Goal: Transaction & Acquisition: Purchase product/service

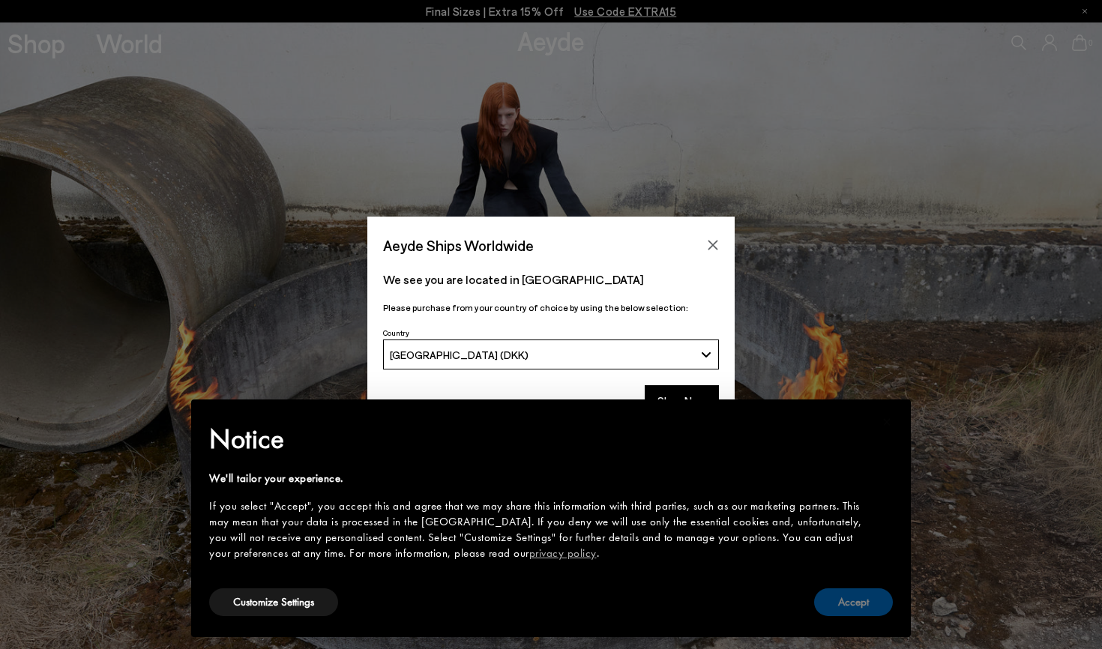
click at [831, 593] on button "Accept" at bounding box center [853, 603] width 79 height 28
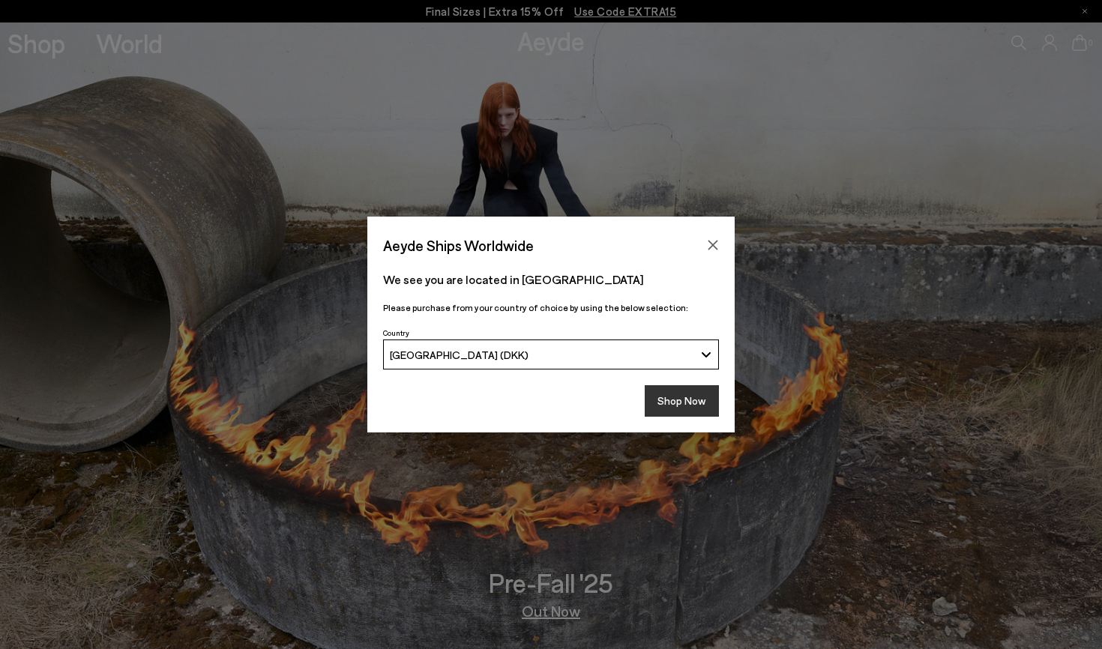
click at [669, 403] on button "Shop Now" at bounding box center [682, 400] width 74 height 31
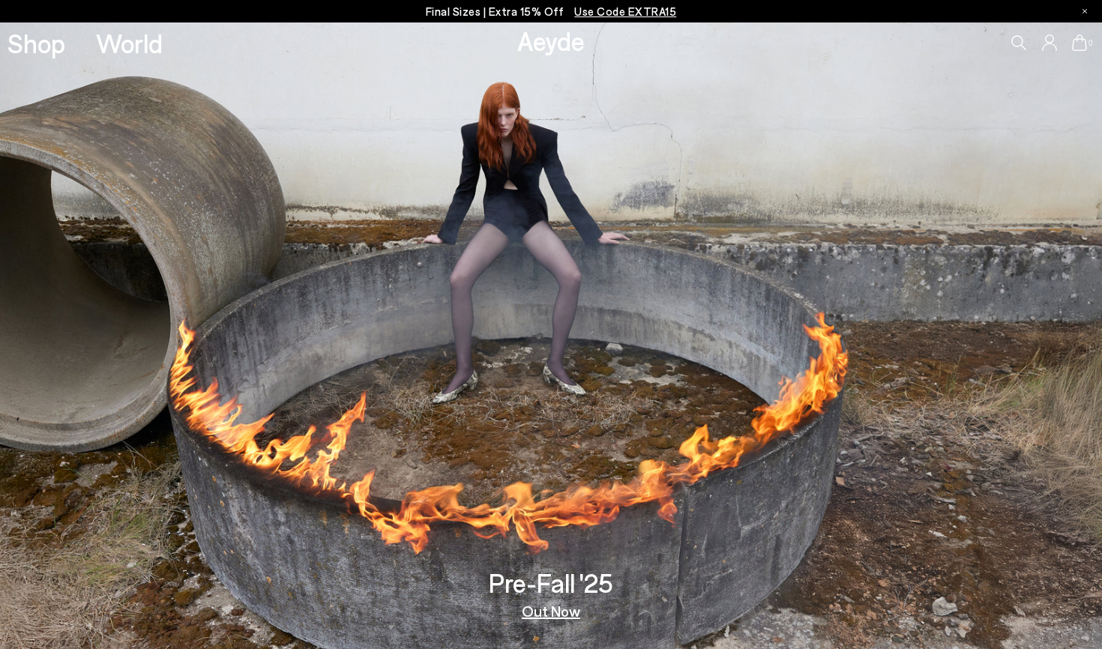
click at [635, 12] on span "Use Code EXTRA15" at bounding box center [625, 10] width 102 height 13
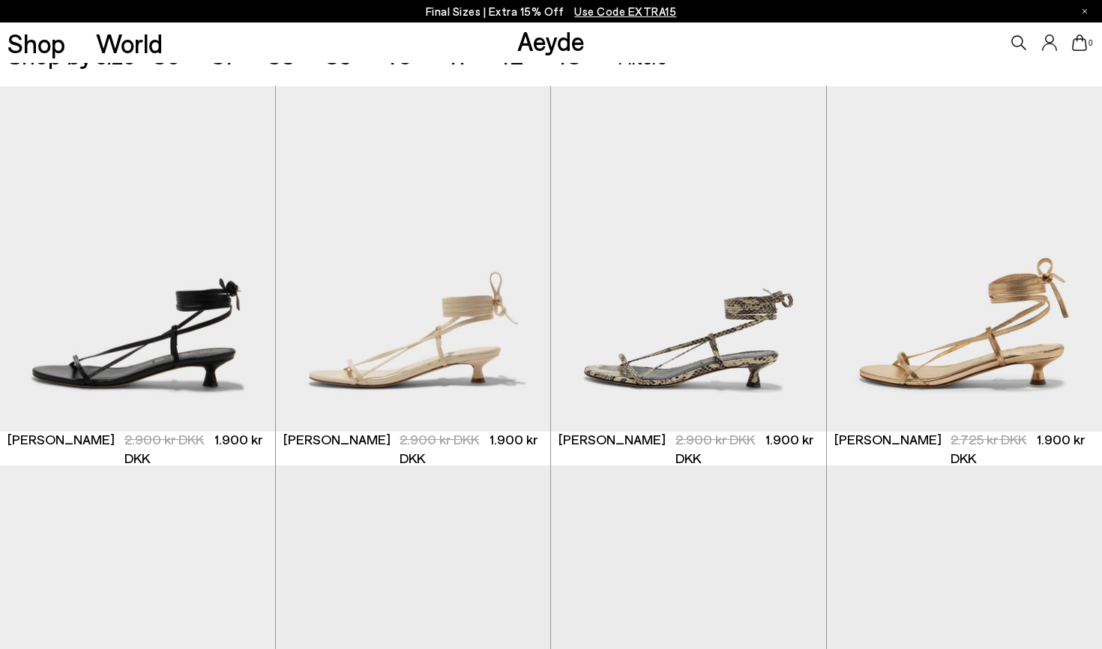
scroll to position [395, 0]
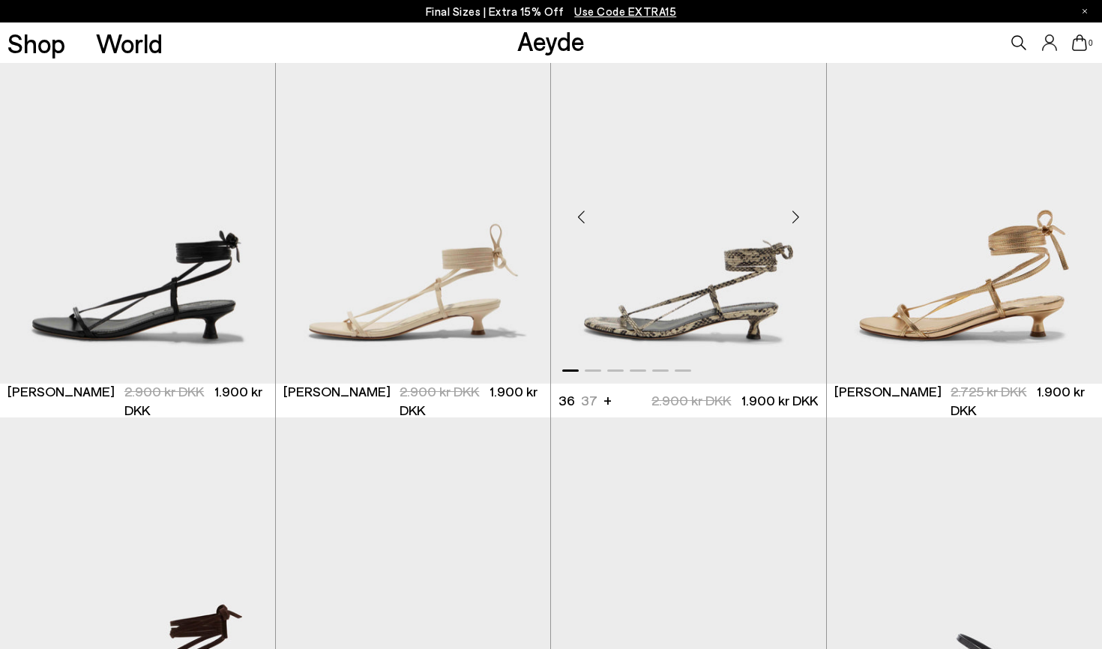
click at [789, 220] on div "Next slide" at bounding box center [796, 217] width 45 height 45
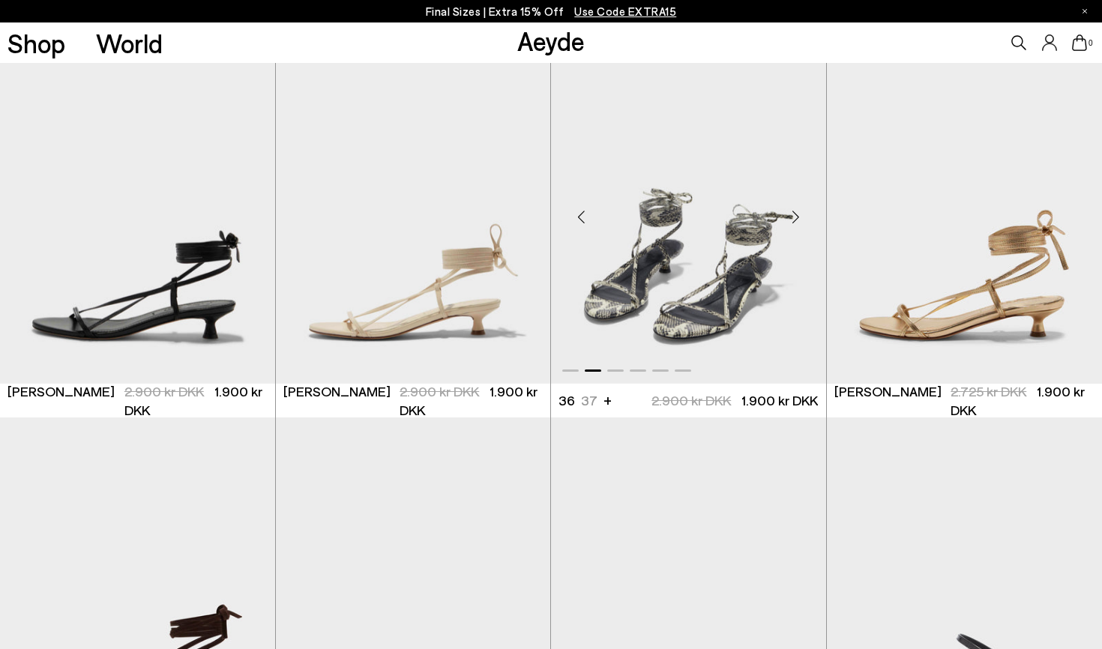
click at [789, 220] on div "Next slide" at bounding box center [796, 217] width 45 height 45
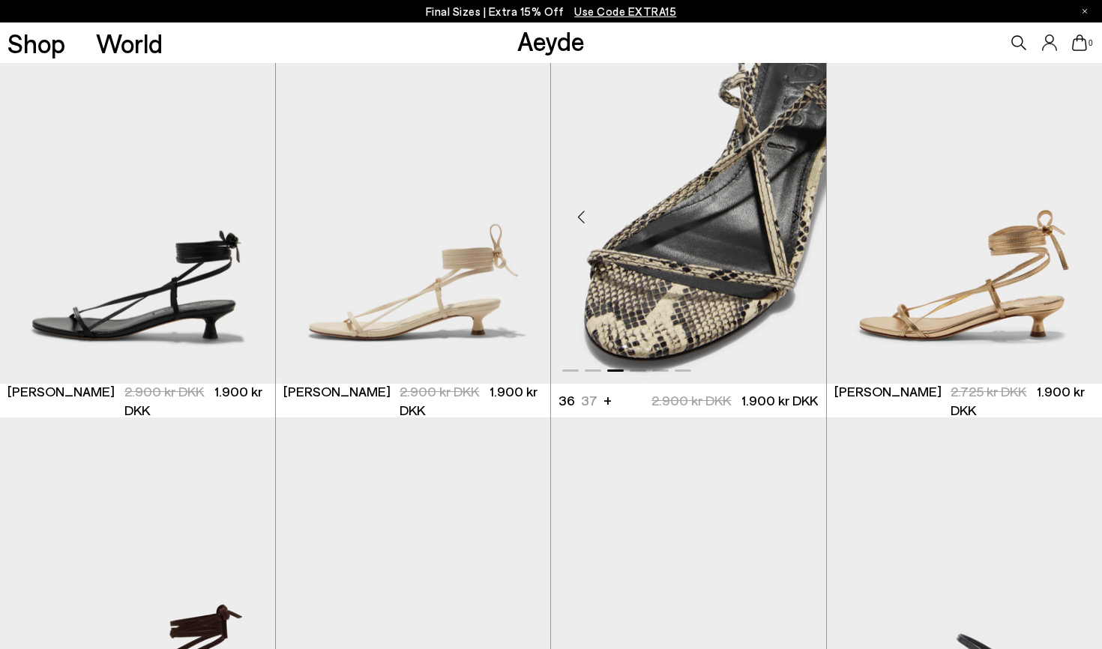
click at [789, 220] on div "Next slide" at bounding box center [796, 217] width 45 height 45
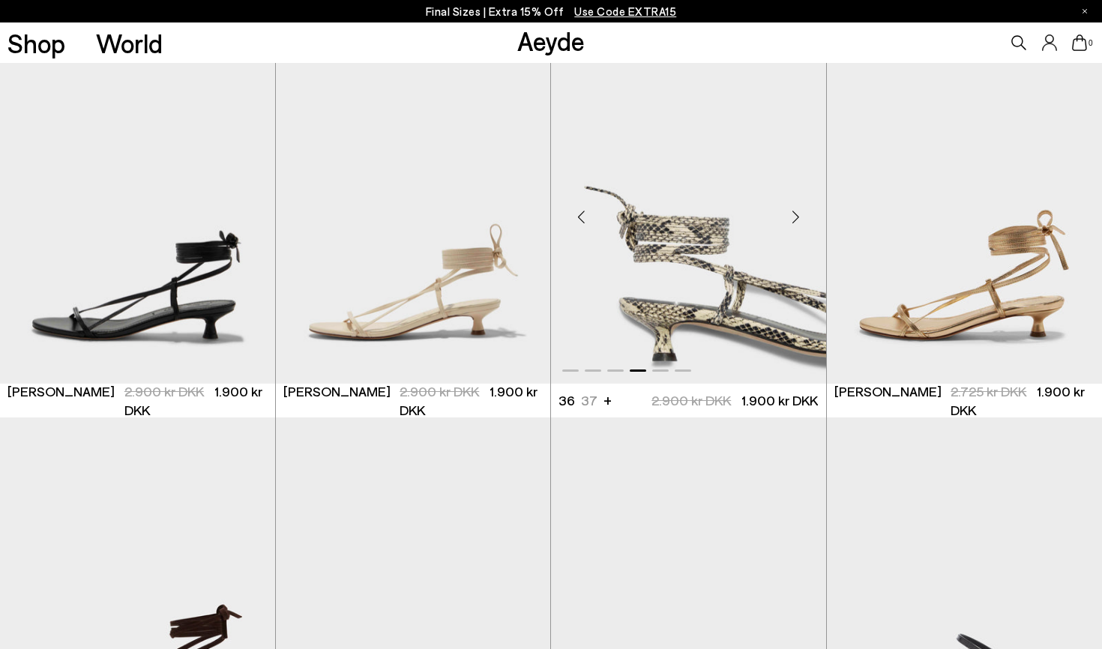
click at [789, 220] on div "Next slide" at bounding box center [796, 217] width 45 height 45
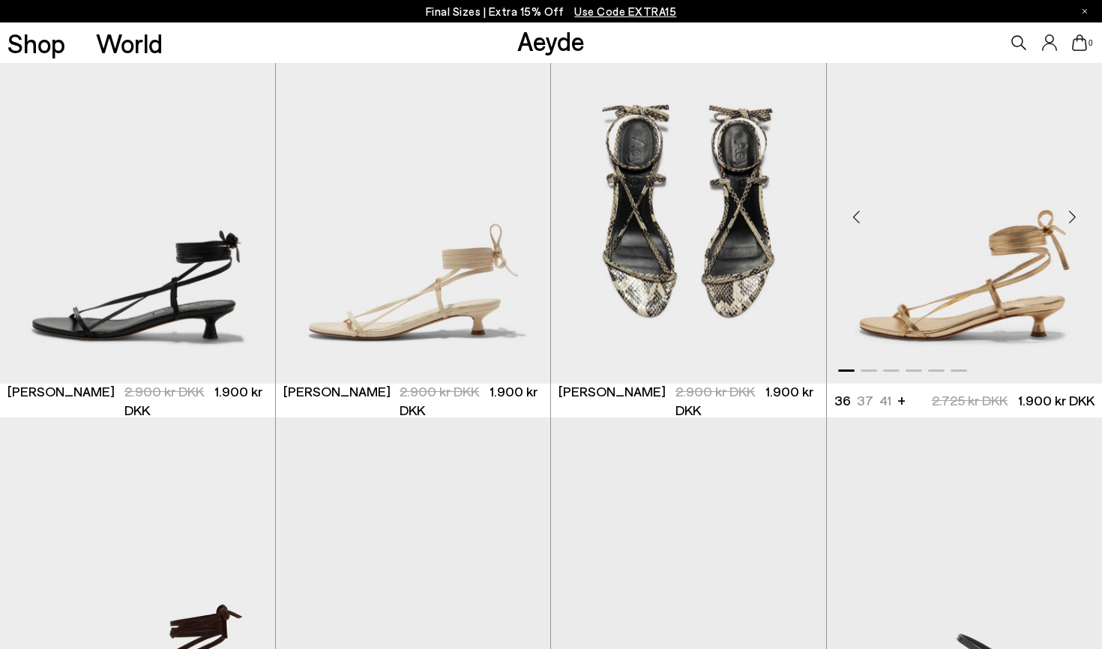
click at [1071, 214] on div "Next slide" at bounding box center [1072, 217] width 45 height 45
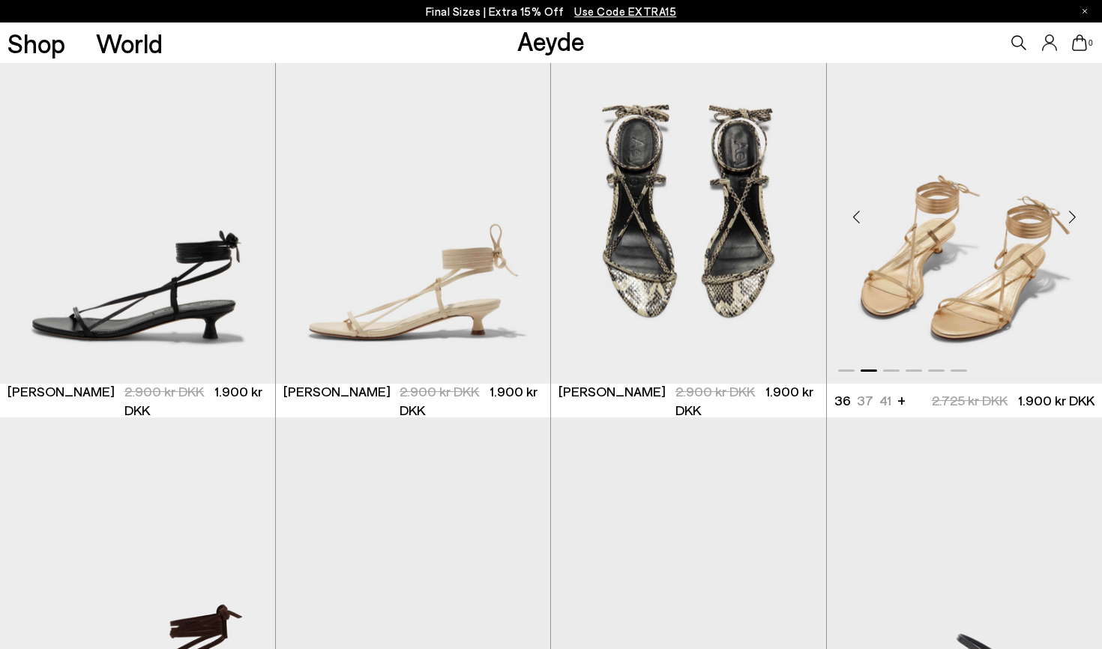
click at [1071, 214] on div "Next slide" at bounding box center [1072, 217] width 45 height 45
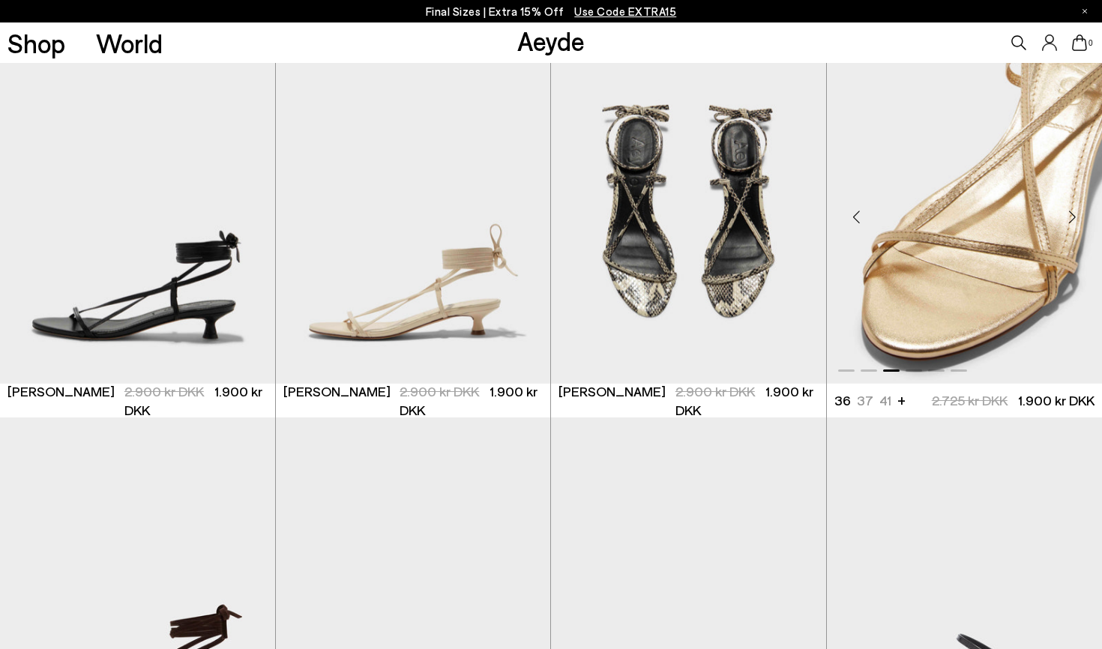
click at [1079, 216] on div "Next slide" at bounding box center [1072, 217] width 45 height 45
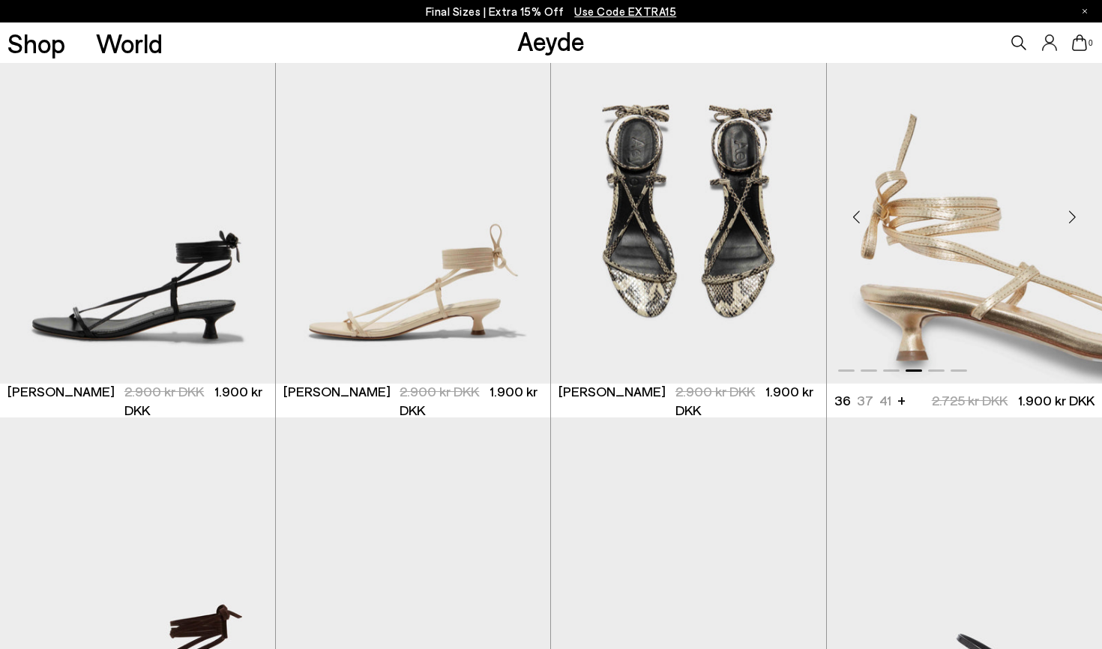
click at [1079, 216] on div "Next slide" at bounding box center [1072, 217] width 45 height 45
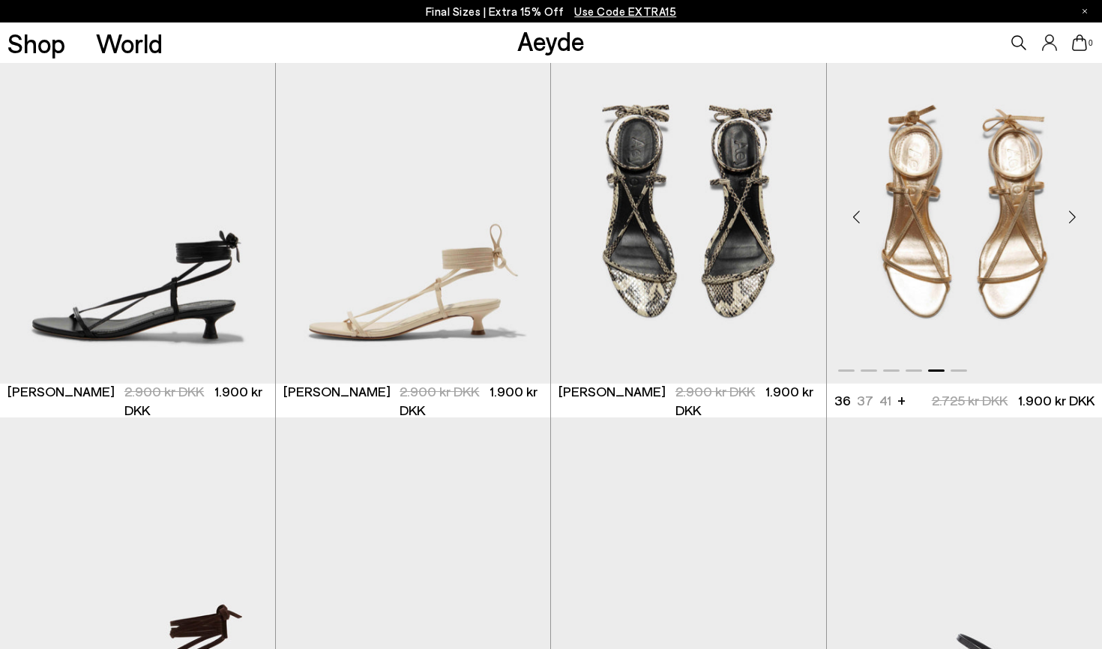
click at [1079, 216] on div "Next slide" at bounding box center [1072, 217] width 45 height 45
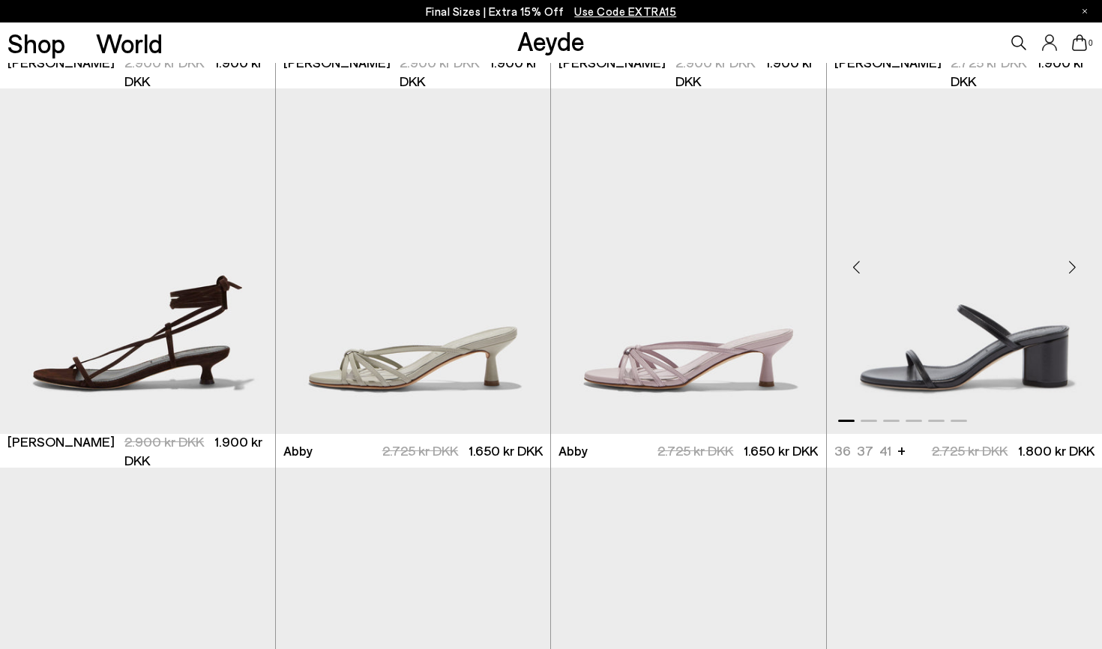
scroll to position [725, 0]
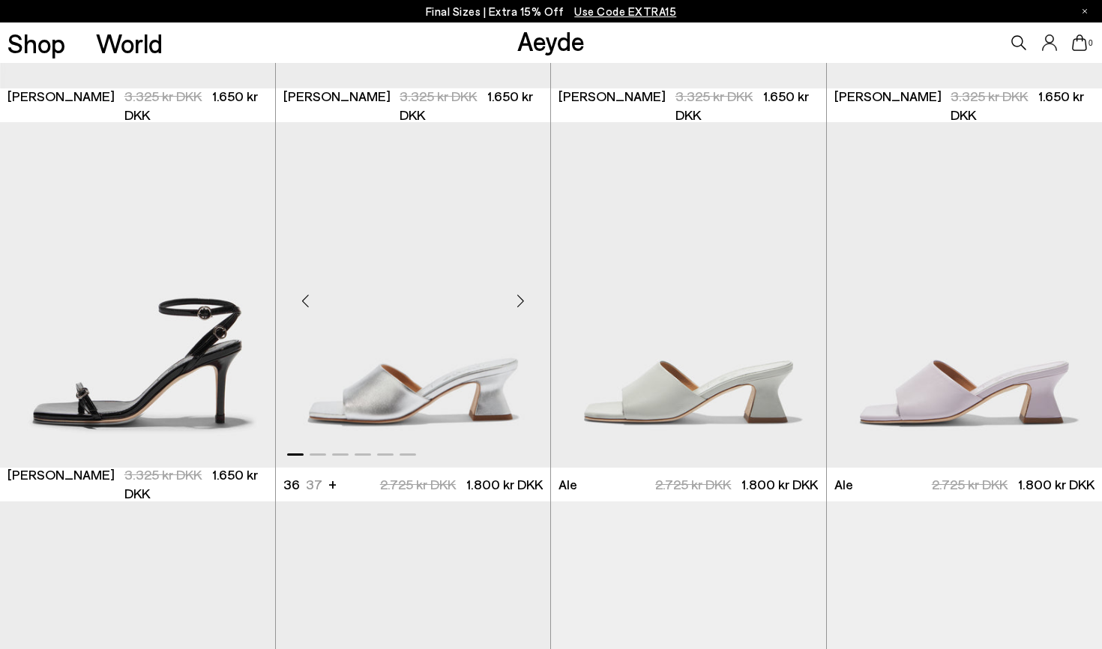
scroll to position [2970, 0]
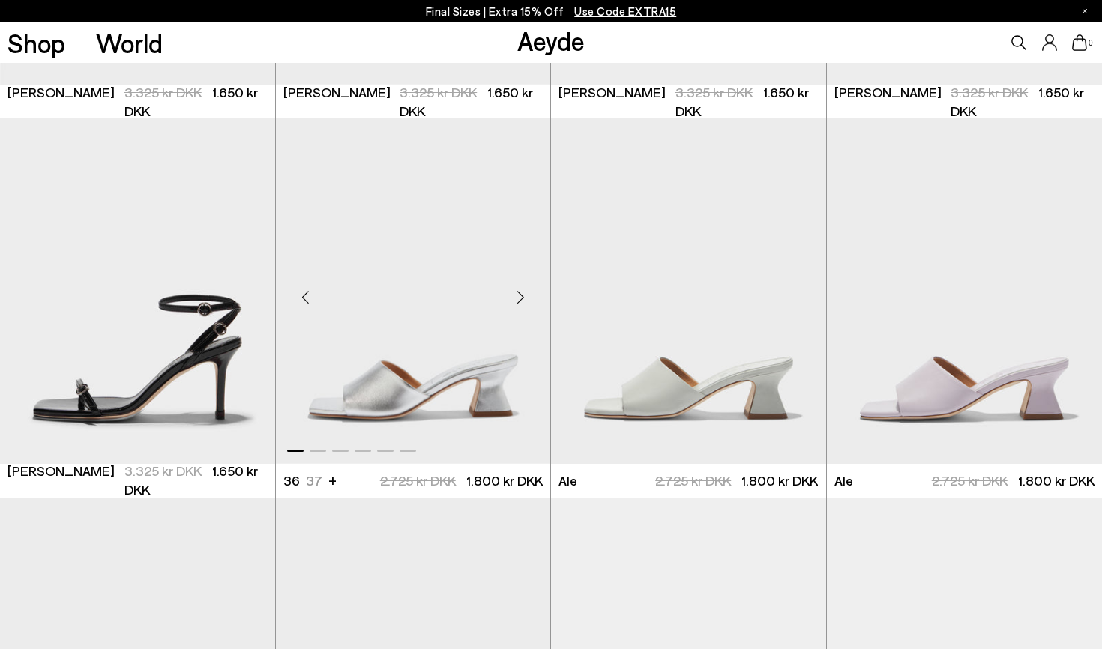
click at [515, 302] on div "Next slide" at bounding box center [520, 296] width 45 height 45
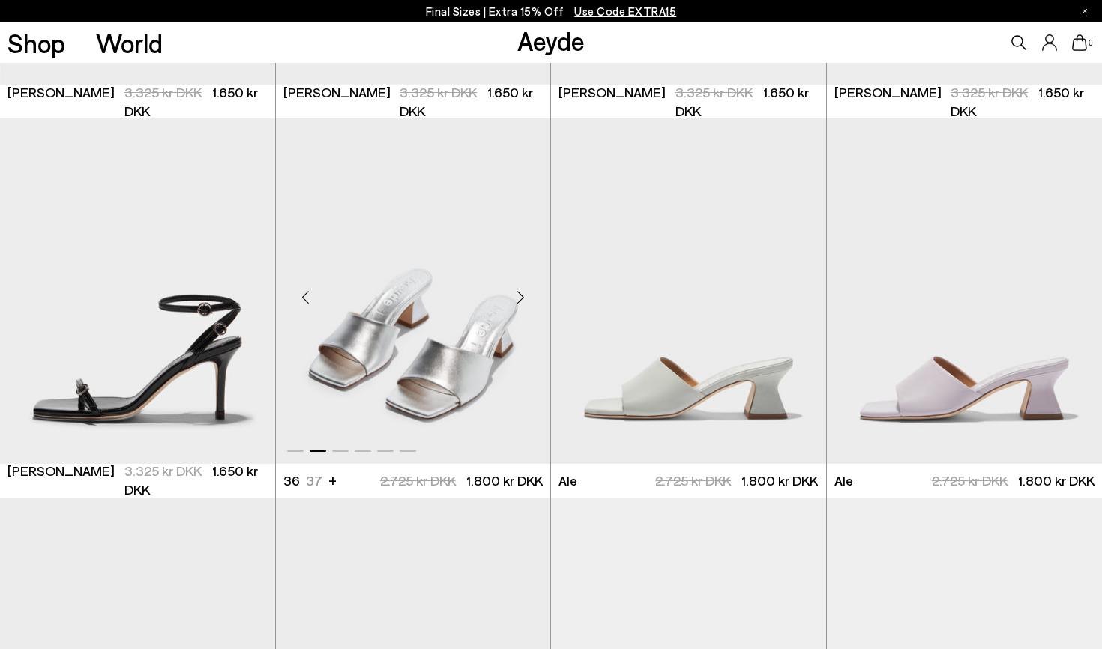
click at [515, 302] on div "Next slide" at bounding box center [520, 296] width 45 height 45
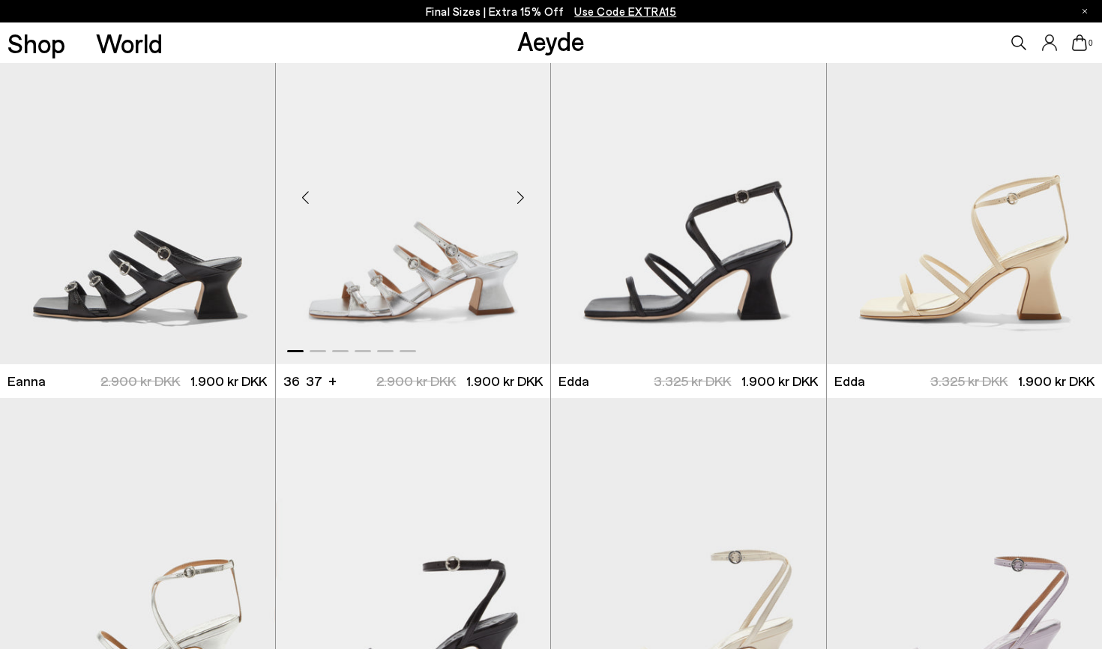
scroll to position [4963, 0]
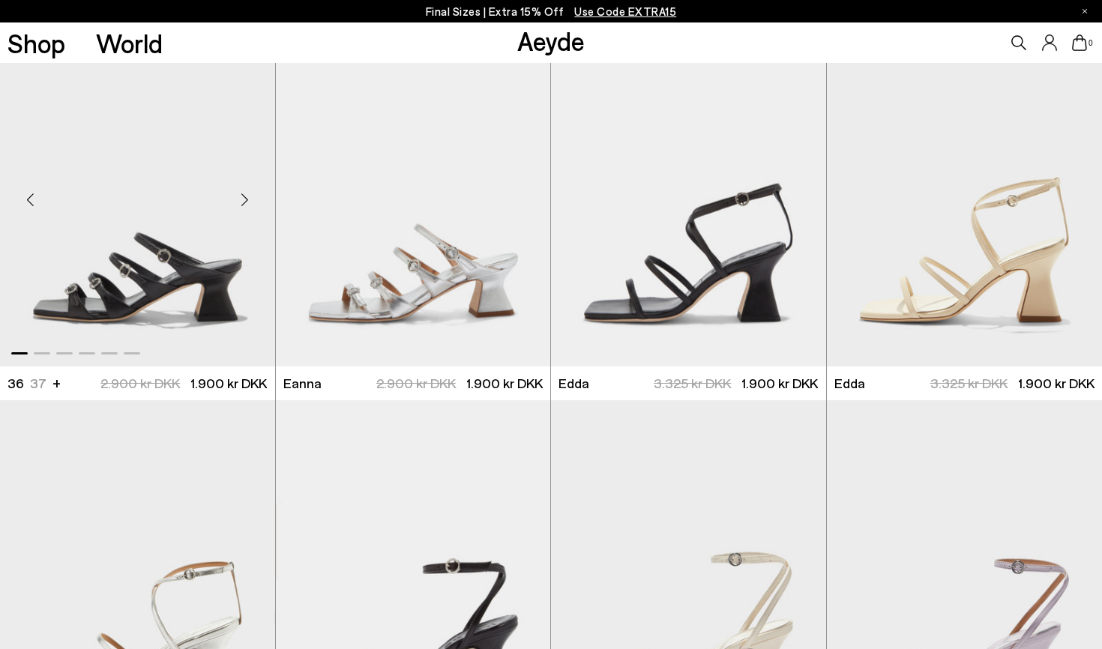
click at [242, 201] on div "Next slide" at bounding box center [245, 199] width 45 height 45
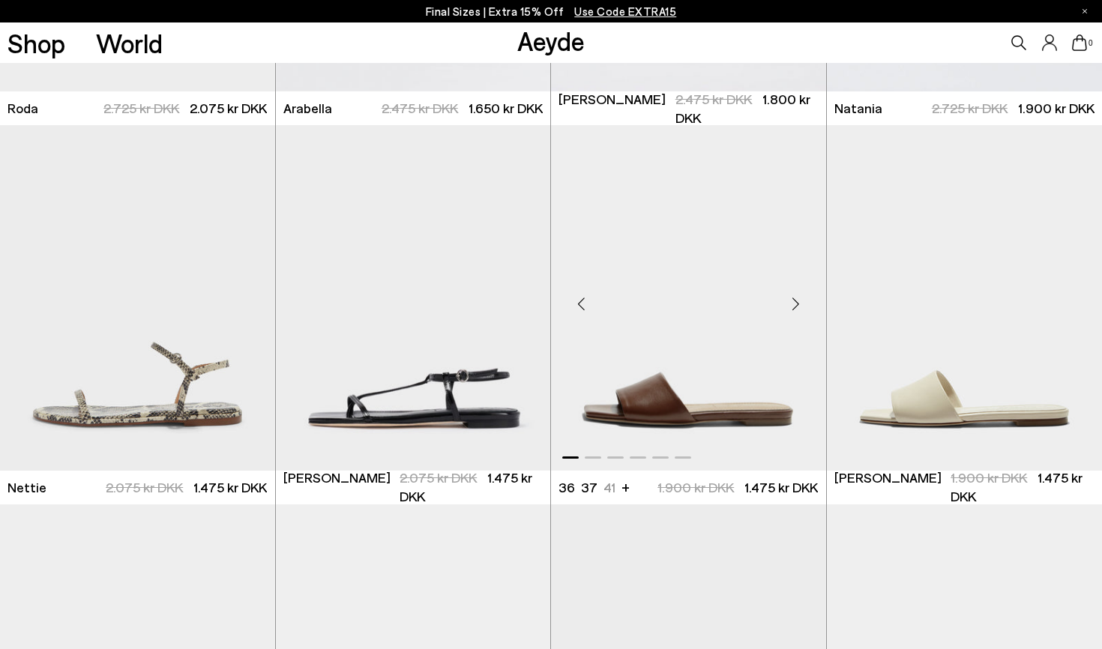
scroll to position [6756, 0]
click at [792, 298] on div "Next slide" at bounding box center [796, 302] width 45 height 45
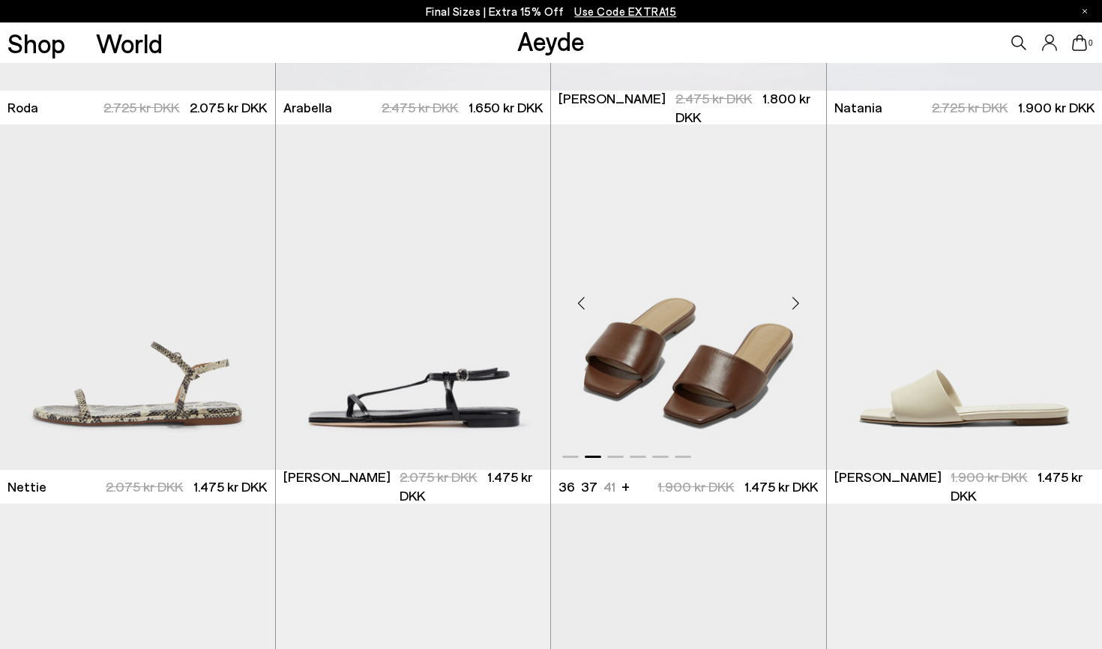
click at [792, 298] on div "Next slide" at bounding box center [796, 302] width 45 height 45
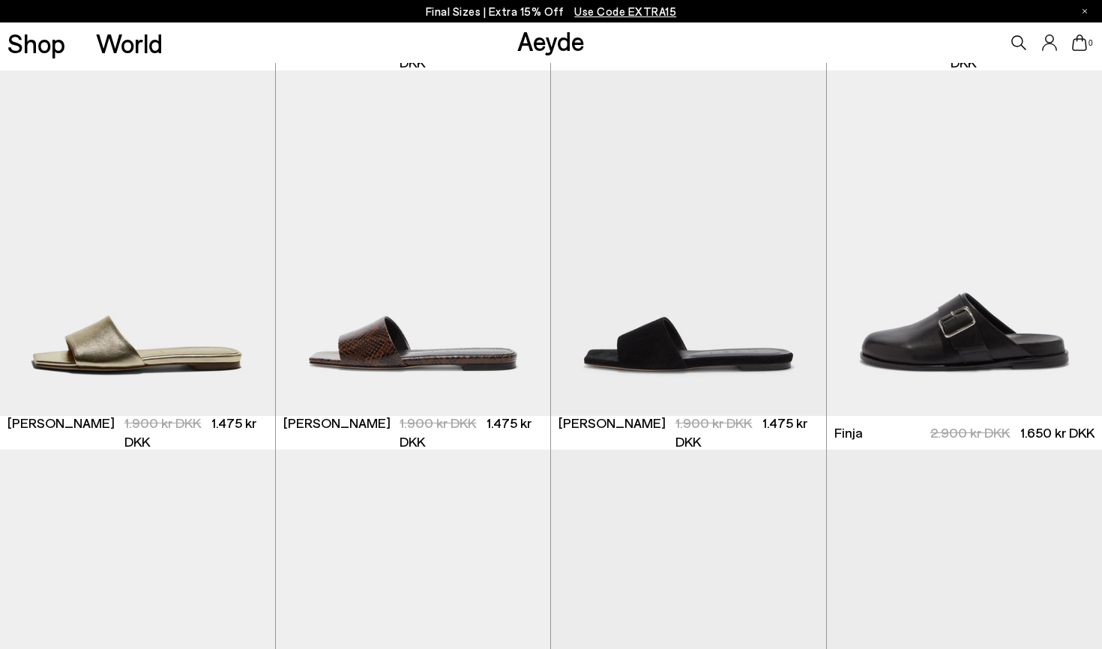
scroll to position [7240, 0]
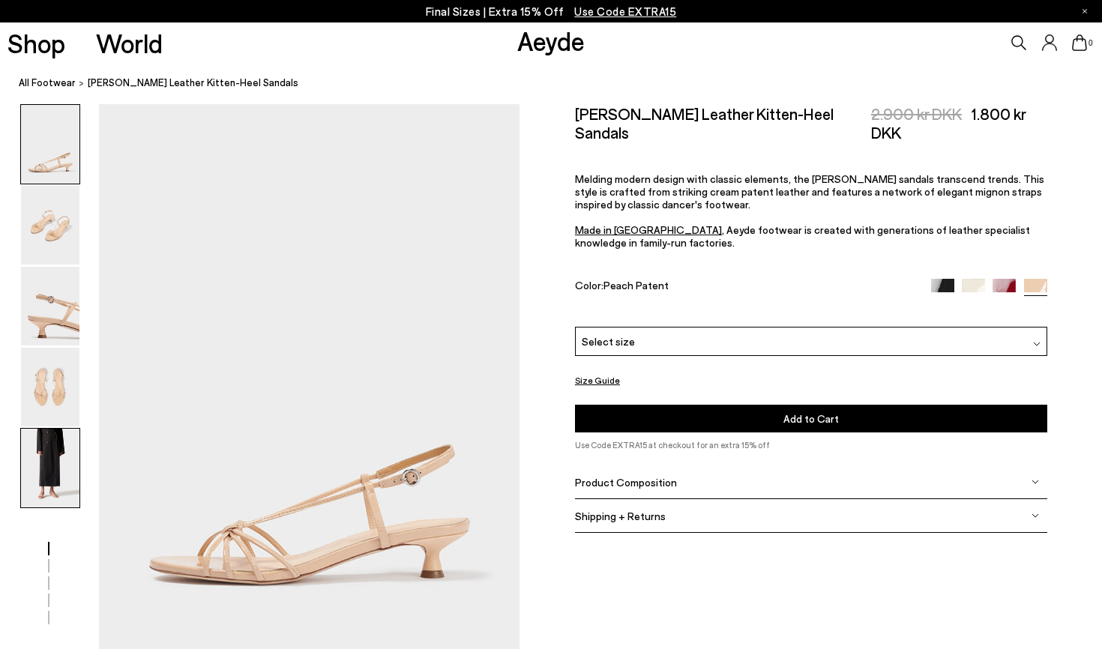
click at [46, 499] on img at bounding box center [50, 468] width 58 height 79
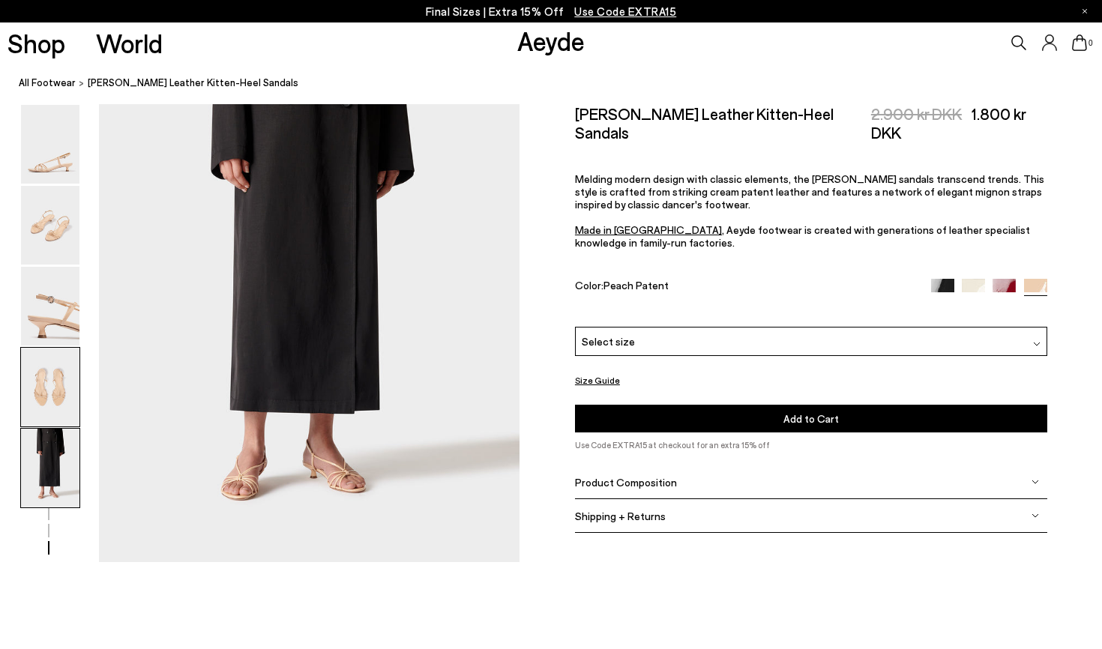
click at [48, 387] on img at bounding box center [50, 387] width 58 height 79
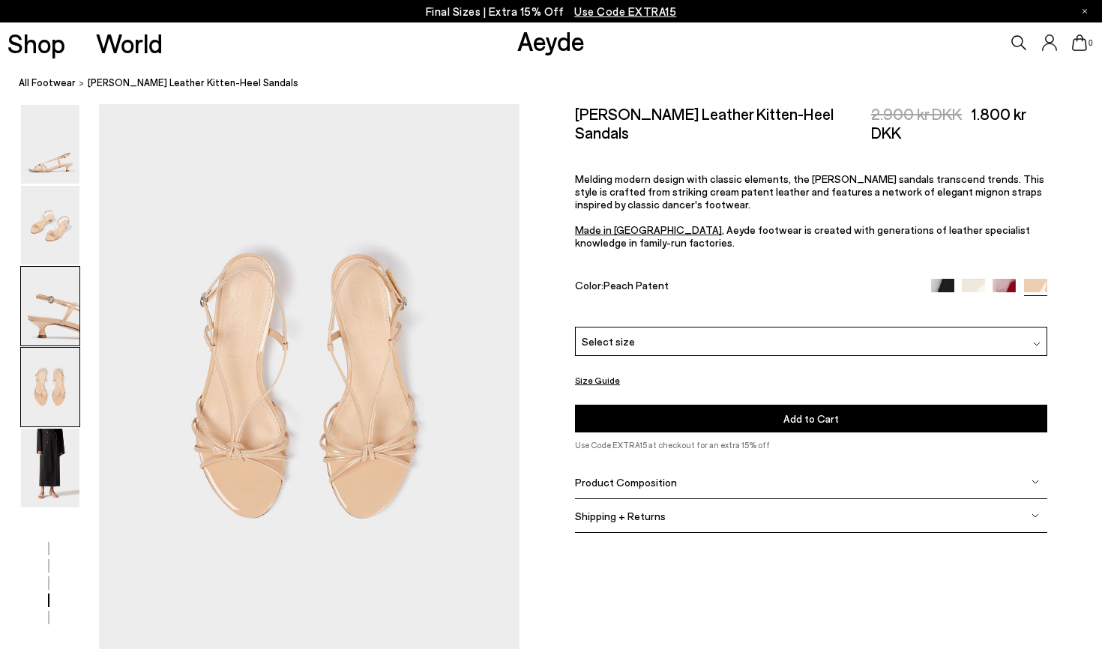
click at [44, 333] on img at bounding box center [50, 306] width 58 height 79
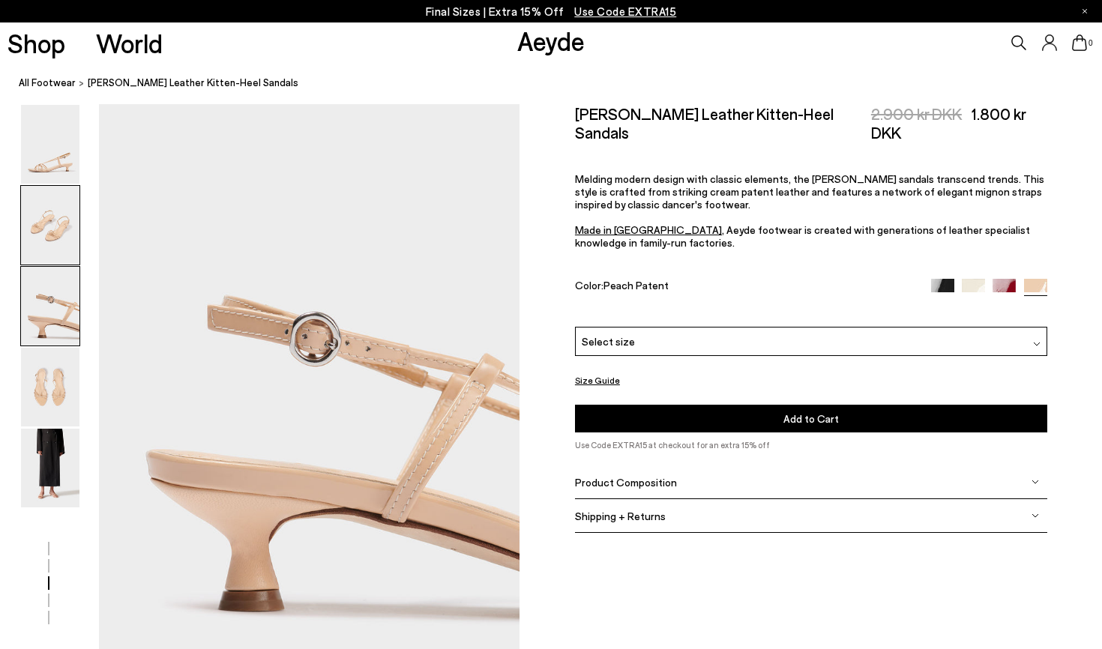
click at [55, 214] on img at bounding box center [50, 225] width 58 height 79
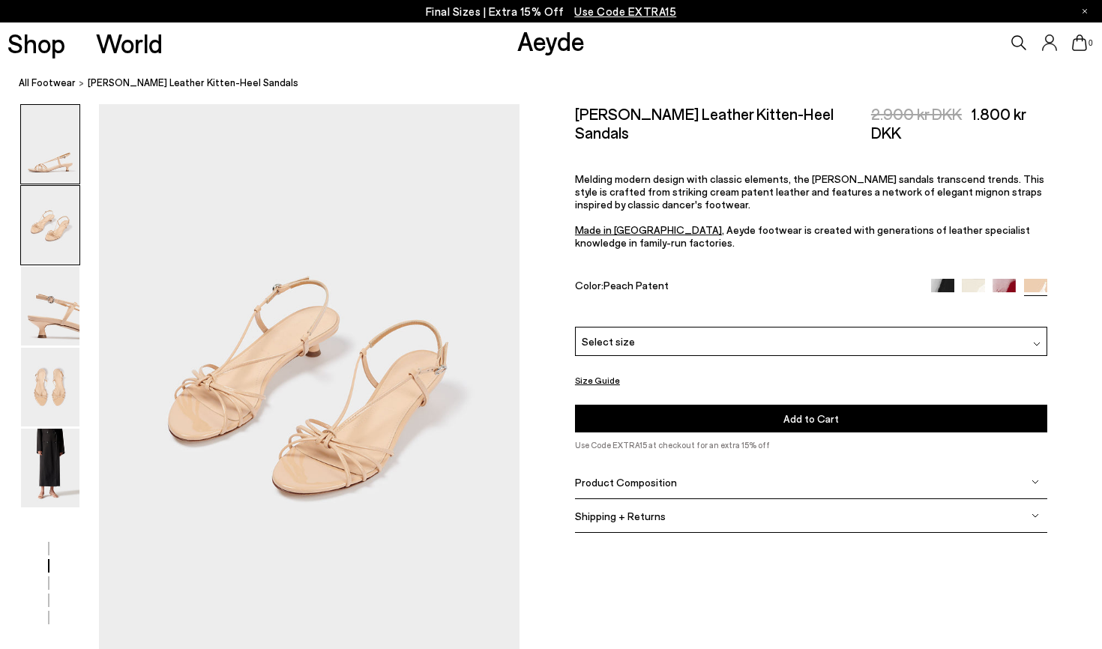
click at [56, 160] on img at bounding box center [50, 144] width 58 height 79
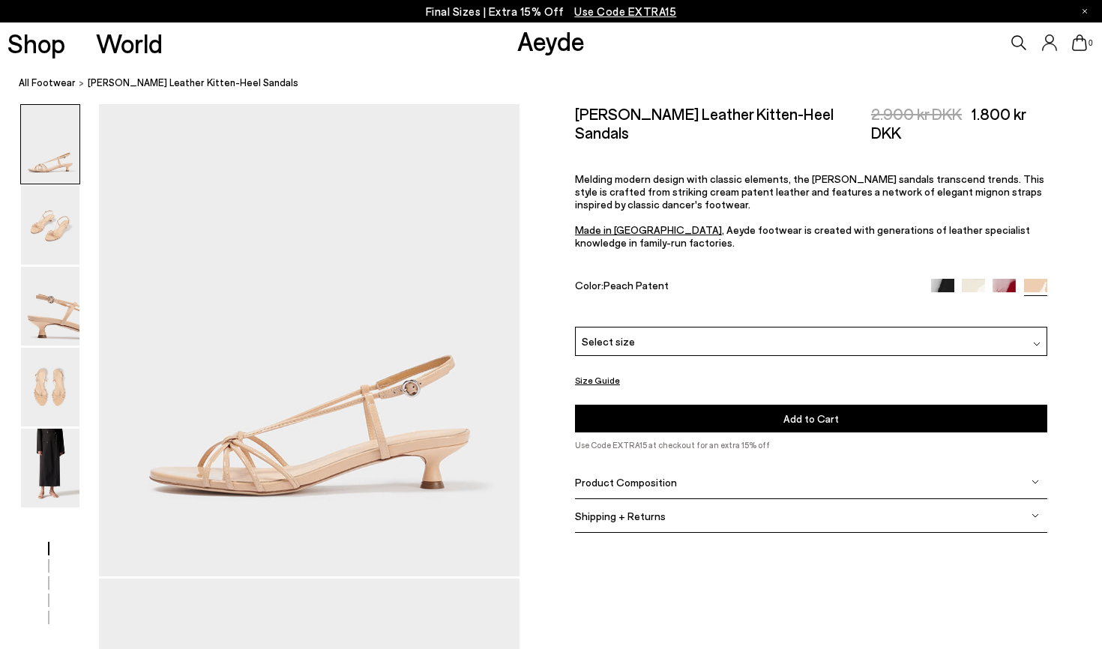
scroll to position [0, 0]
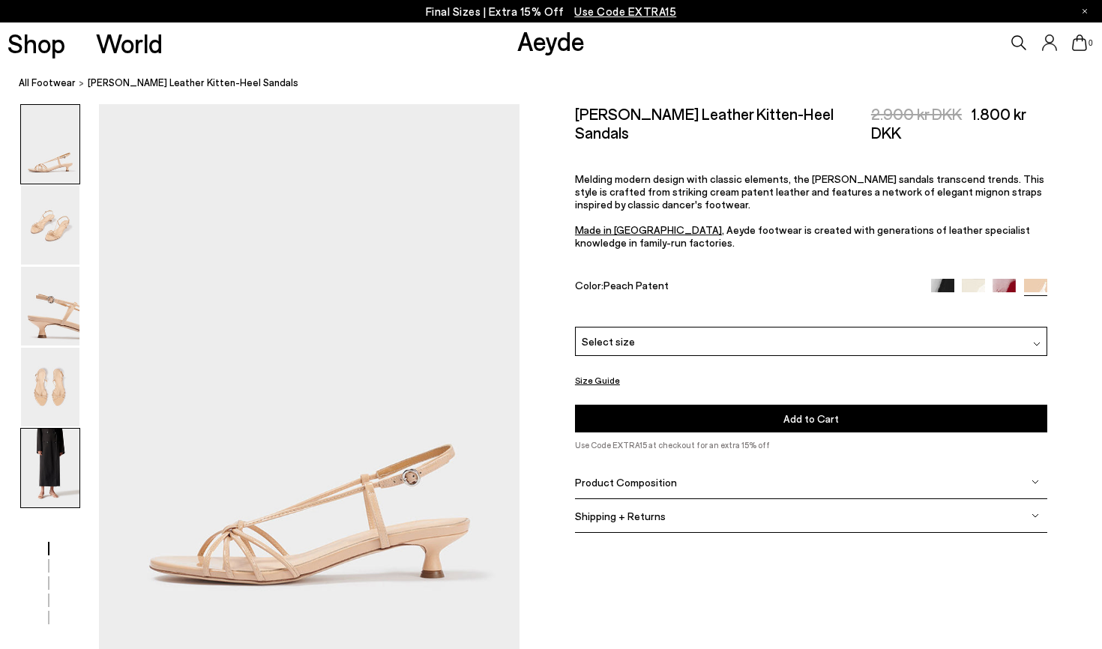
click at [63, 475] on img at bounding box center [50, 468] width 58 height 79
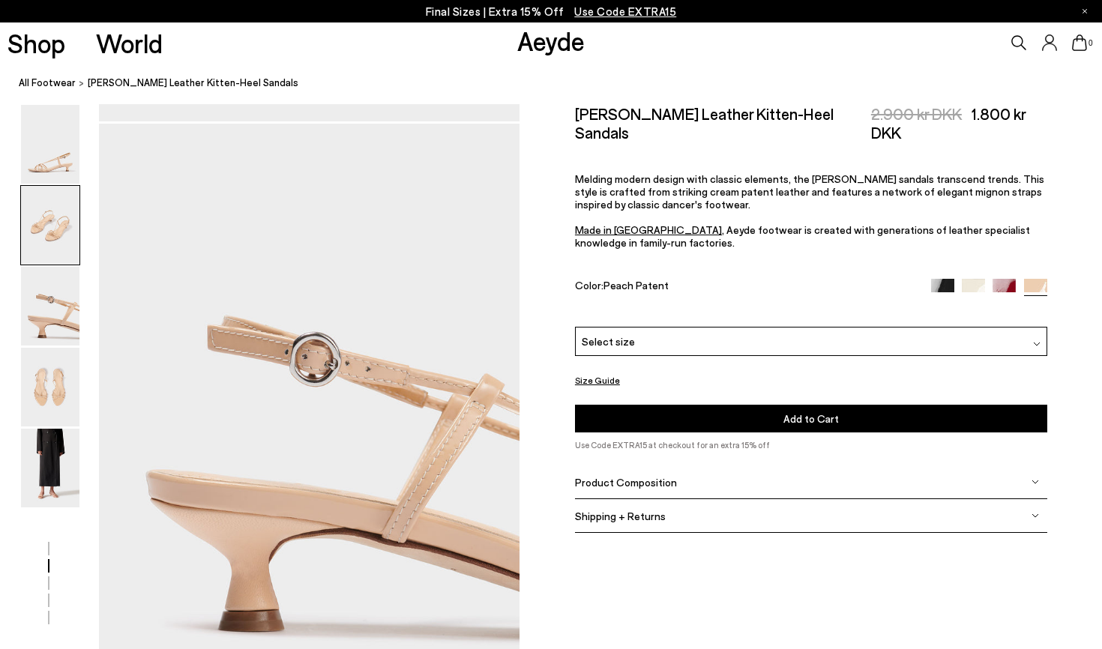
scroll to position [810, 0]
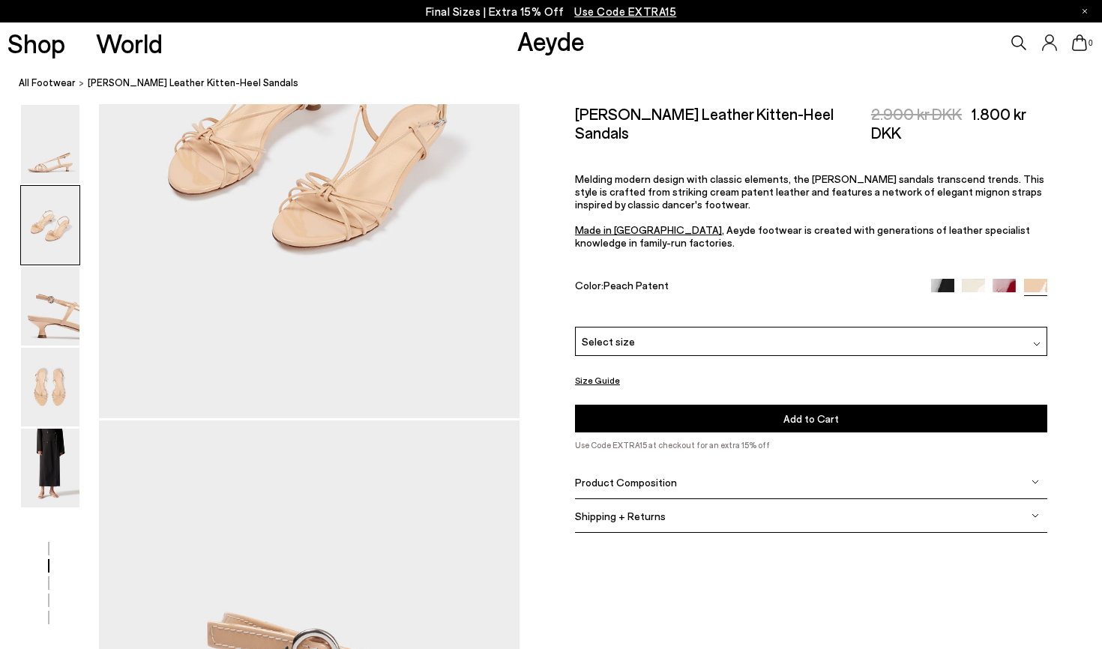
click at [1000, 235] on div "Rhonda Leather Kitten-Heel Sandals 2.900 kr DKK 1.800 kr DKK Melding modern des…" at bounding box center [811, 215] width 472 height 223
click at [1000, 279] on img at bounding box center [1004, 290] width 23 height 23
click at [1004, 279] on img at bounding box center [1004, 290] width 23 height 23
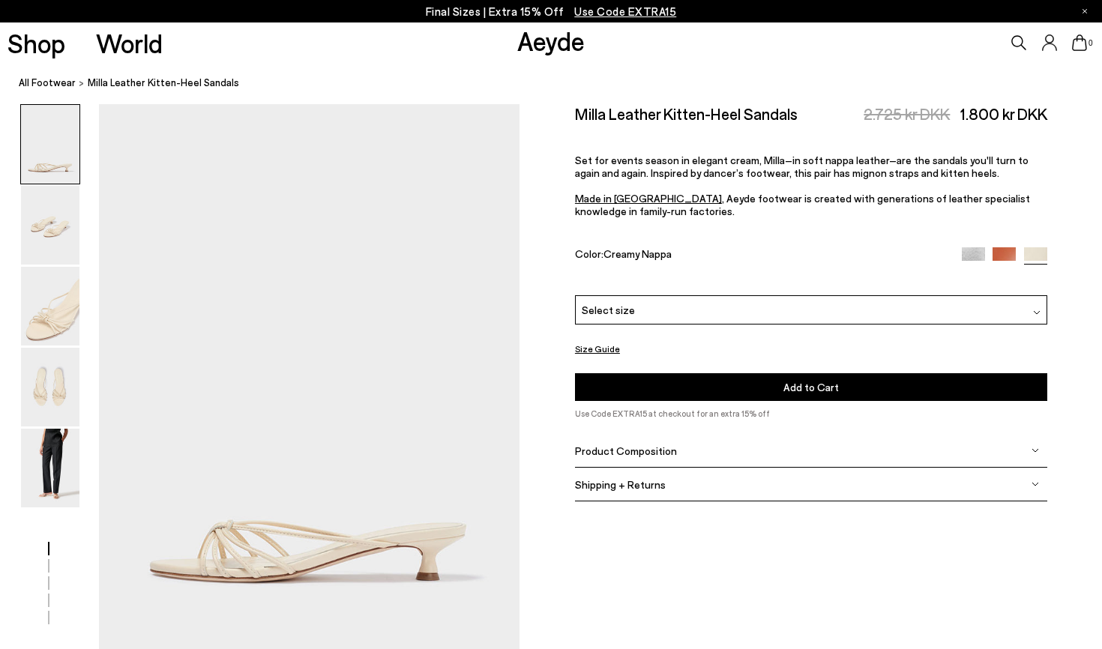
click at [669, 295] on div "Select size" at bounding box center [811, 309] width 472 height 29
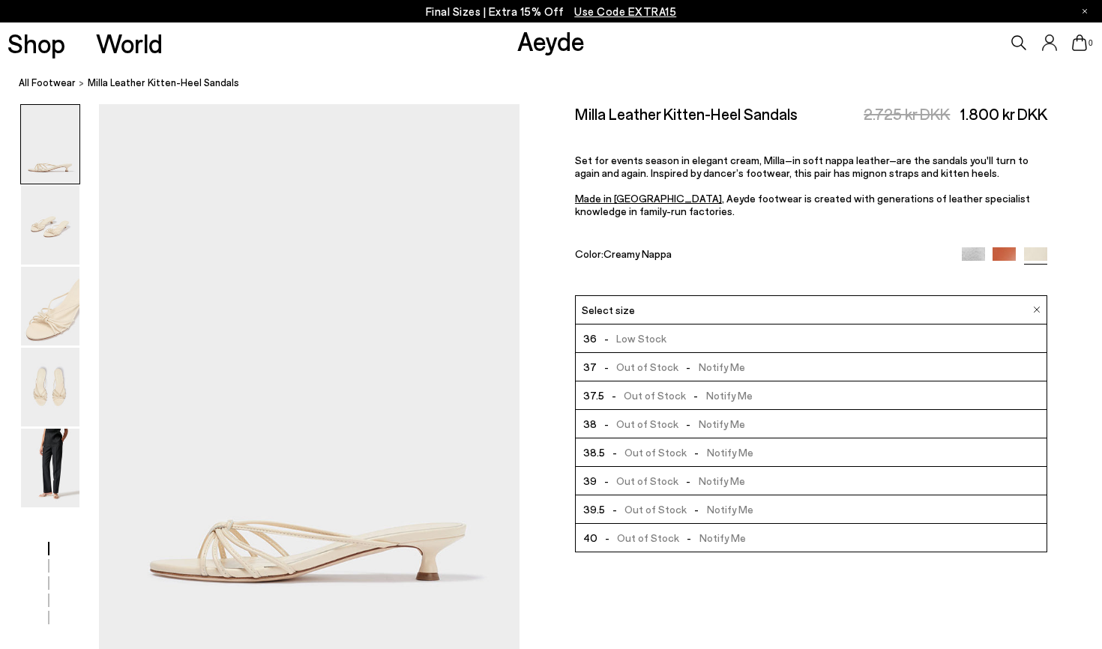
click at [648, 329] on span "- Low Stock" at bounding box center [632, 338] width 70 height 19
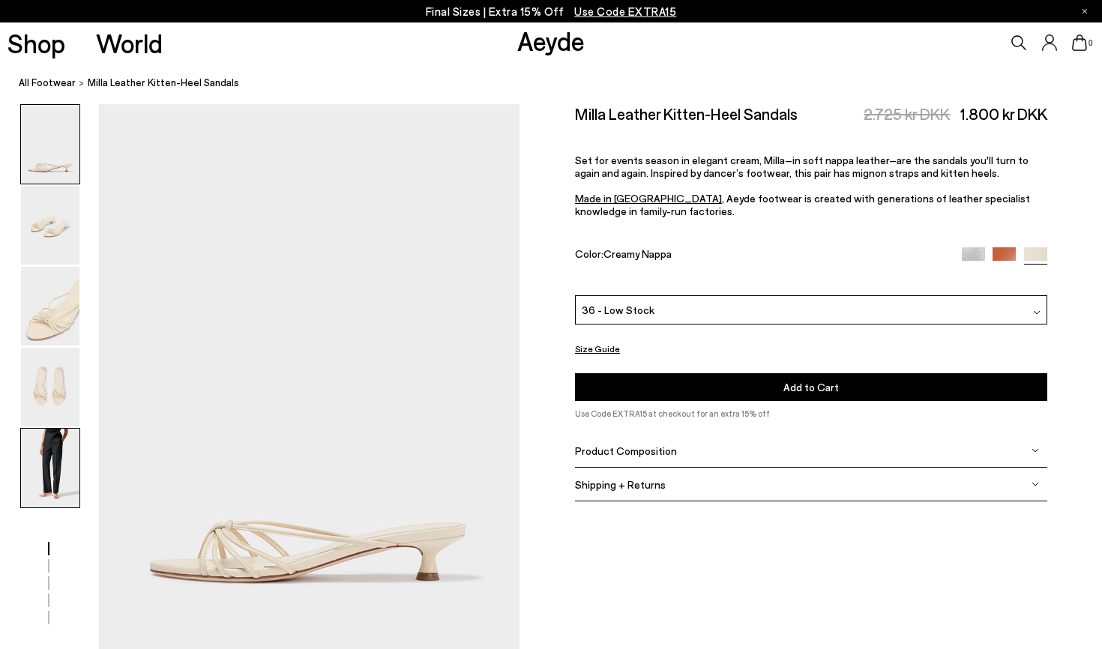
click at [37, 461] on img at bounding box center [50, 468] width 58 height 79
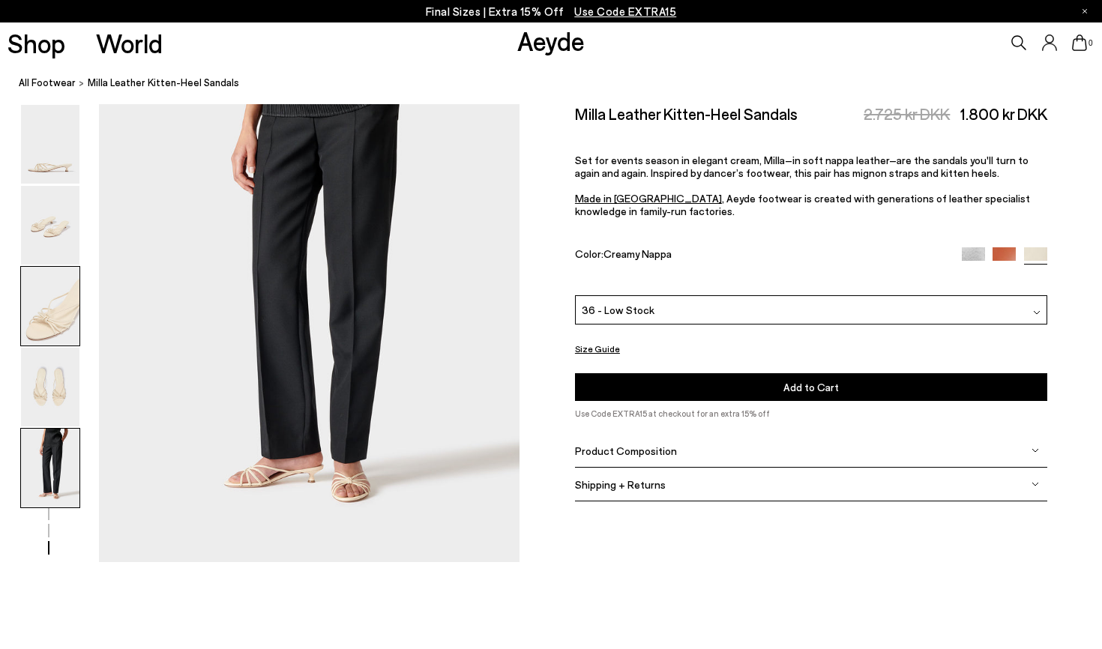
click at [61, 333] on img at bounding box center [50, 306] width 58 height 79
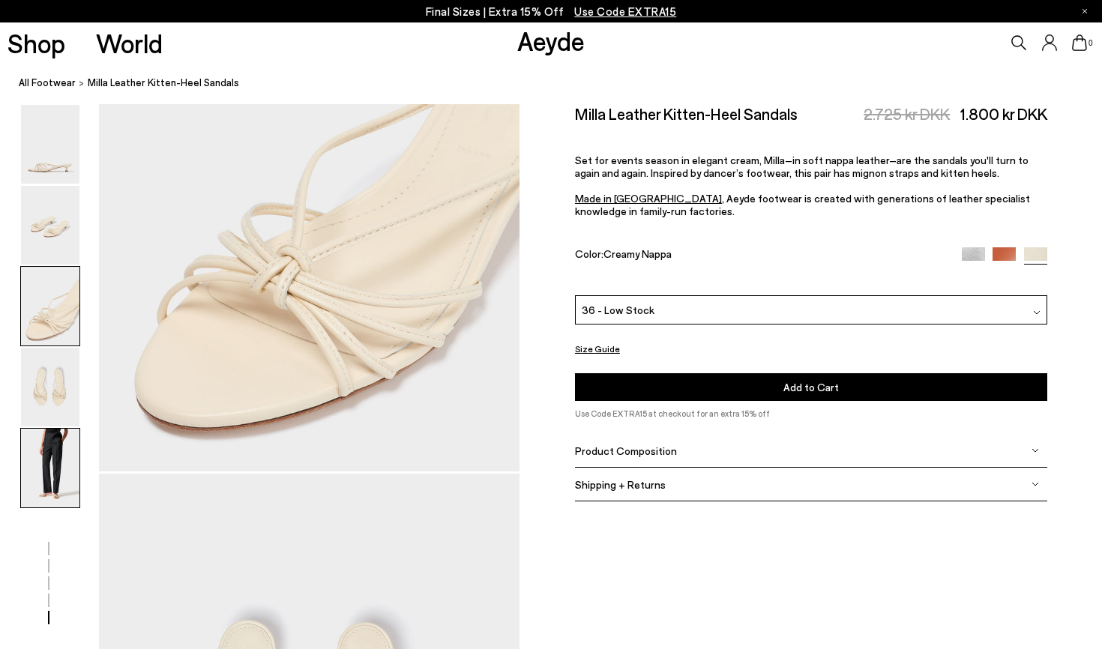
scroll to position [1128, 0]
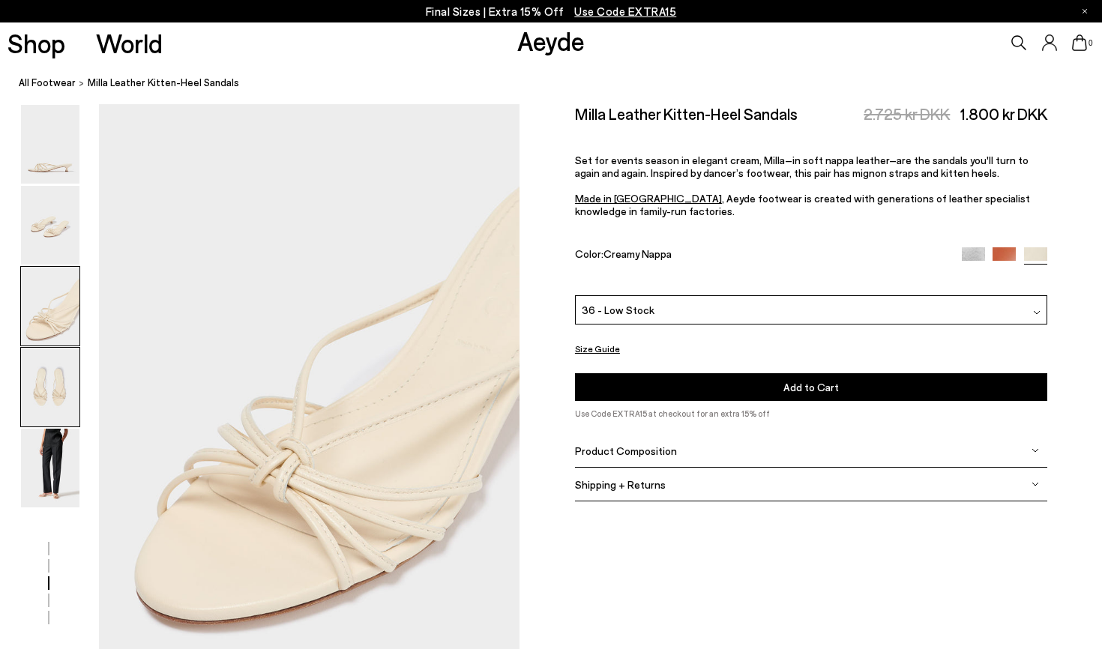
click at [64, 381] on img at bounding box center [50, 387] width 58 height 79
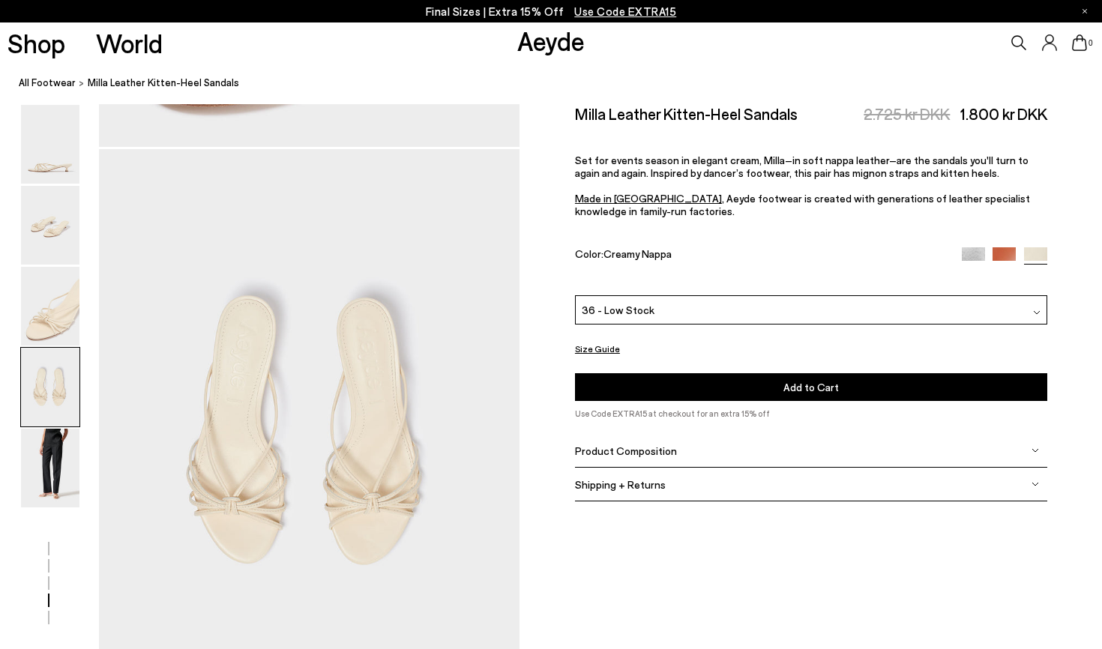
scroll to position [1691, 0]
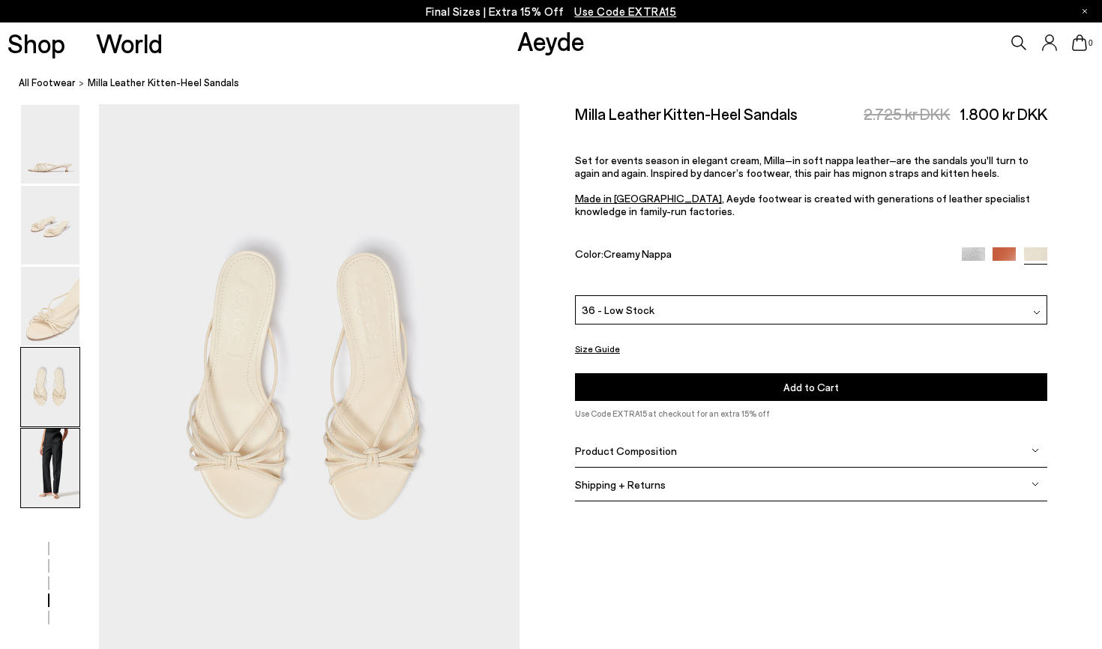
click at [60, 451] on img at bounding box center [50, 468] width 58 height 79
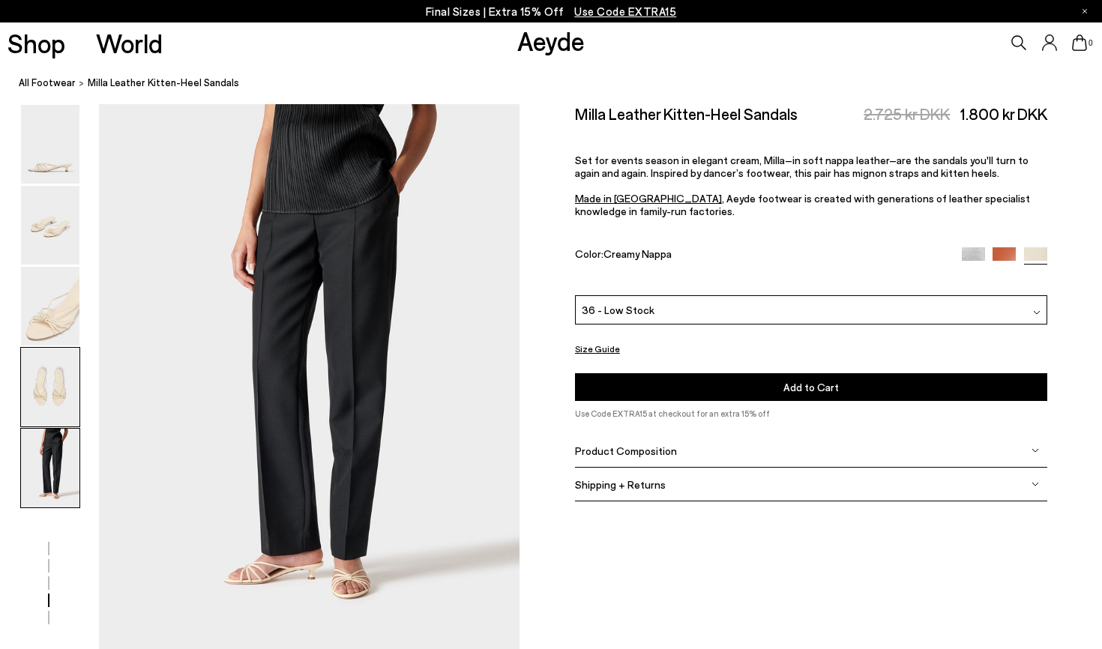
scroll to position [2357, 0]
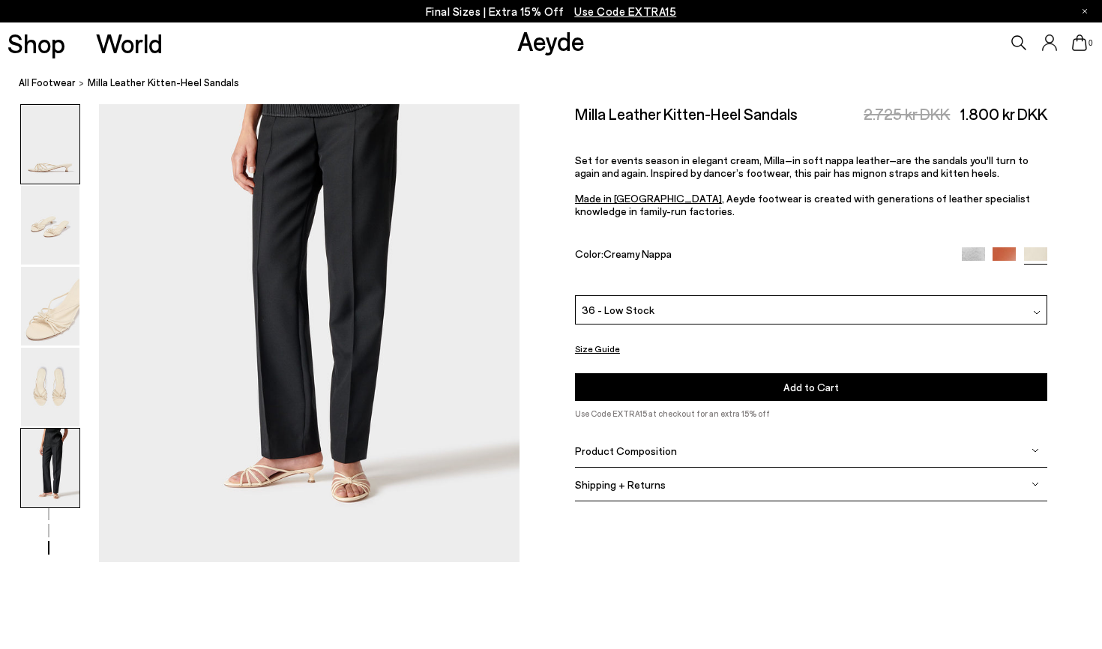
click at [52, 149] on img at bounding box center [50, 144] width 58 height 79
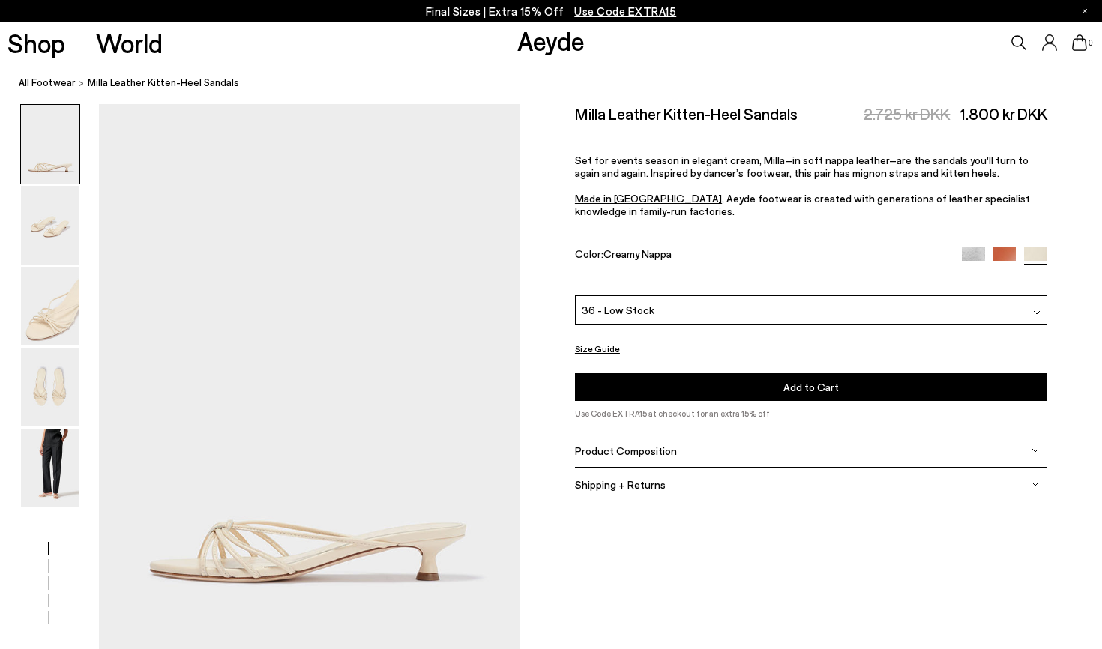
click at [703, 373] on button "Add to Cart Select a Size First" at bounding box center [811, 387] width 472 height 28
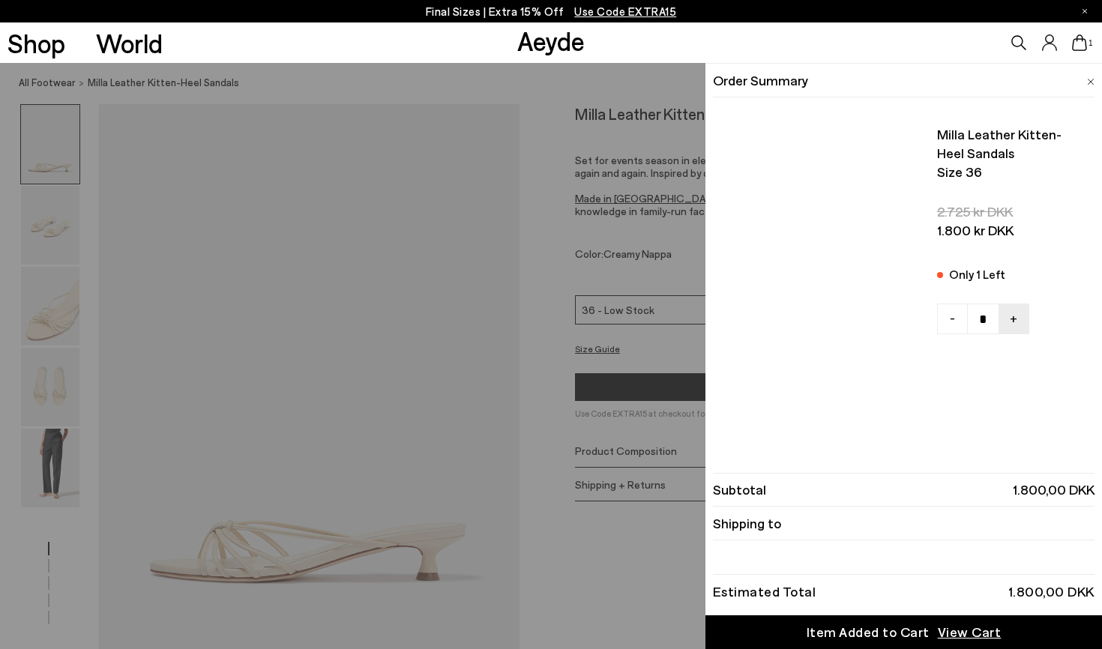
click at [627, 407] on p "Use Code EXTRA15 at checkout for an extra 15% off" at bounding box center [811, 413] width 472 height 13
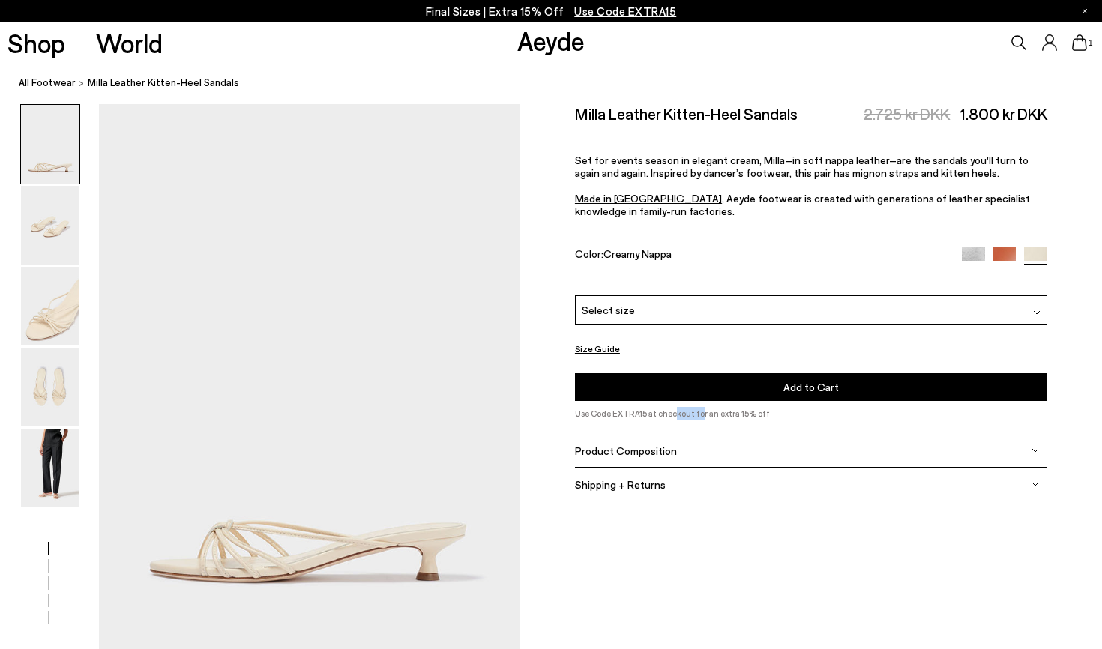
click at [811, 154] on span "Set for events season in elegant cream, Milla–in soft nappa leather–are the san…" at bounding box center [802, 186] width 455 height 64
click at [1077, 44] on icon at bounding box center [1079, 42] width 15 height 16
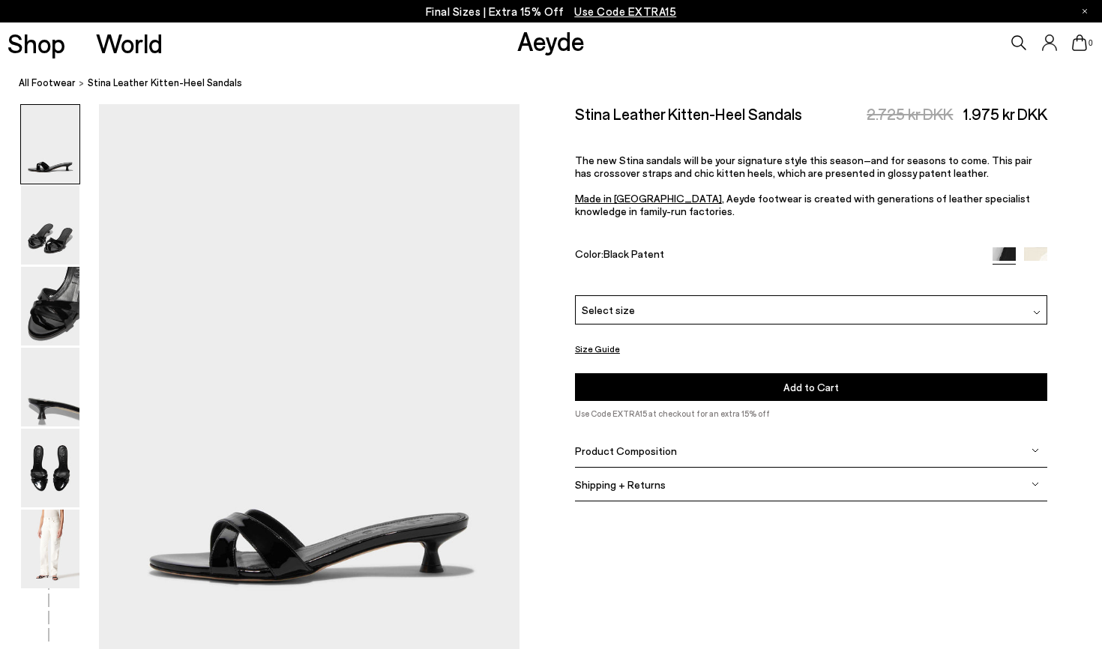
click at [621, 302] on span "Select size" at bounding box center [608, 310] width 53 height 16
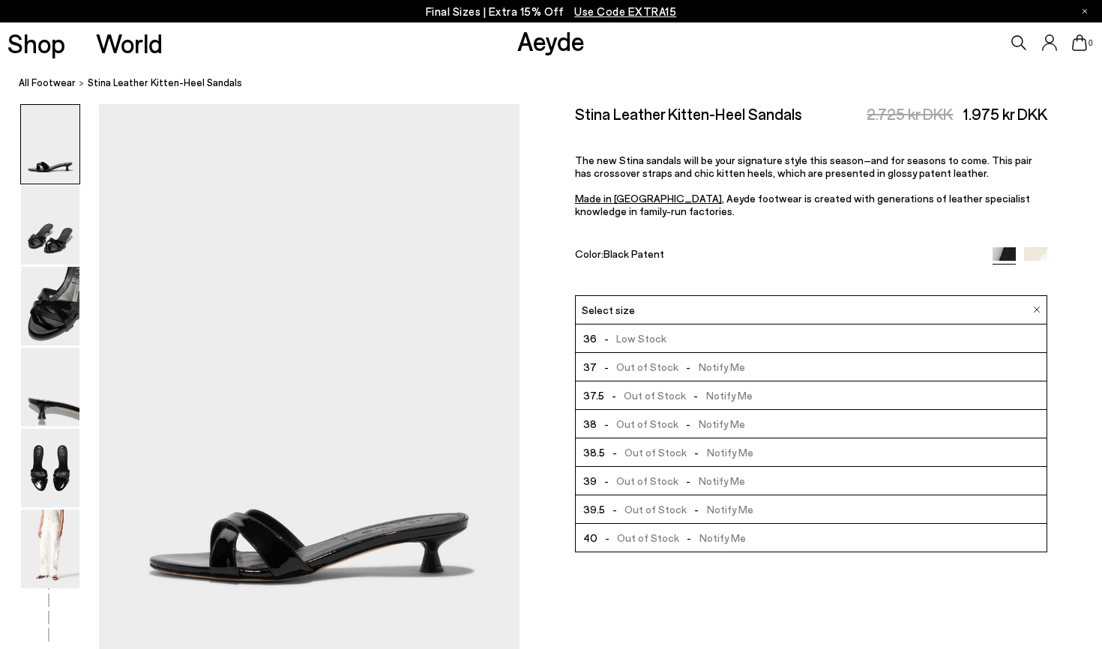
click at [629, 329] on span "- Low Stock" at bounding box center [632, 338] width 70 height 19
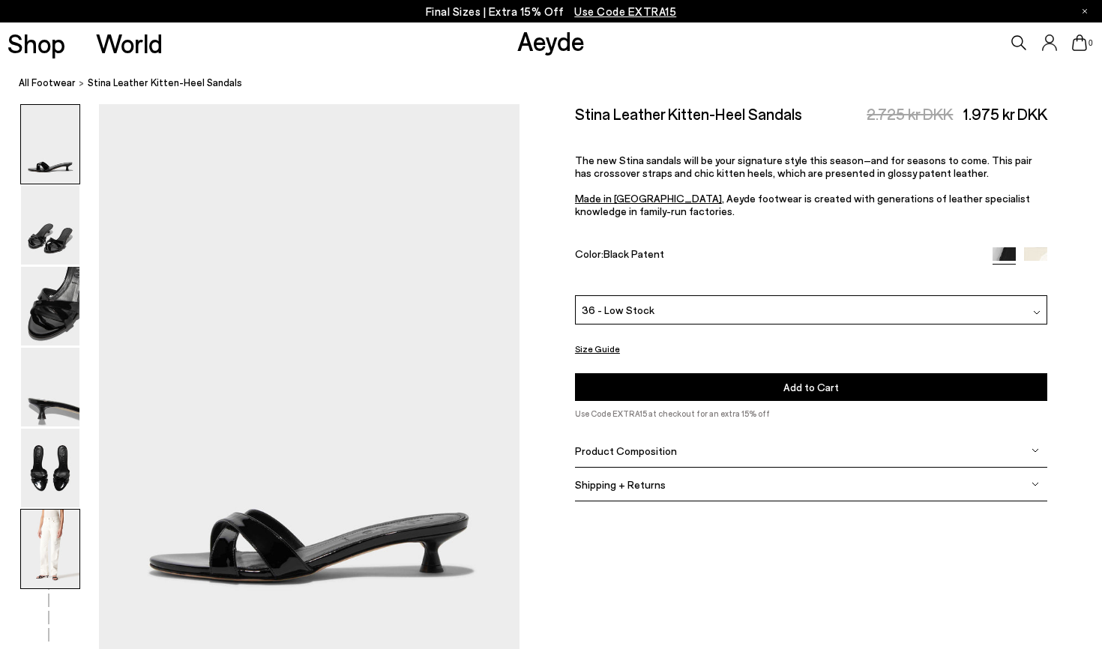
click at [52, 536] on img at bounding box center [50, 549] width 58 height 79
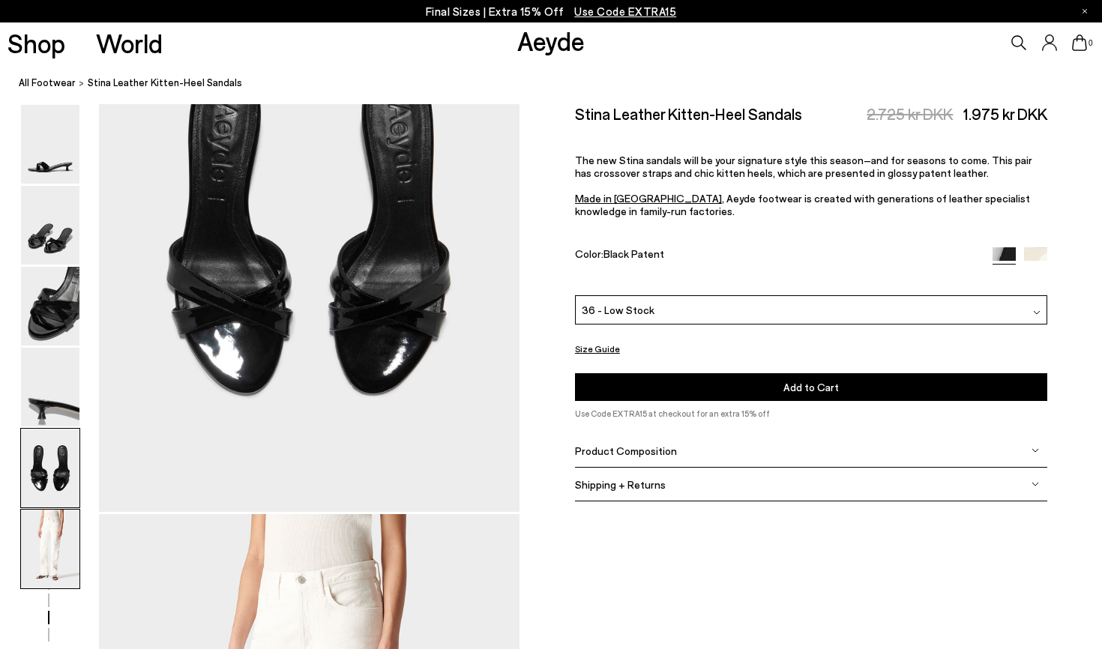
scroll to position [2921, 0]
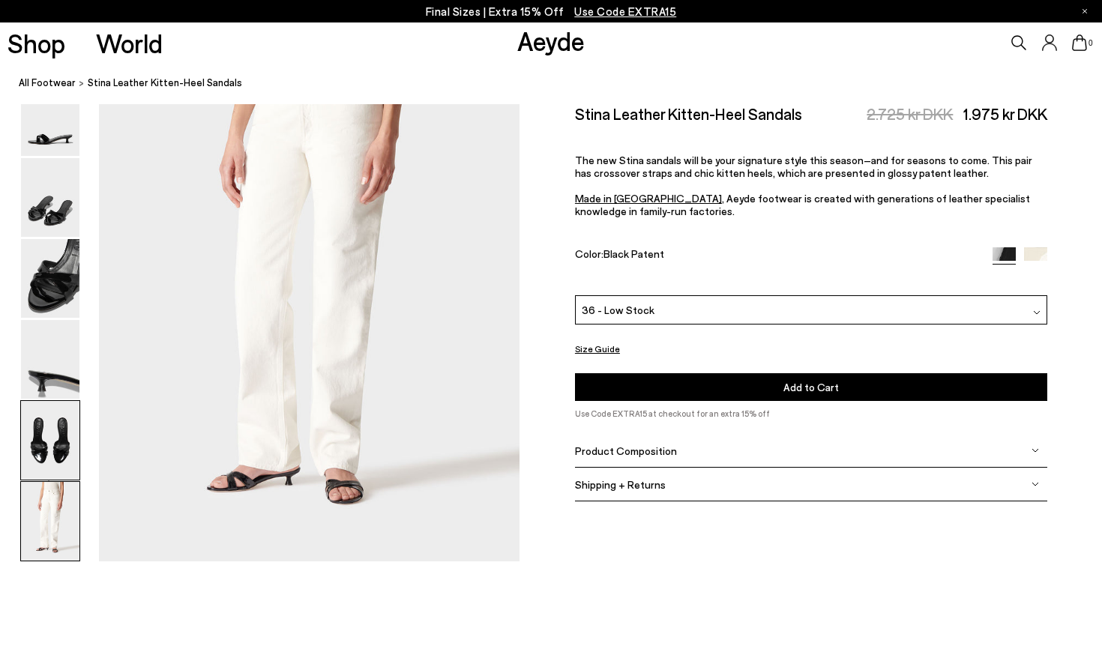
click at [39, 457] on img at bounding box center [50, 440] width 58 height 79
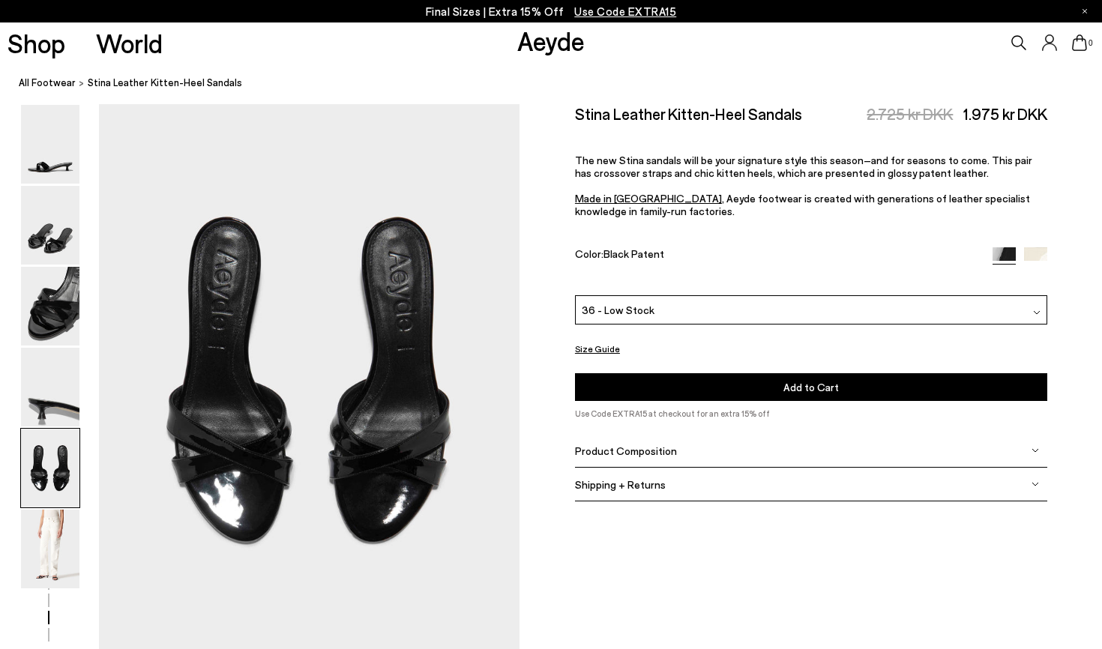
scroll to position [2254, 0]
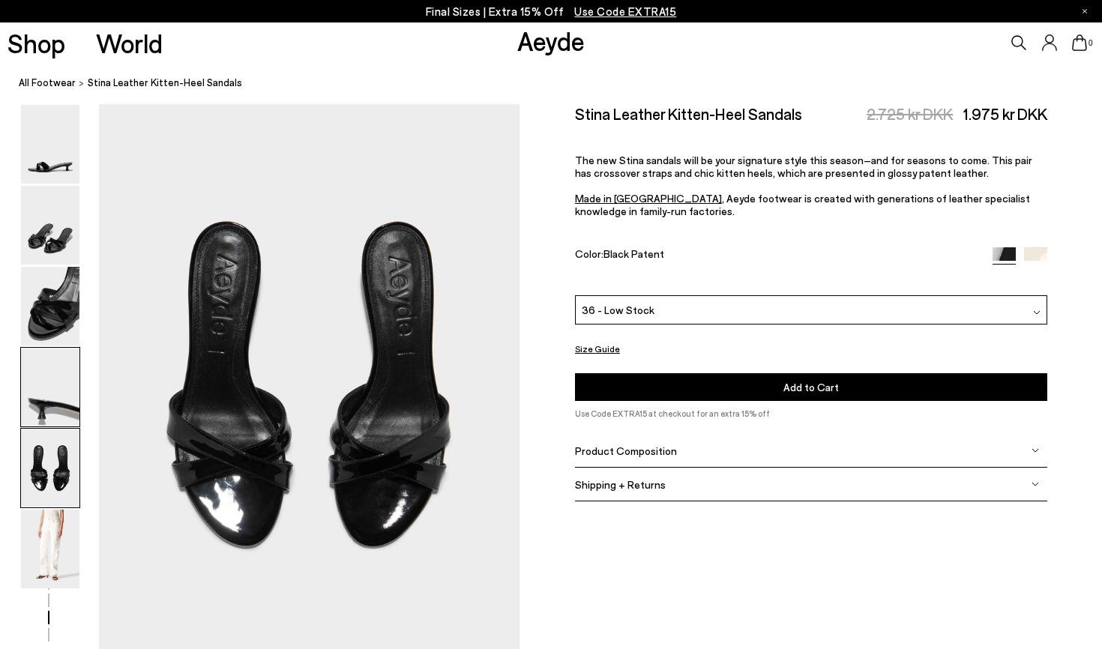
click at [51, 391] on img at bounding box center [50, 387] width 58 height 79
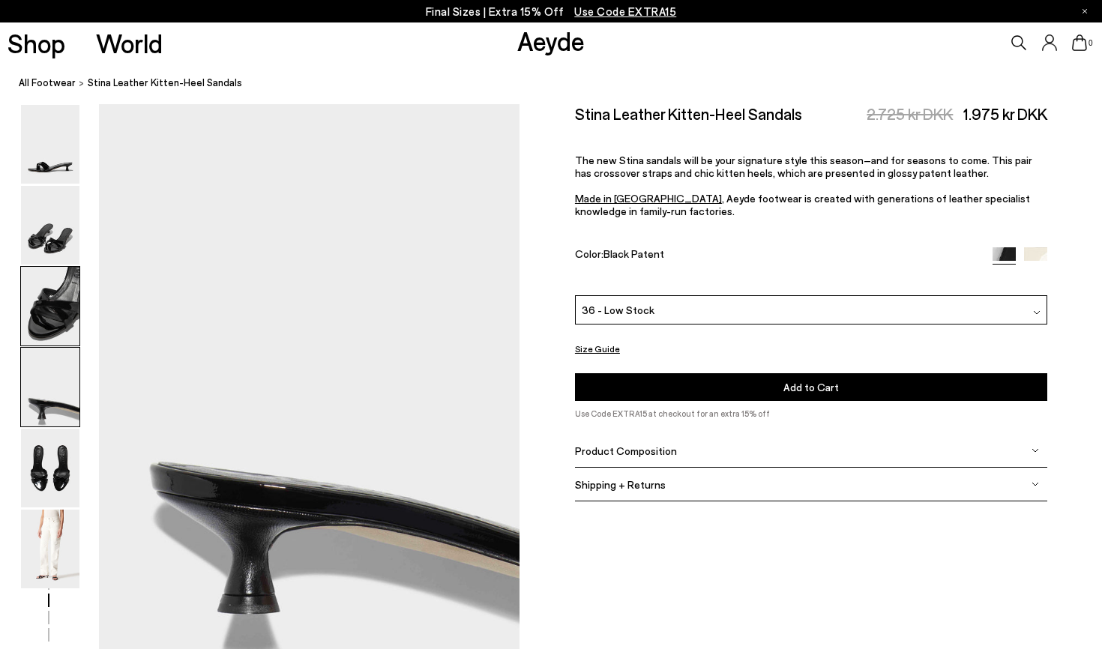
click at [61, 313] on img at bounding box center [50, 306] width 58 height 79
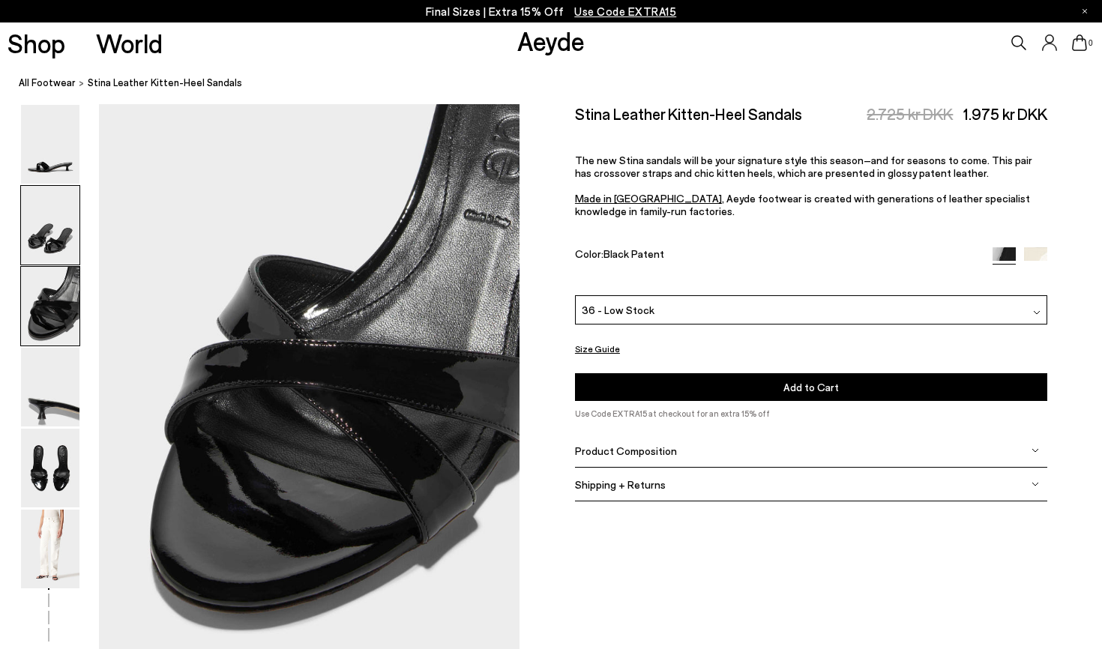
click at [58, 228] on img at bounding box center [50, 225] width 58 height 79
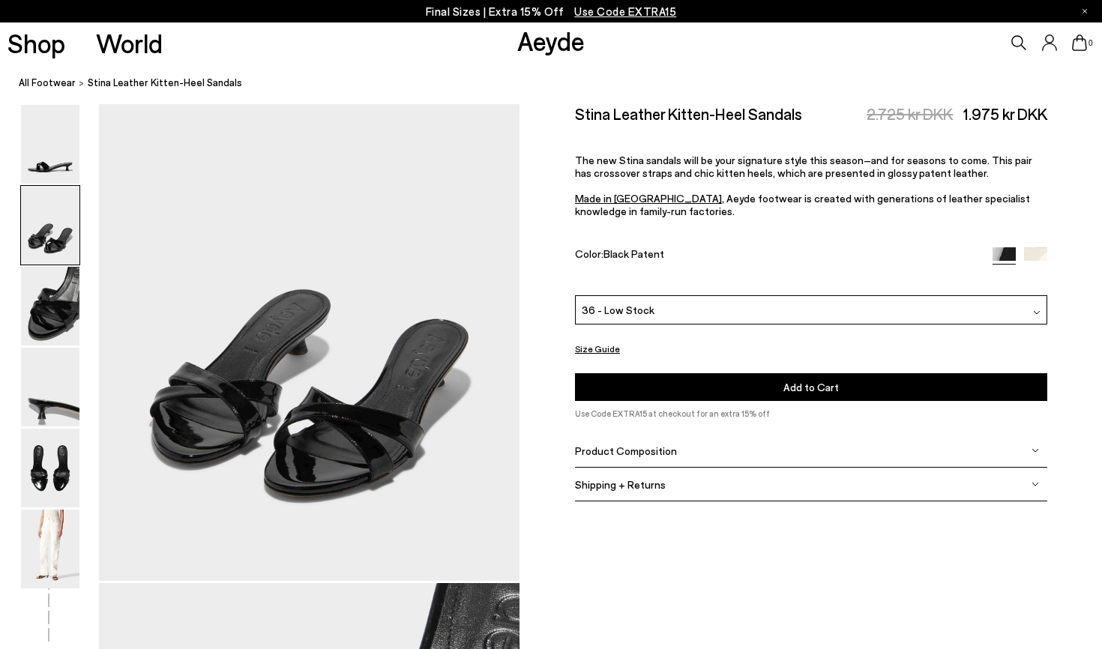
scroll to position [564, 0]
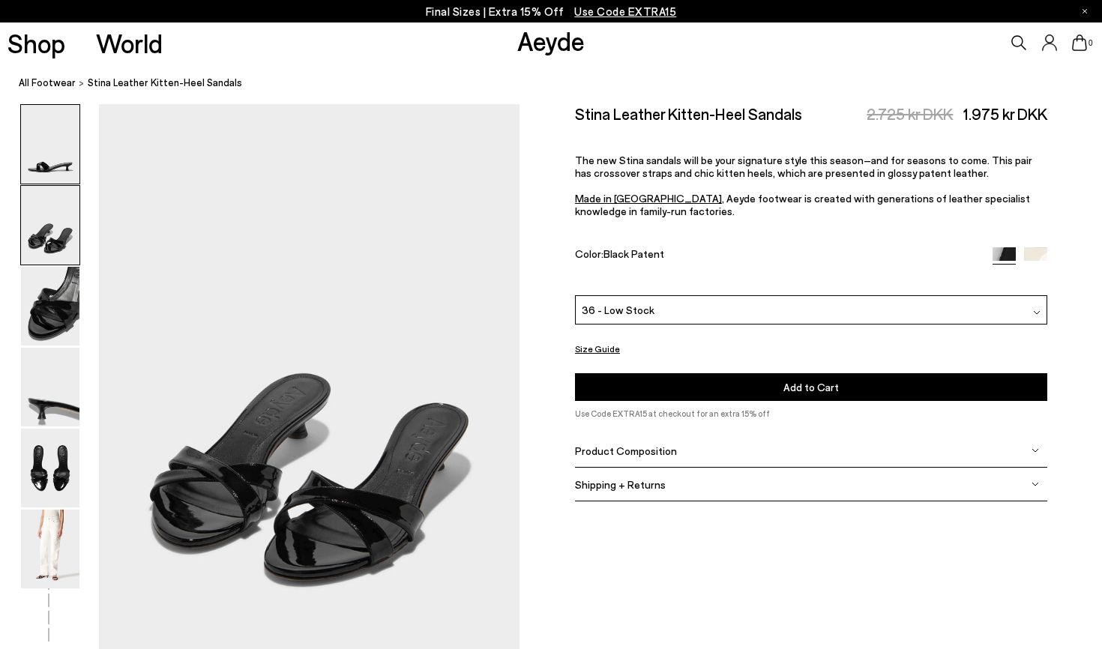
click at [52, 181] on img at bounding box center [50, 144] width 58 height 79
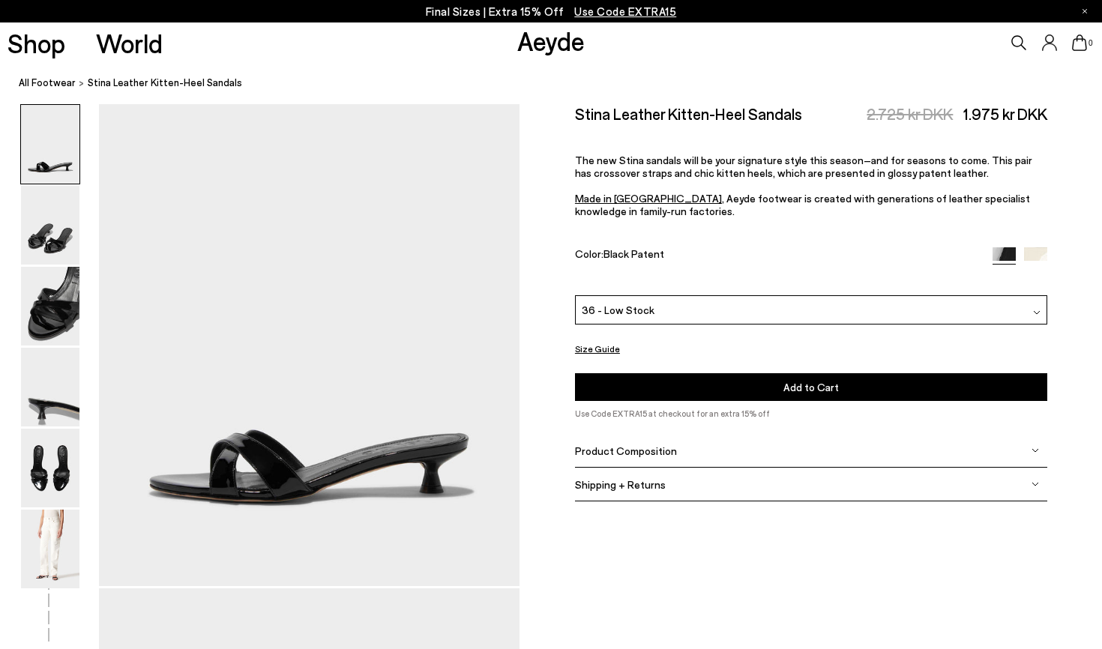
scroll to position [0, 0]
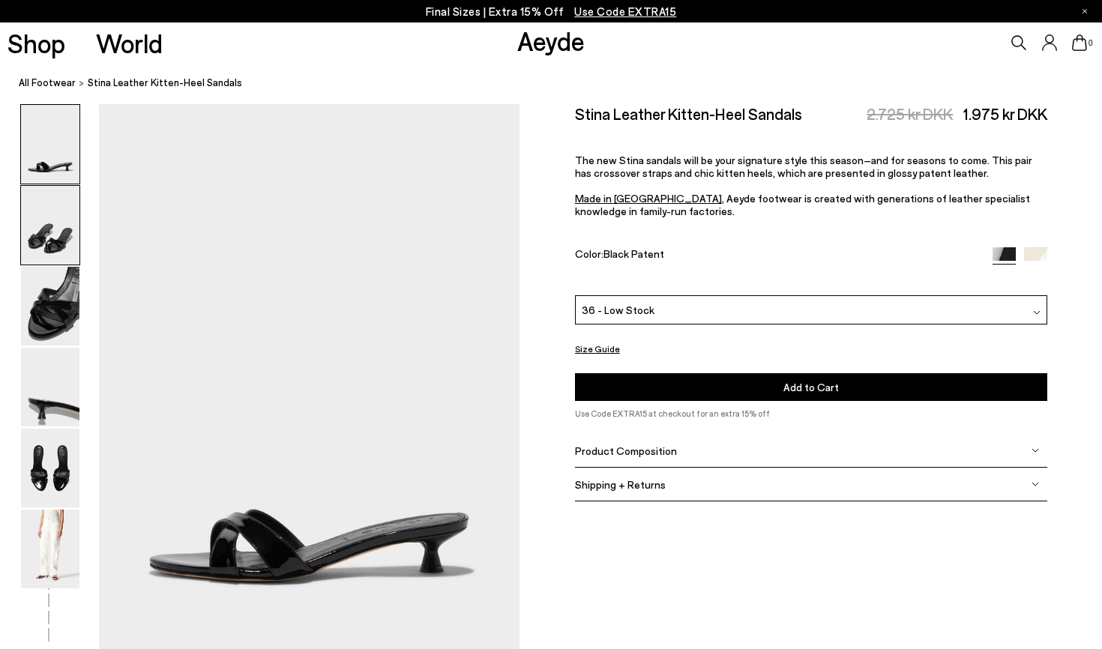
click at [52, 258] on img at bounding box center [50, 225] width 58 height 79
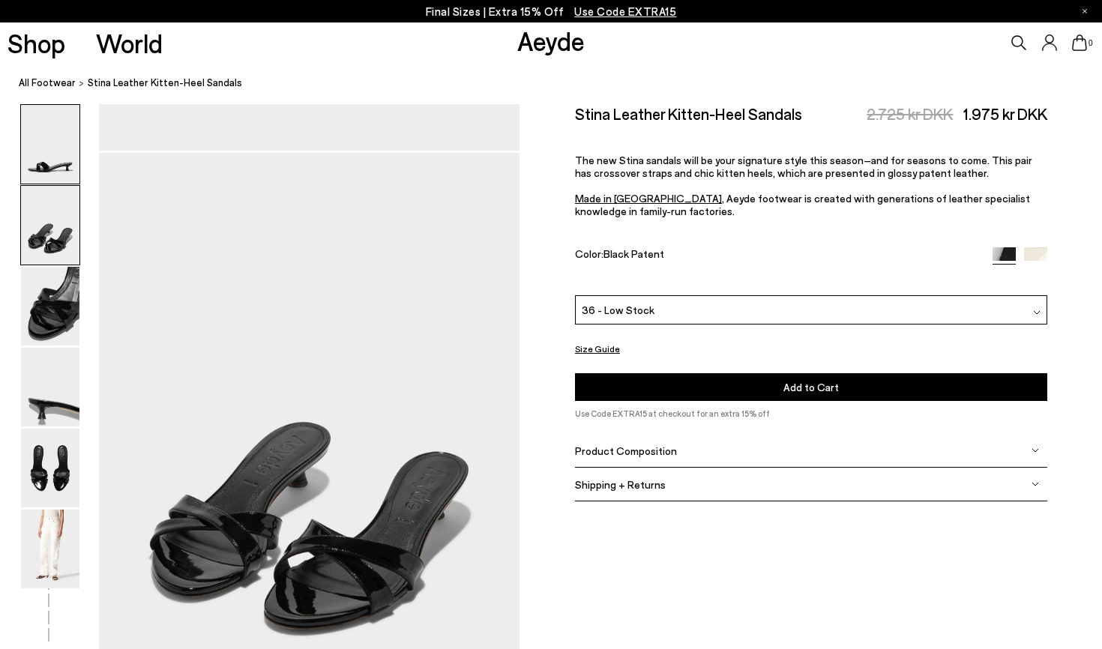
scroll to position [564, 0]
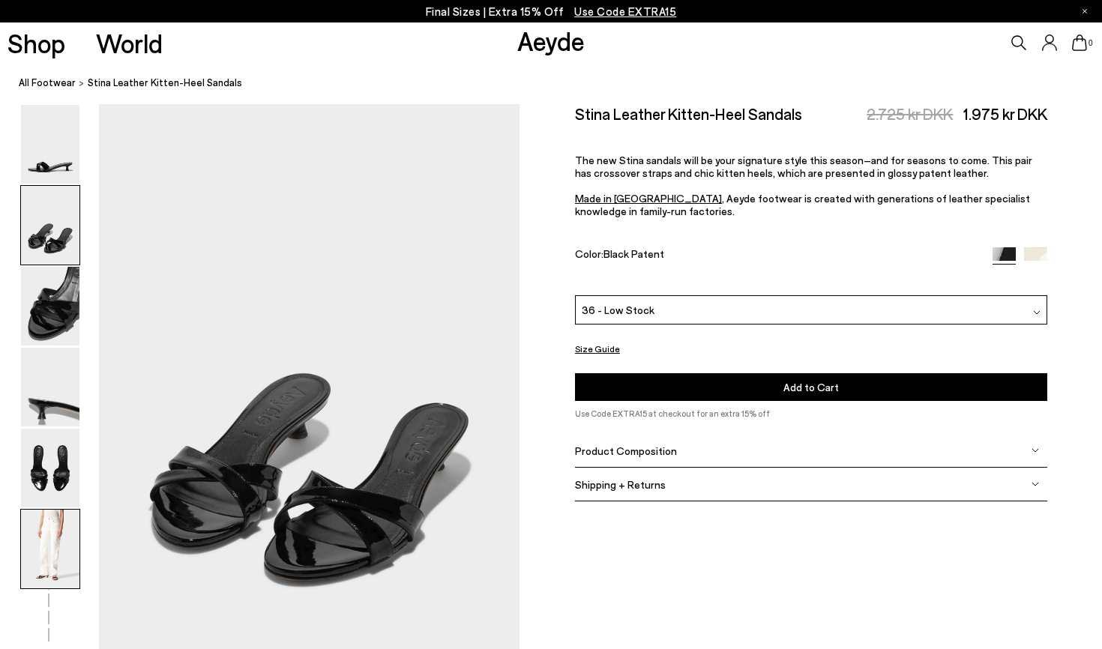
click at [55, 548] on img at bounding box center [50, 549] width 58 height 79
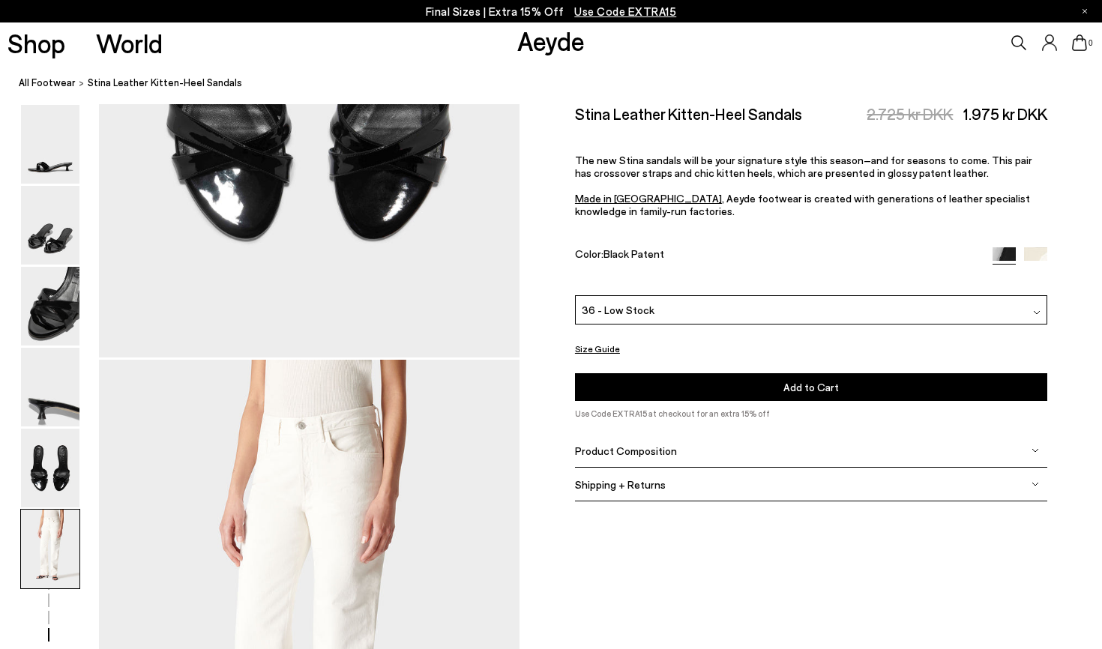
scroll to position [2921, 0]
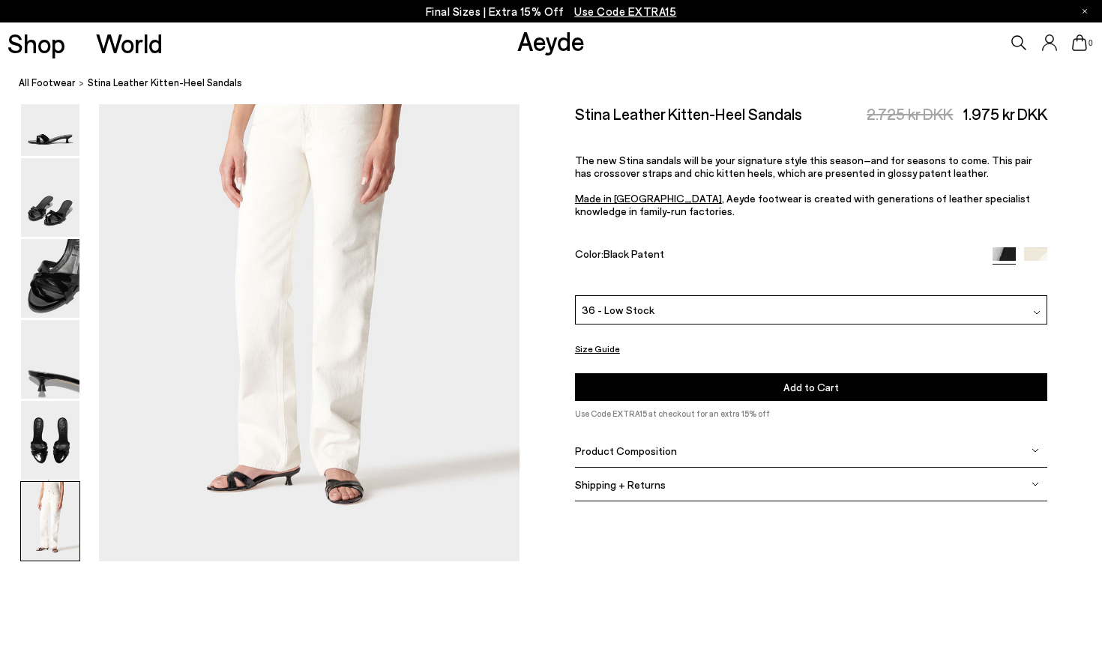
click at [55, 548] on img at bounding box center [50, 521] width 58 height 79
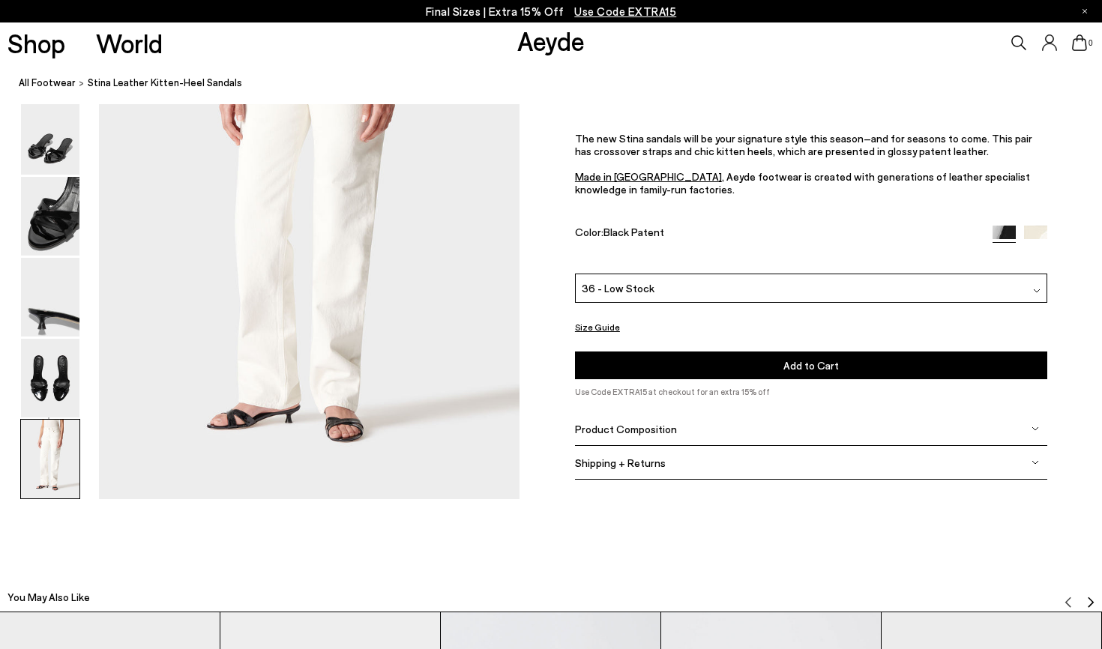
scroll to position [2996, 0]
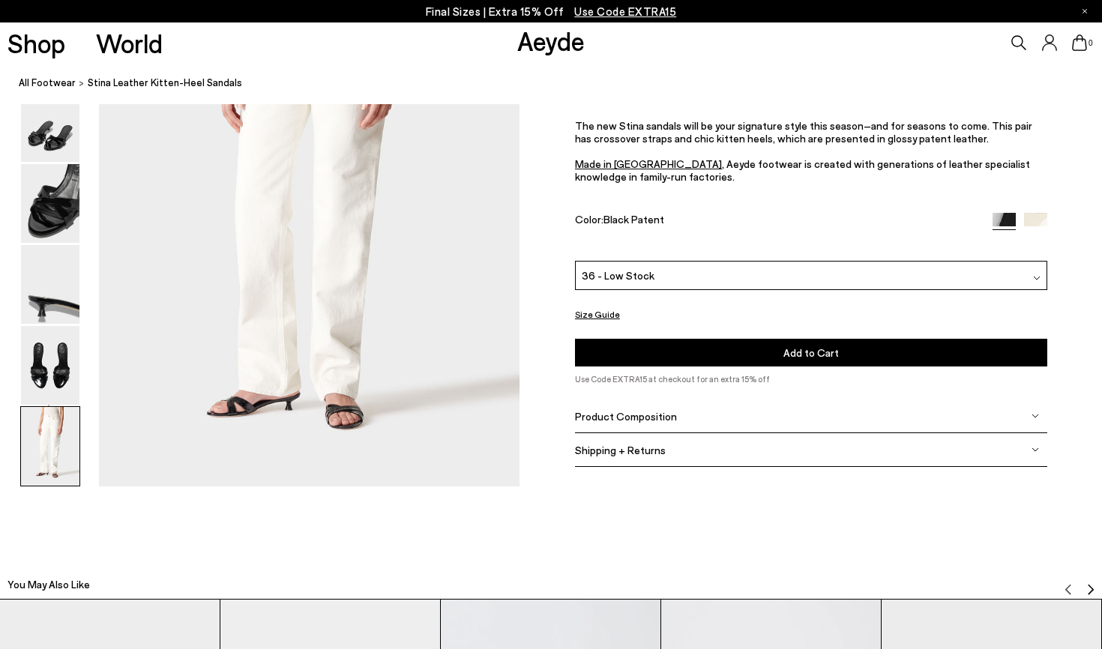
click at [631, 340] on button "Add to Cart Select a Size First" at bounding box center [811, 354] width 472 height 28
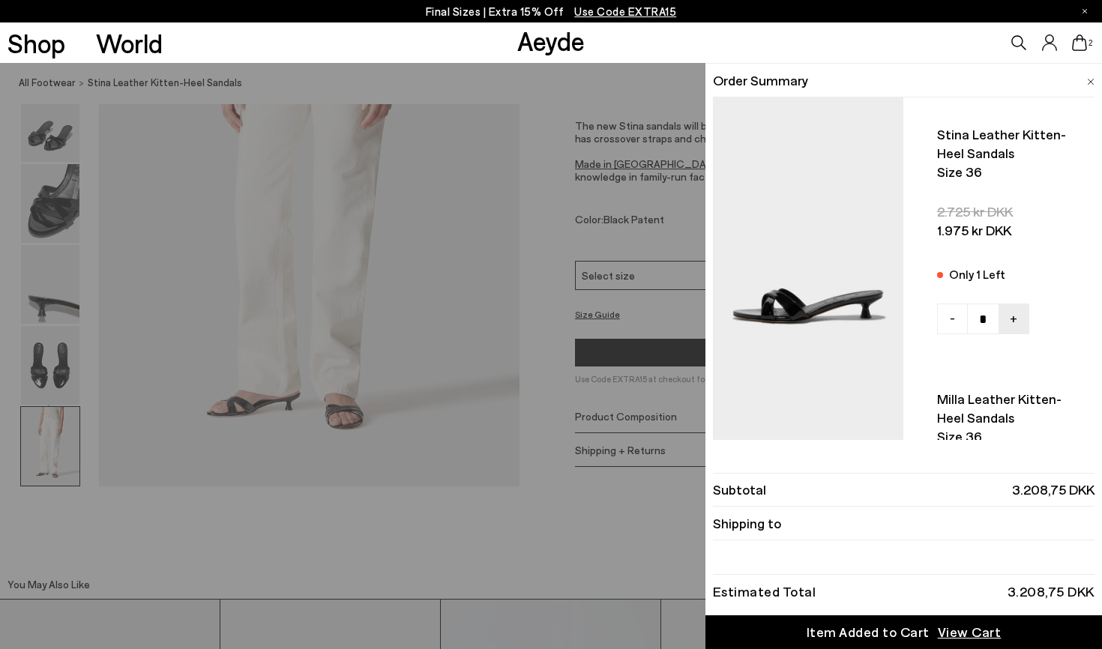
click at [610, 325] on div "Quick Add Color Size View Details Order Summary Stina leather kitten-heel sanda…" at bounding box center [551, 356] width 1102 height 586
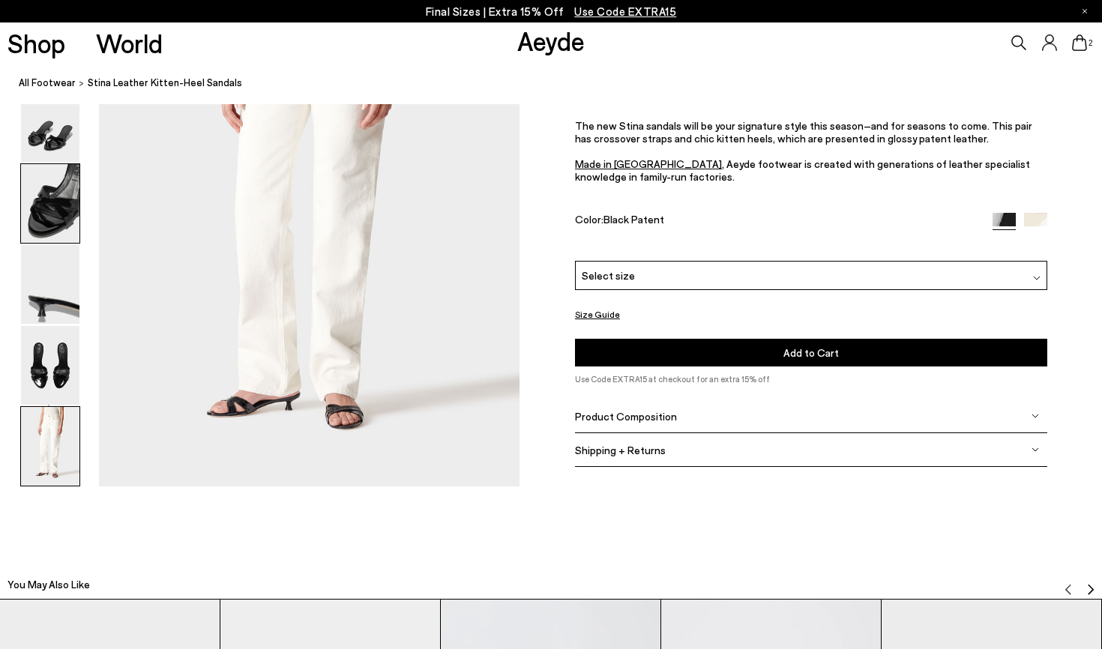
click at [51, 198] on img at bounding box center [50, 203] width 58 height 79
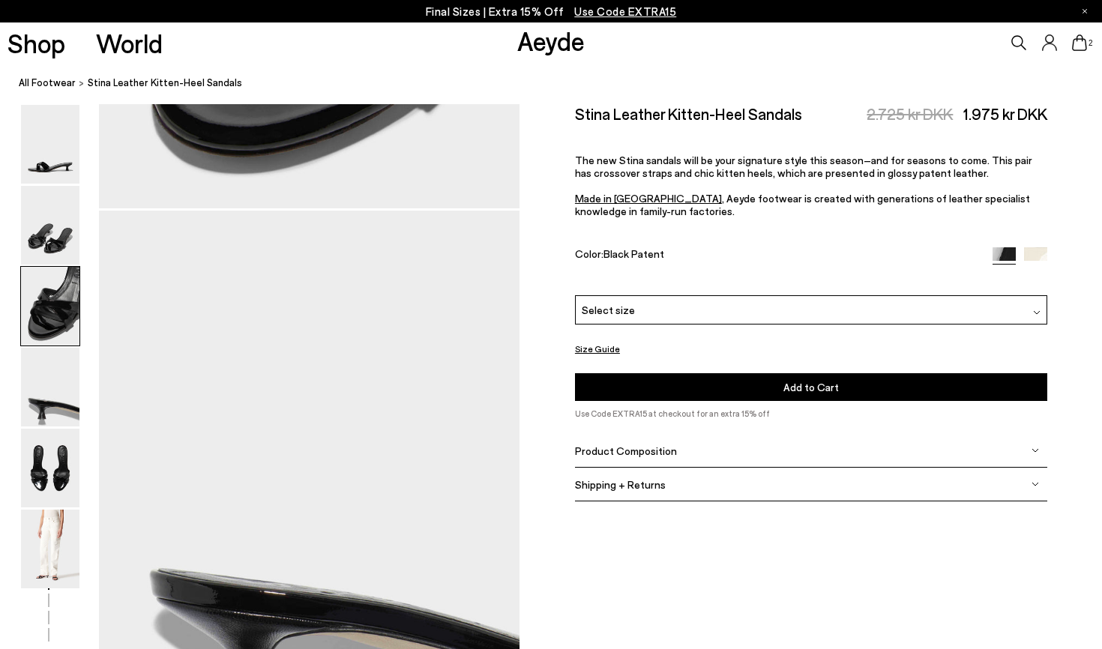
scroll to position [1128, 0]
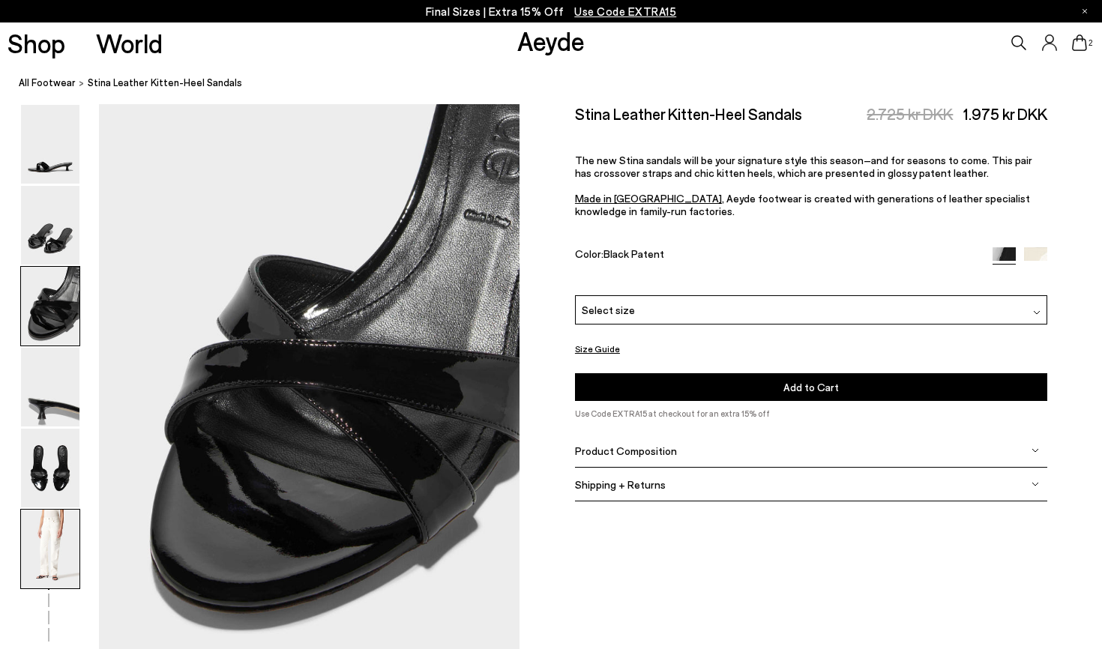
click at [53, 545] on img at bounding box center [50, 549] width 58 height 79
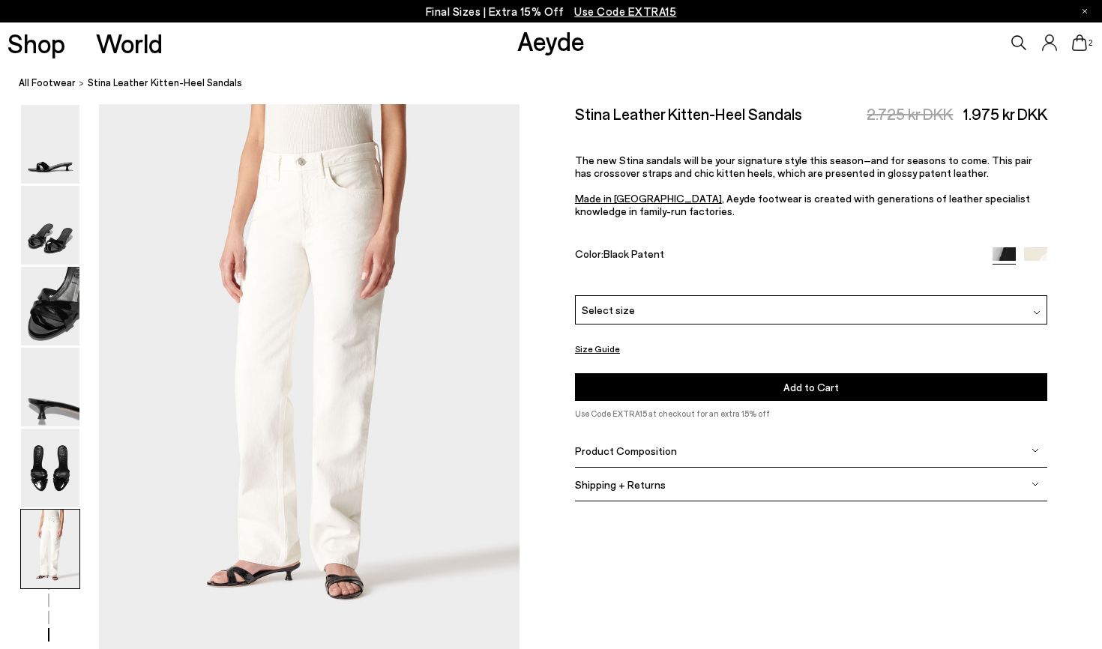
scroll to position [2607, 0]
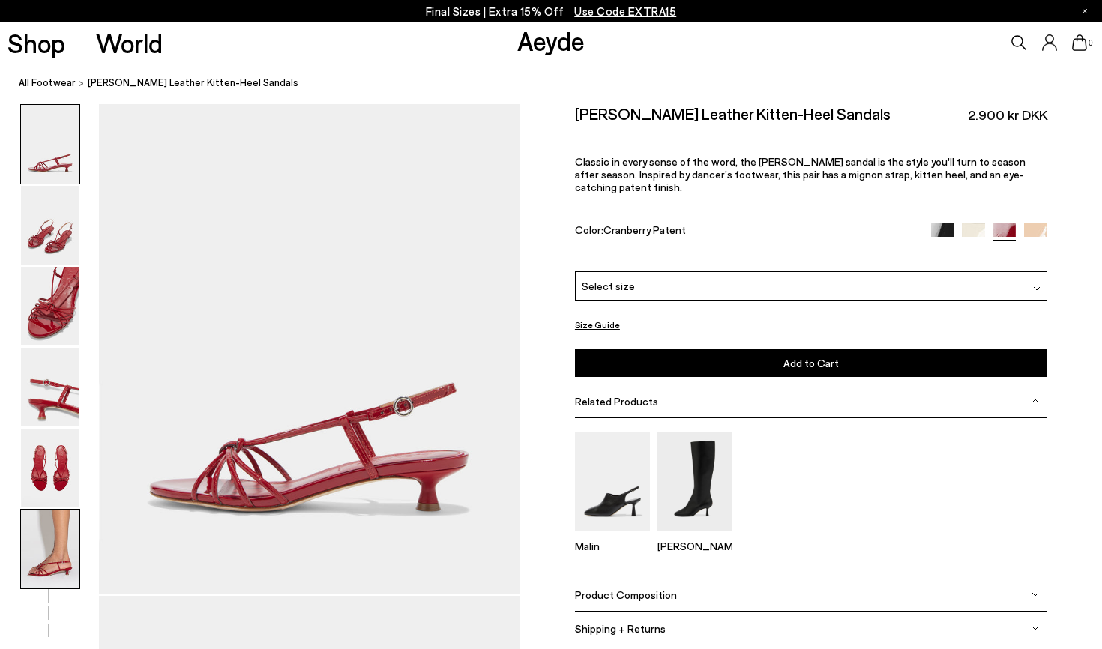
click at [58, 541] on img at bounding box center [50, 549] width 58 height 79
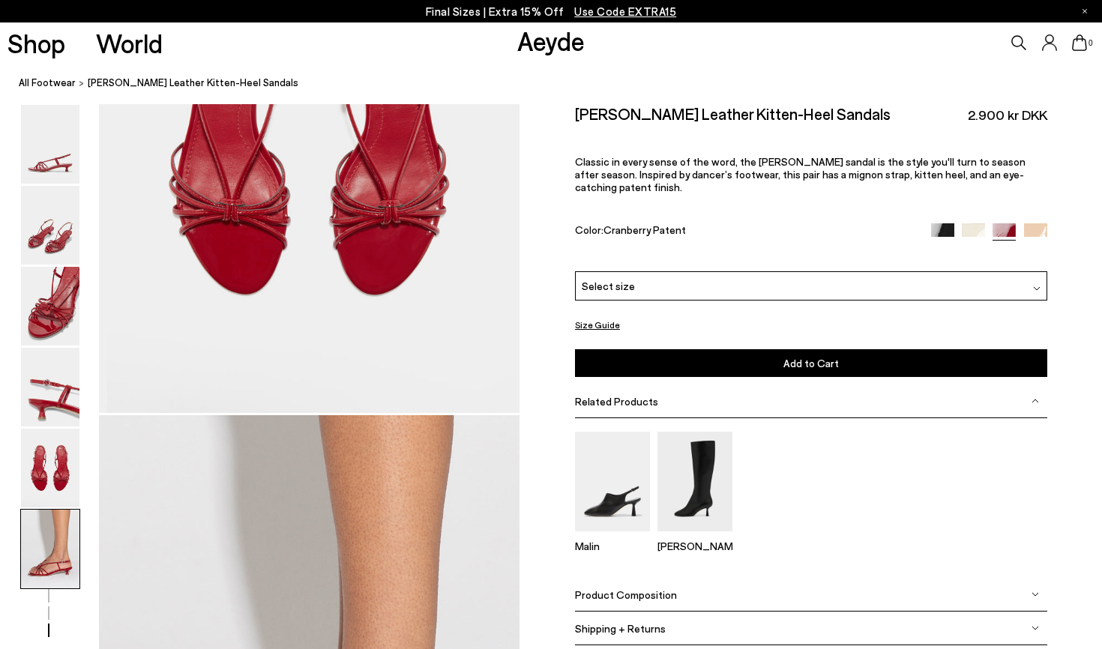
scroll to position [2904, 0]
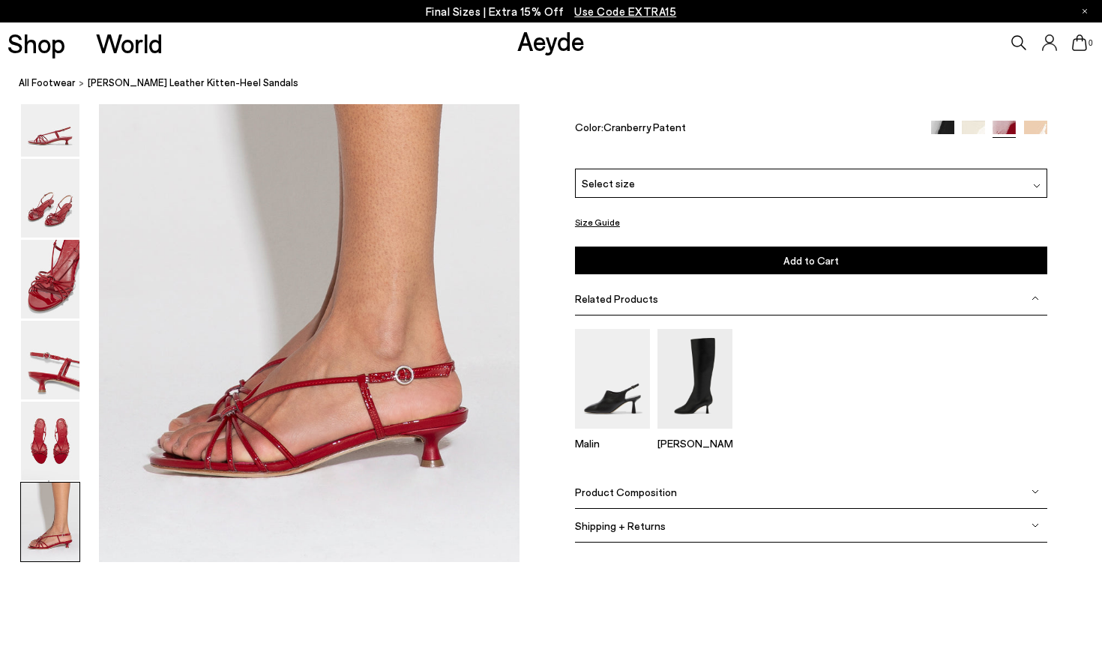
click at [936, 144] on img at bounding box center [942, 132] width 23 height 23
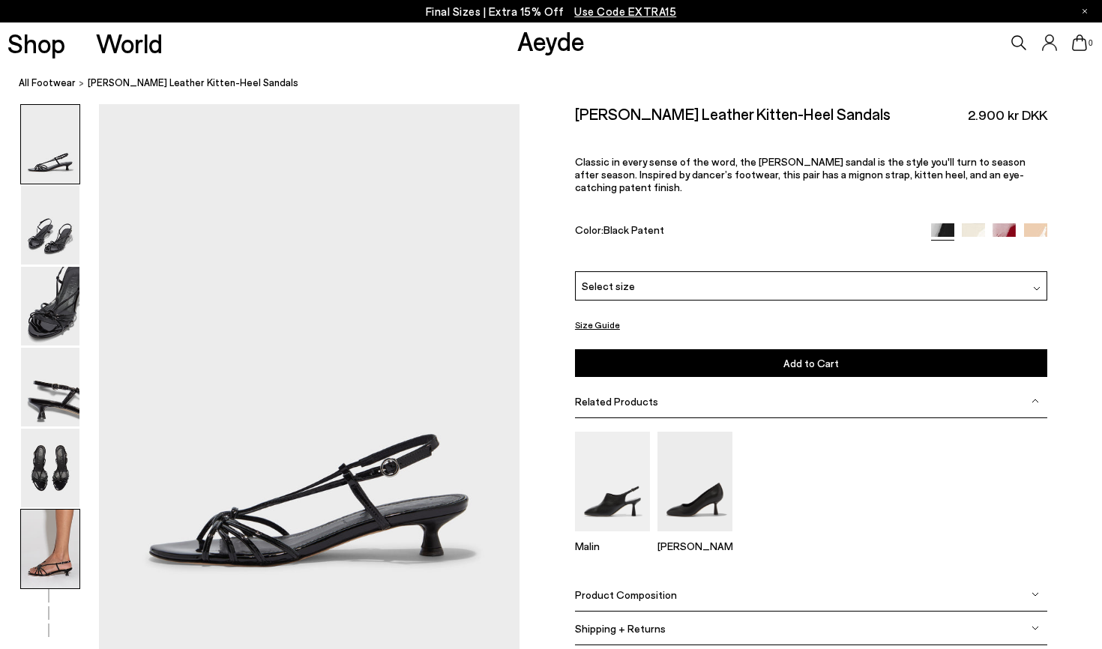
click at [40, 559] on img at bounding box center [50, 549] width 58 height 79
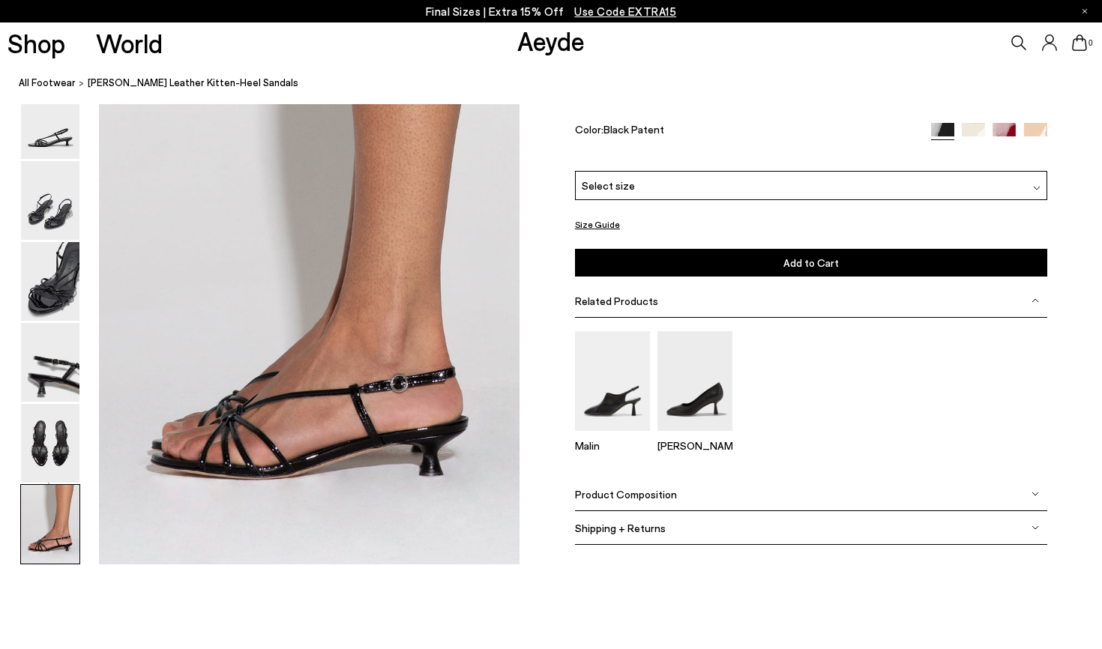
scroll to position [2904, 0]
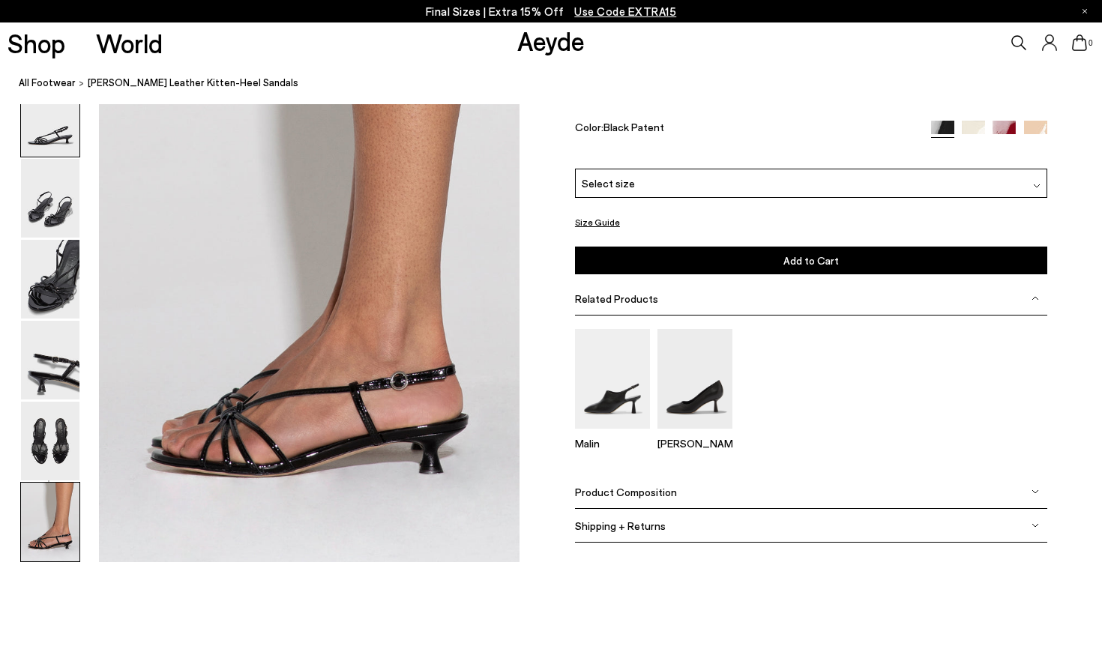
click at [54, 123] on img at bounding box center [50, 117] width 58 height 79
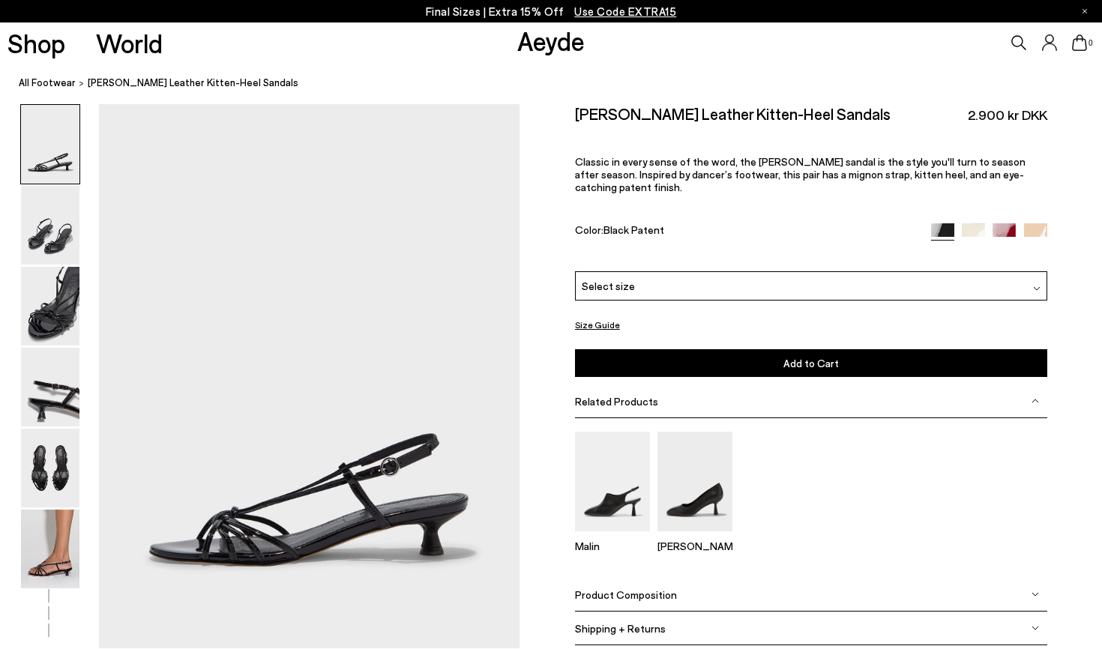
scroll to position [0, 0]
click at [68, 563] on img at bounding box center [50, 549] width 58 height 79
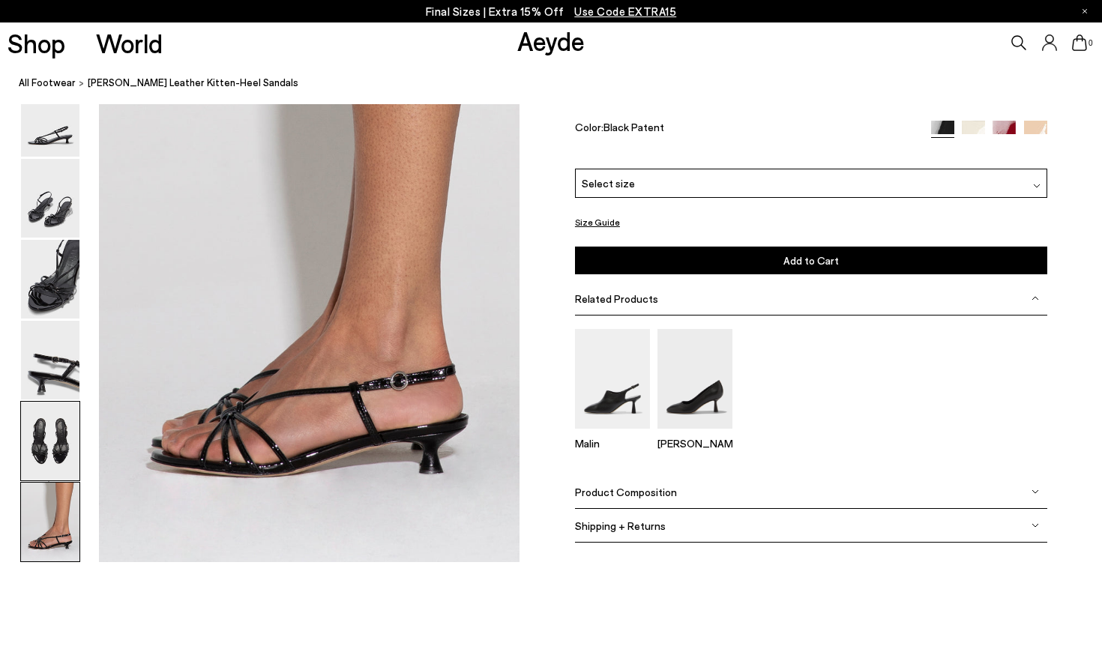
click at [58, 467] on img at bounding box center [50, 441] width 58 height 79
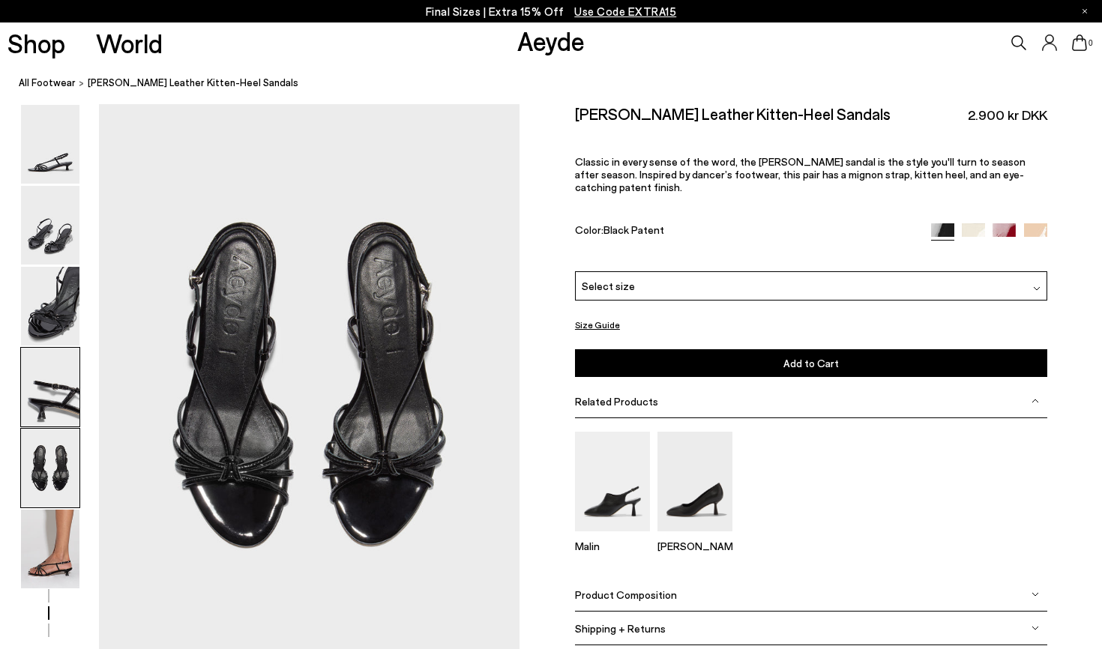
click at [60, 384] on img at bounding box center [50, 387] width 58 height 79
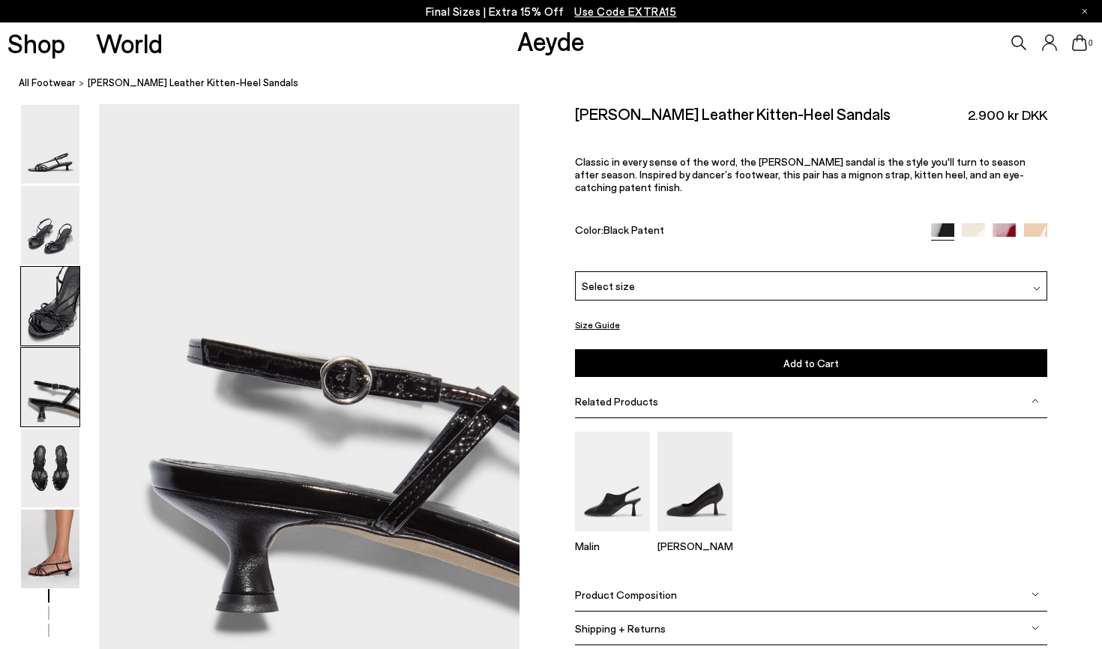
click at [56, 339] on img at bounding box center [50, 306] width 58 height 79
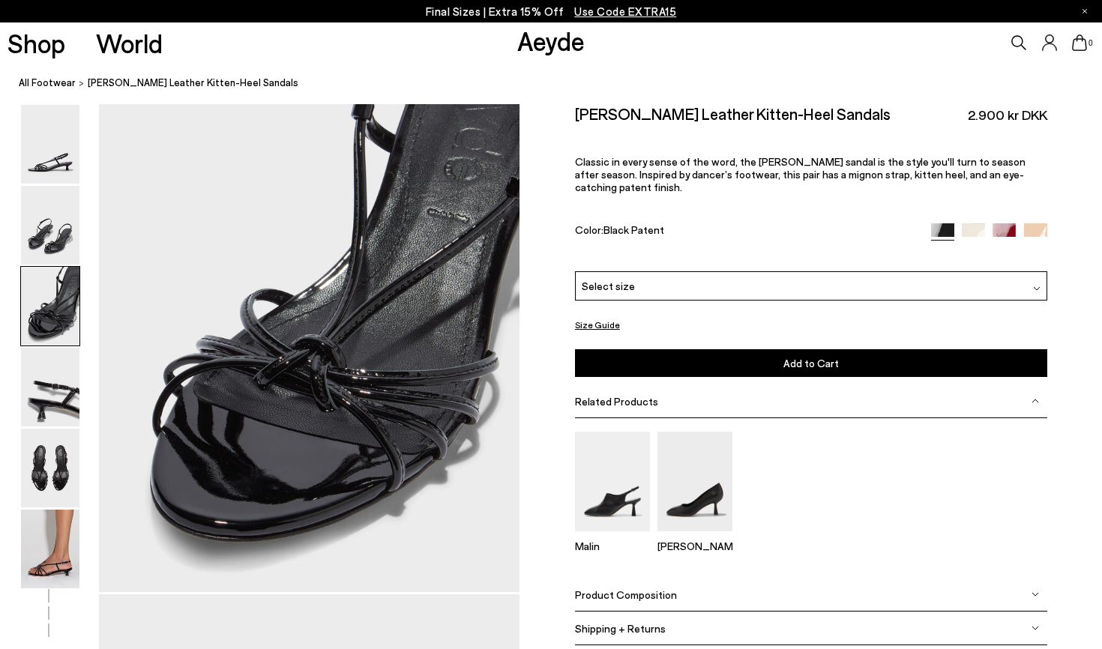
scroll to position [1111, 0]
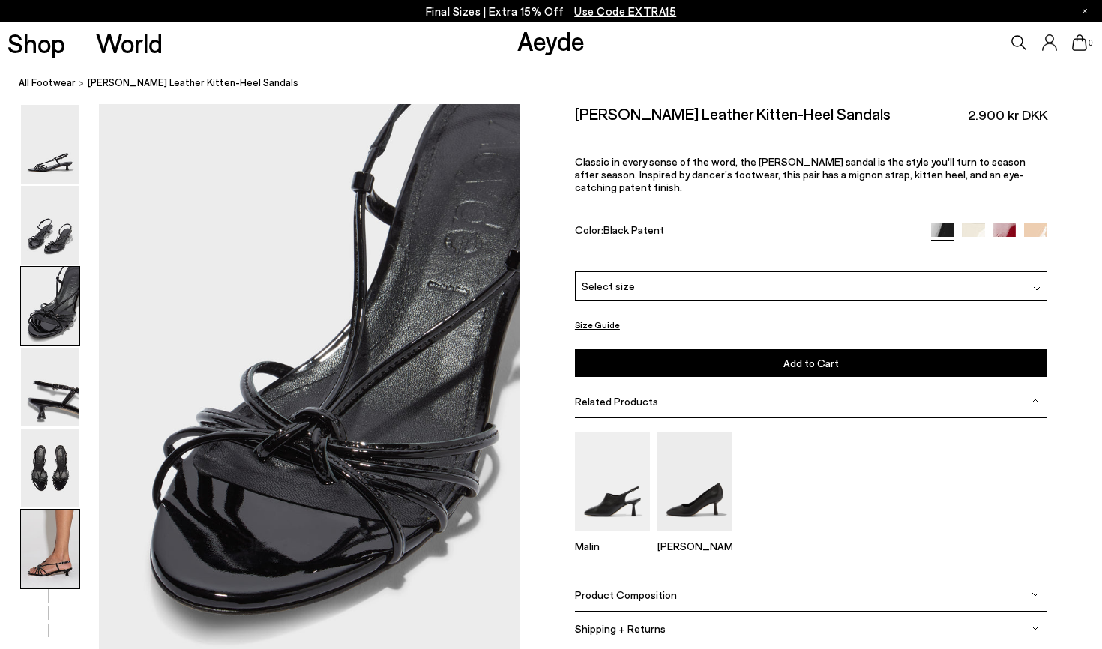
click at [64, 551] on img at bounding box center [50, 549] width 58 height 79
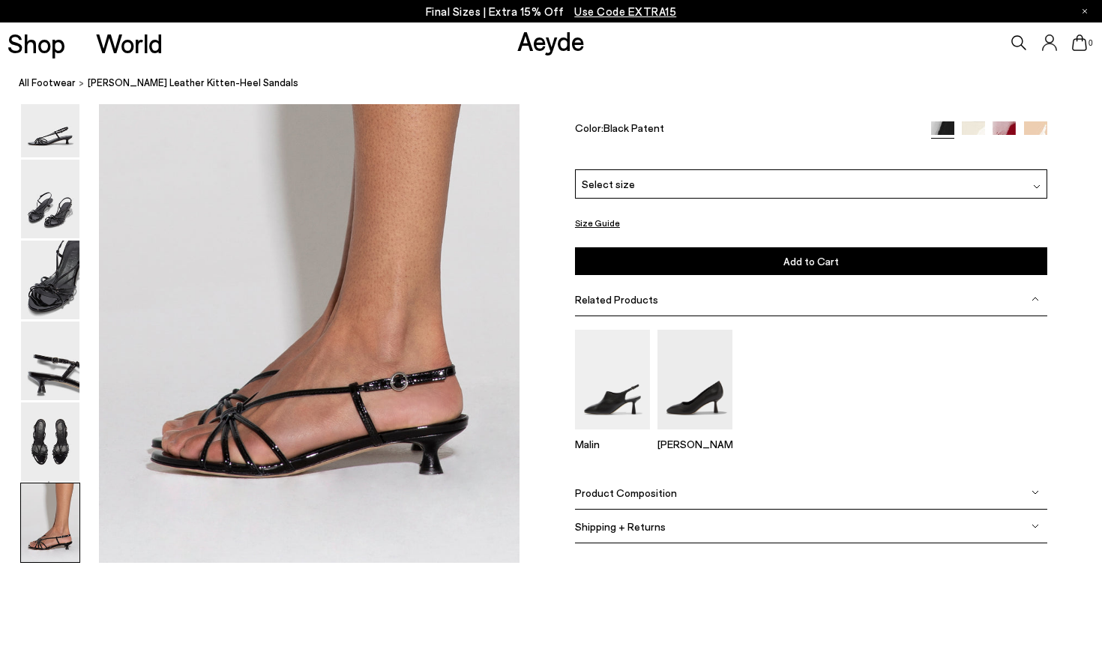
scroll to position [2904, 0]
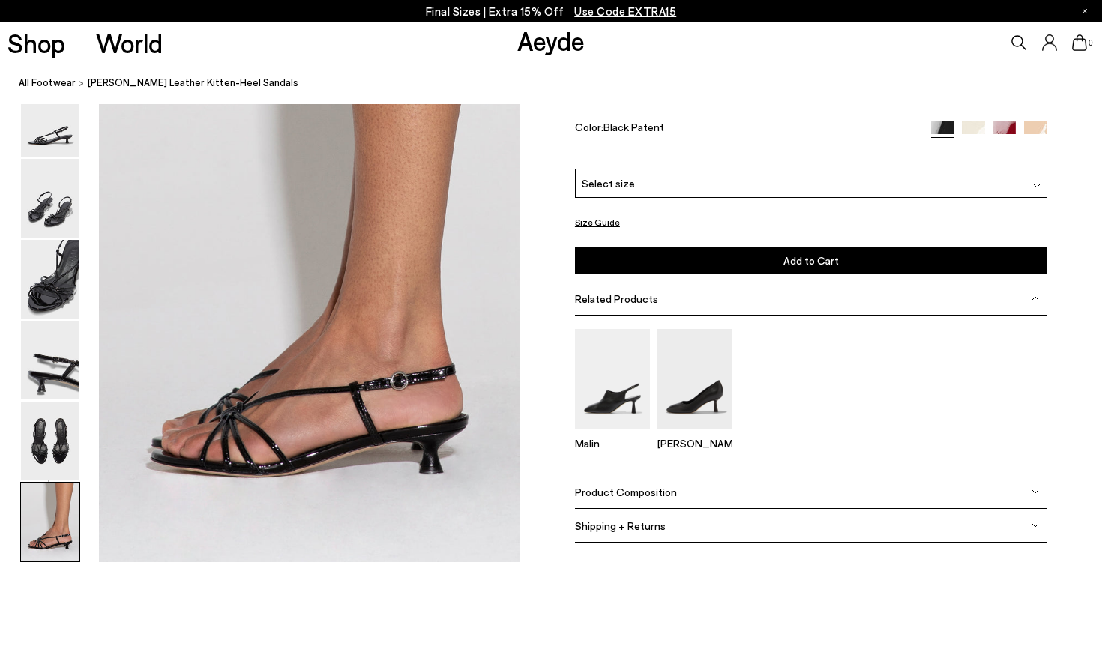
click at [972, 144] on img at bounding box center [973, 132] width 23 height 23
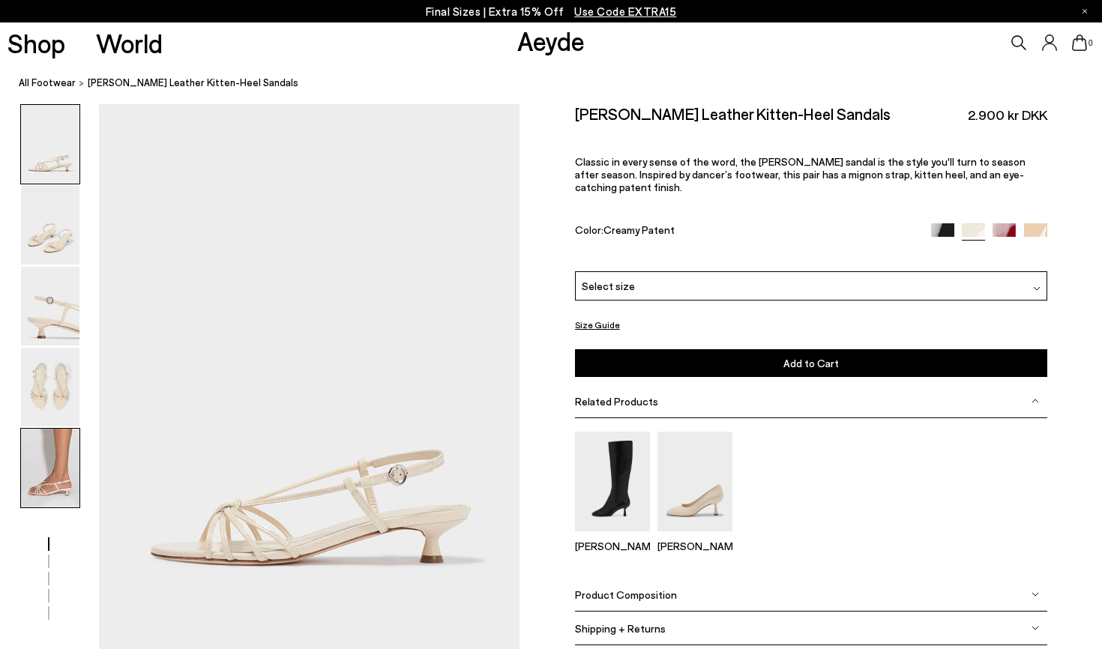
click at [55, 439] on img at bounding box center [50, 468] width 58 height 79
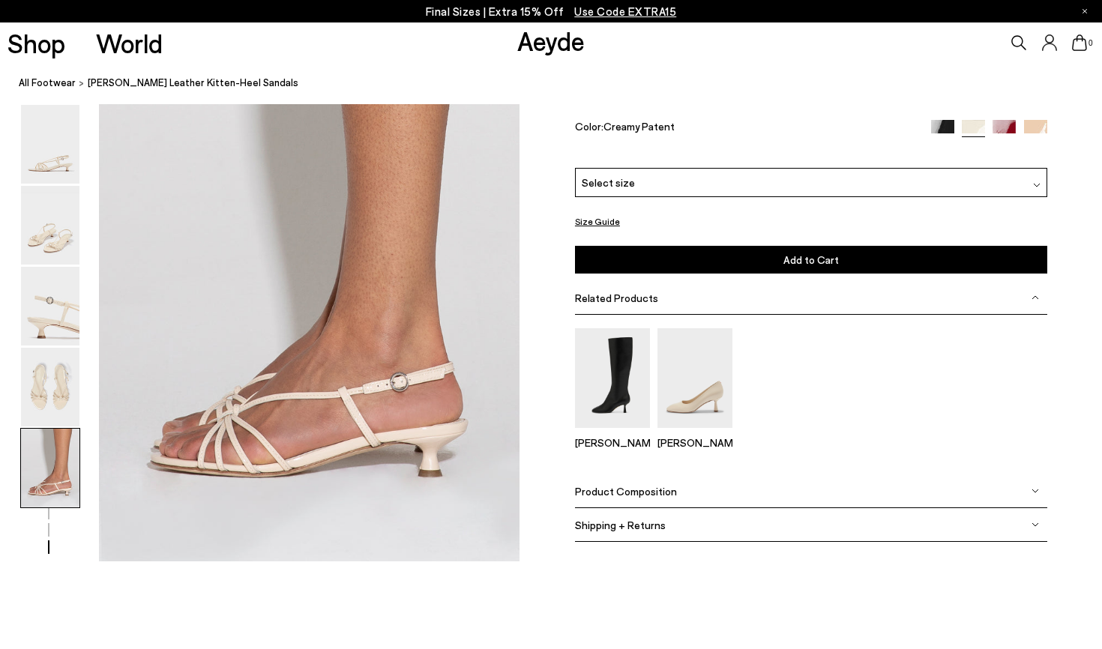
click at [1038, 143] on img at bounding box center [1035, 131] width 23 height 23
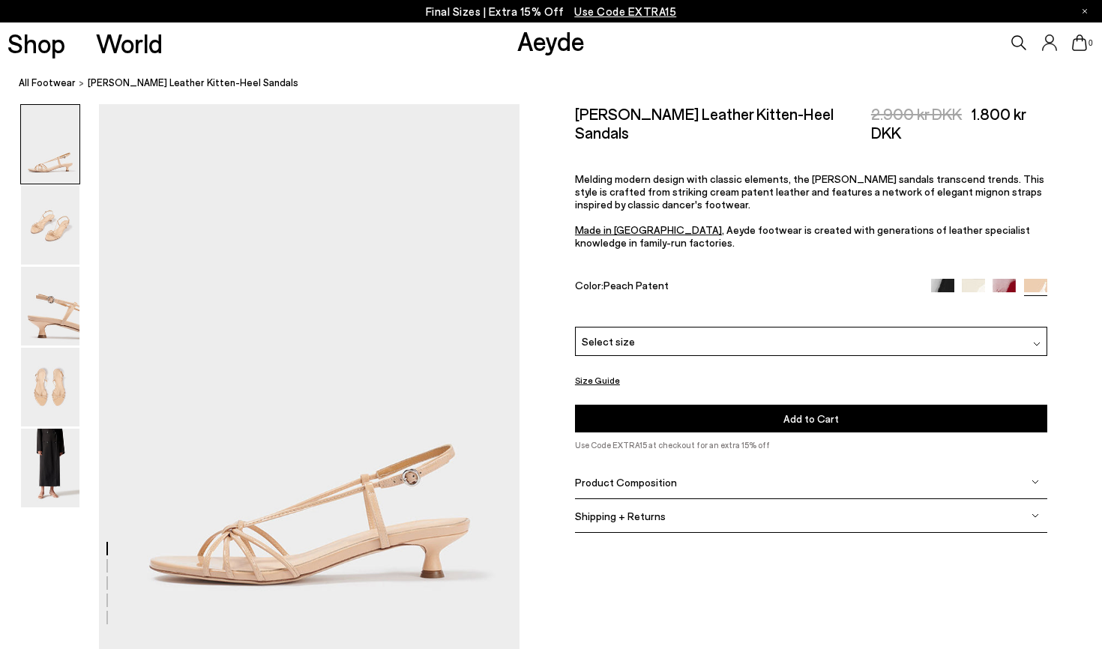
click at [827, 327] on div "Please Select a Color Peach Patent Black Patent Creamy Patent Cranberry Patent …" at bounding box center [811, 380] width 472 height 106
click at [815, 327] on div "Select size" at bounding box center [811, 341] width 472 height 29
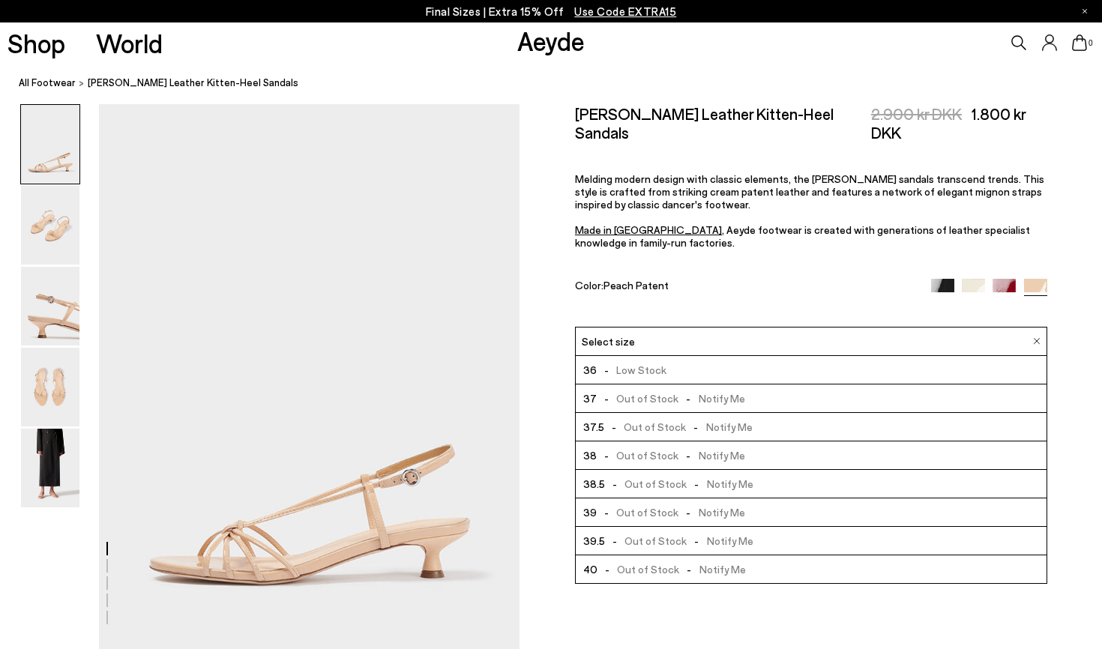
click at [659, 361] on span "- Low Stock" at bounding box center [632, 370] width 70 height 19
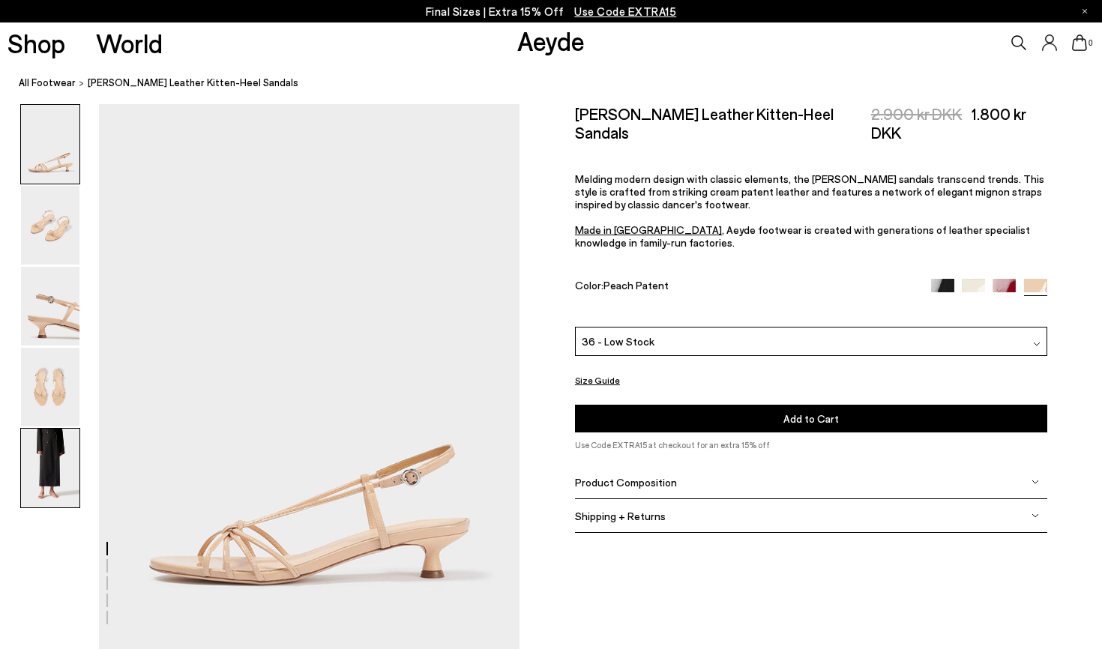
click at [67, 478] on img at bounding box center [50, 468] width 58 height 79
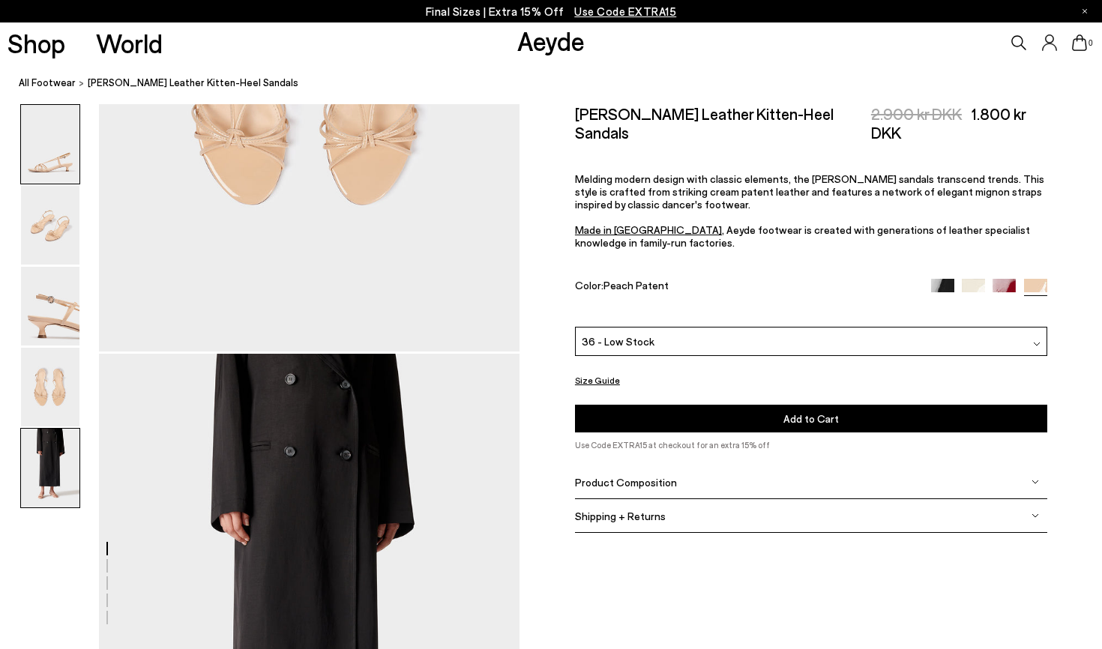
scroll to position [2357, 0]
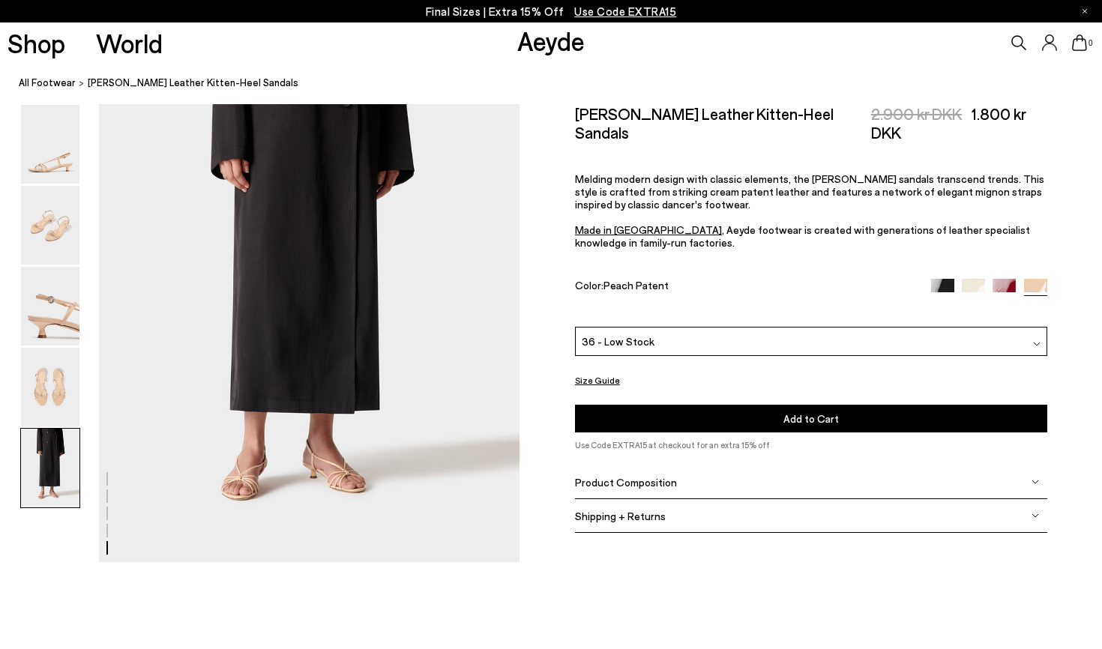
click at [78, 385] on img at bounding box center [50, 387] width 58 height 79
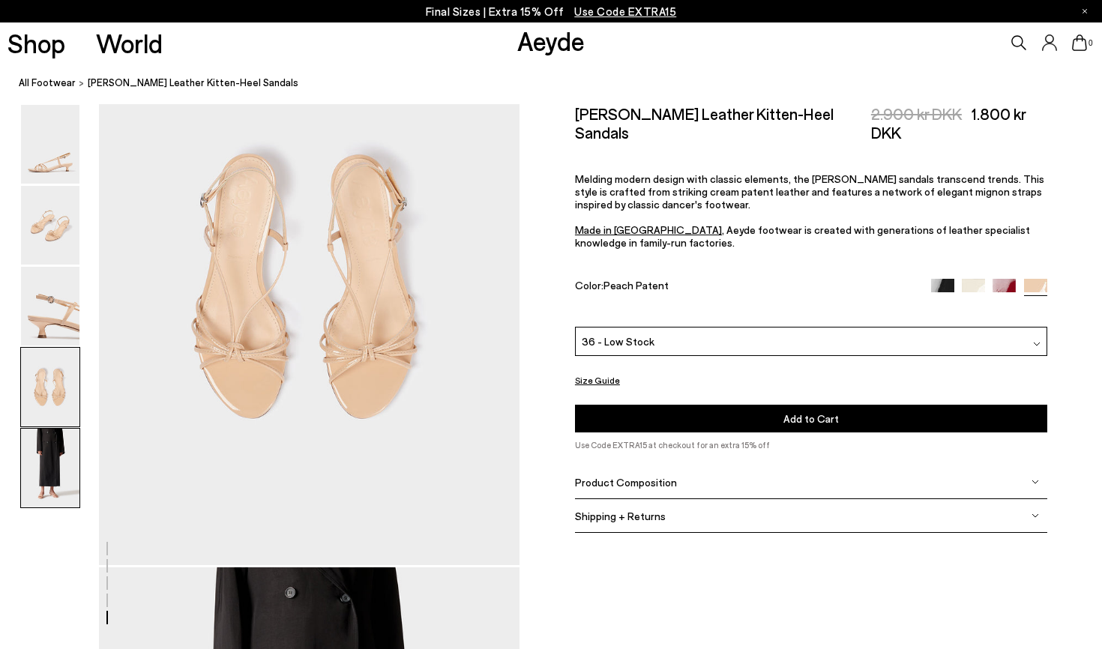
scroll to position [1691, 0]
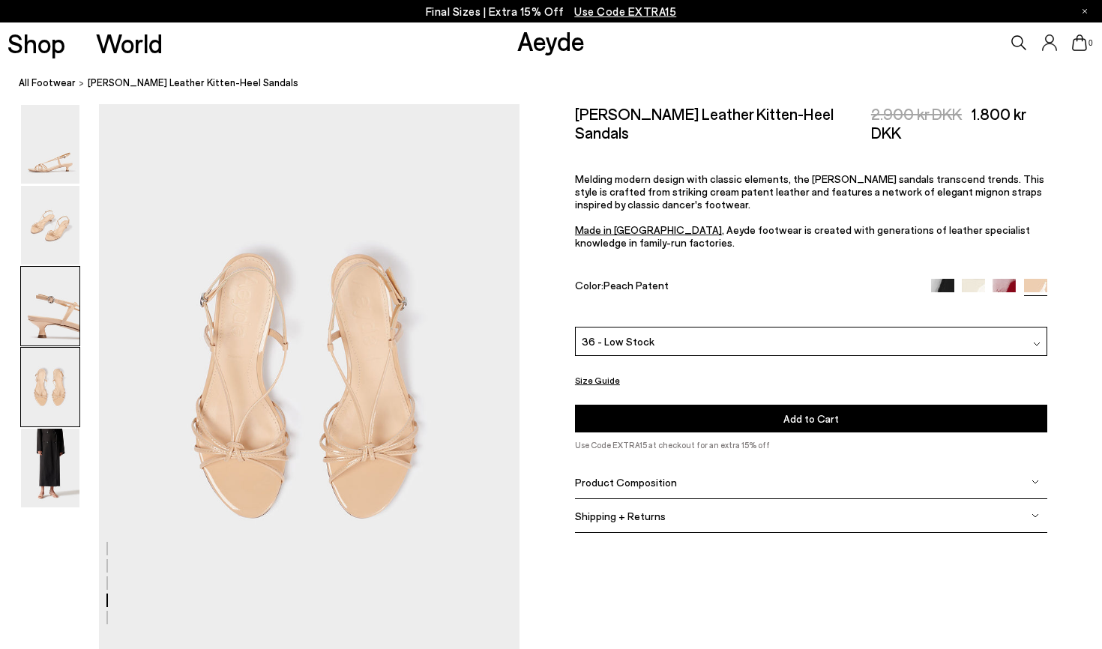
click at [72, 326] on img at bounding box center [50, 306] width 58 height 79
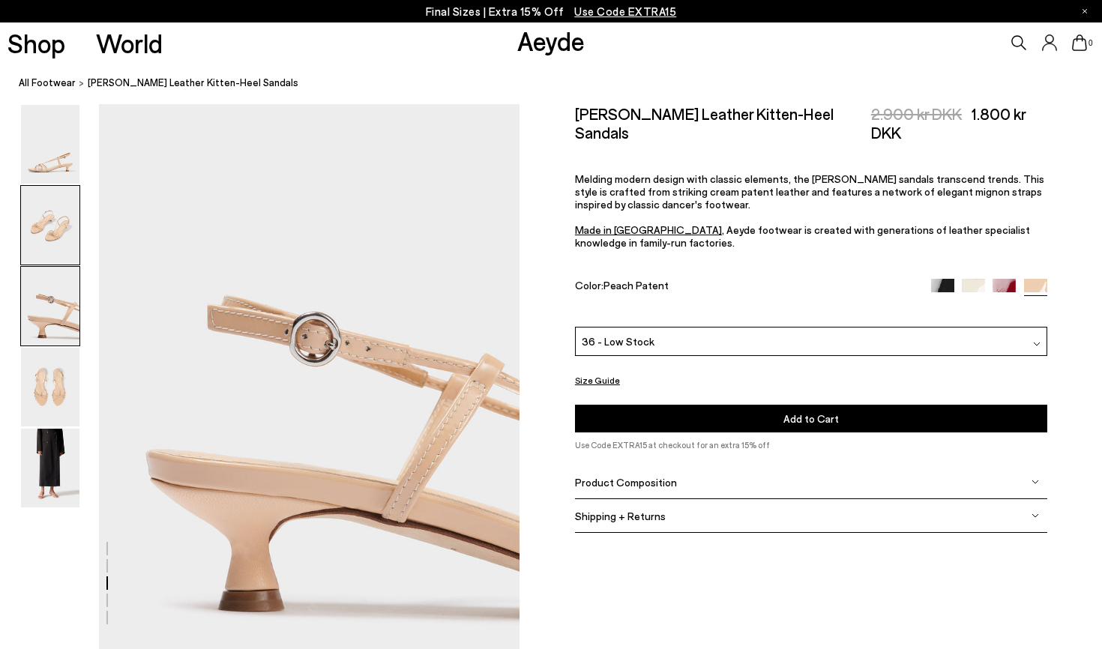
click at [53, 246] on img at bounding box center [50, 225] width 58 height 79
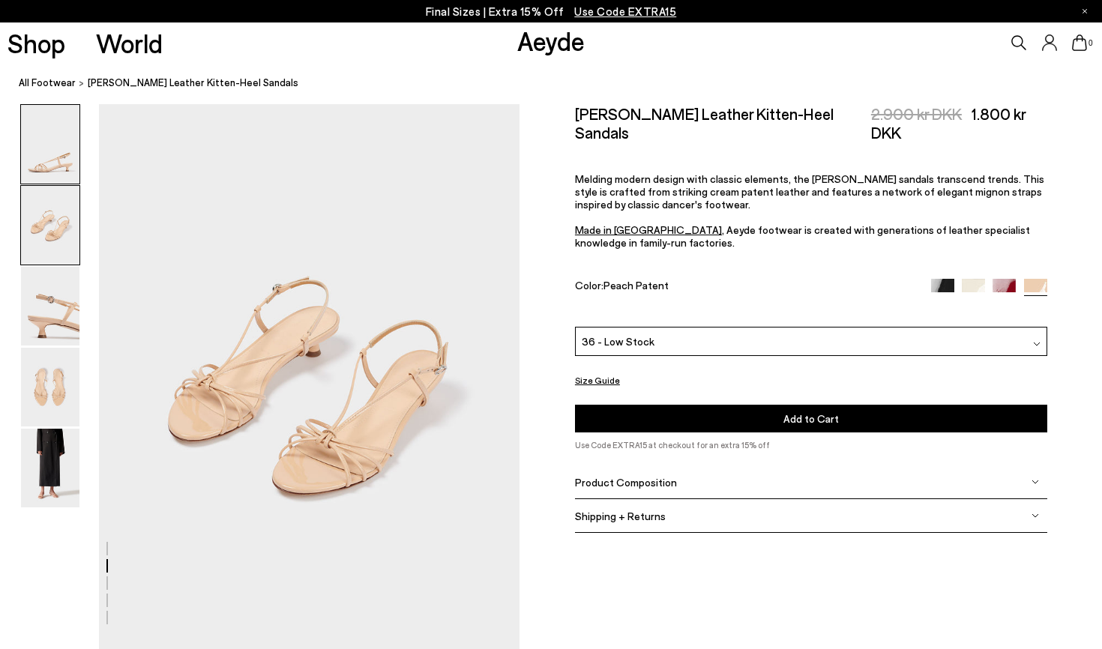
click at [52, 133] on img at bounding box center [50, 144] width 58 height 79
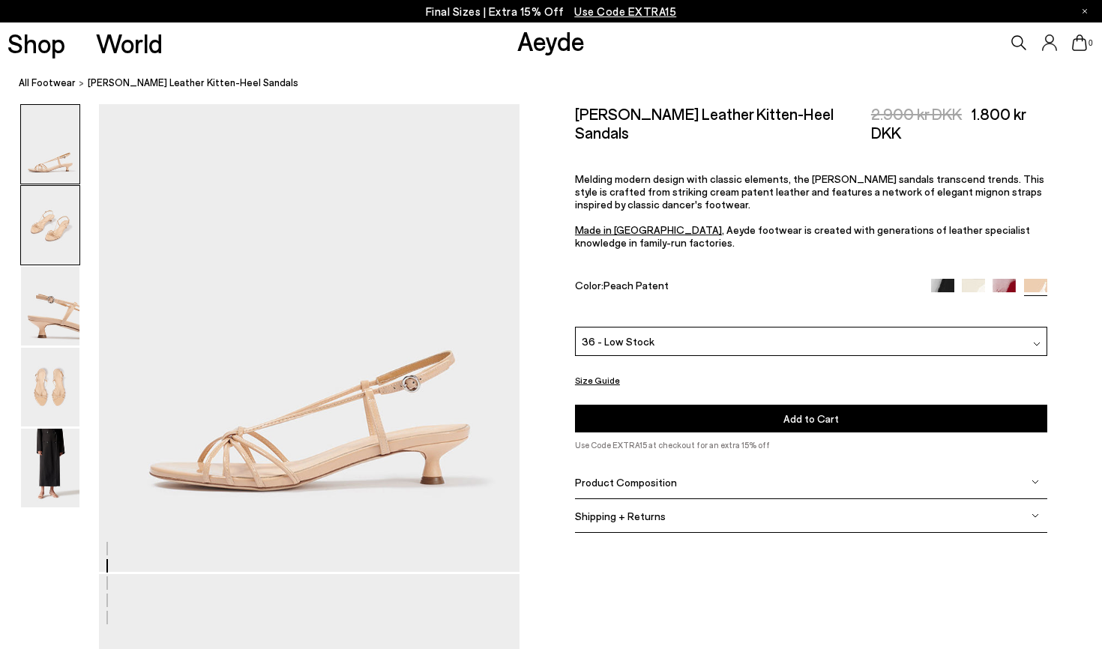
scroll to position [0, 0]
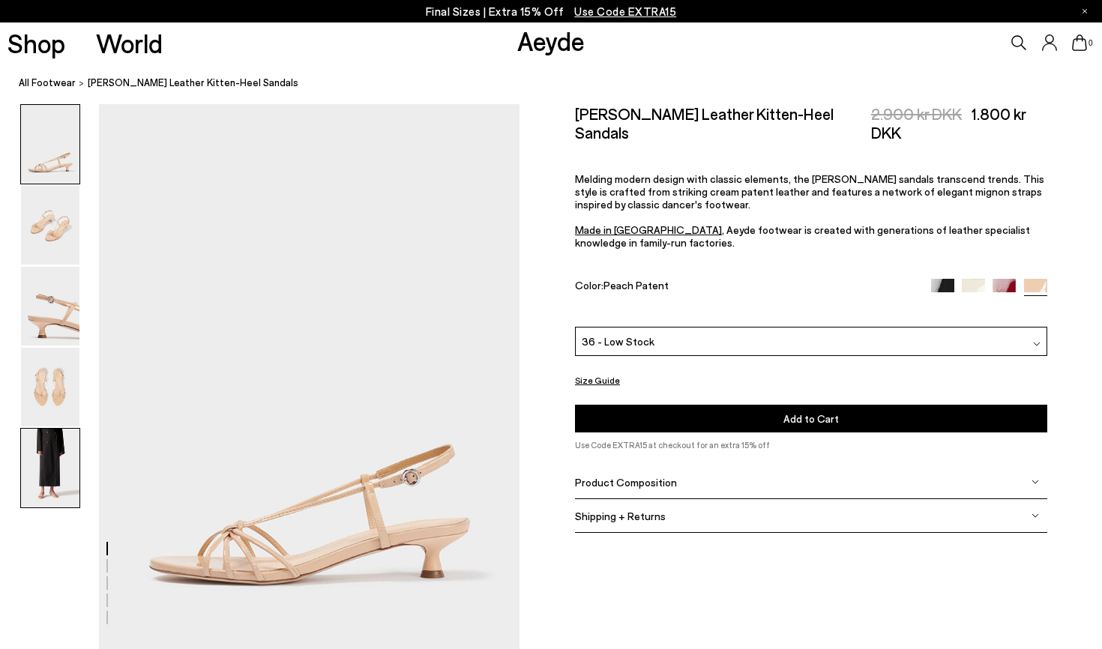
click at [52, 484] on img at bounding box center [50, 468] width 58 height 79
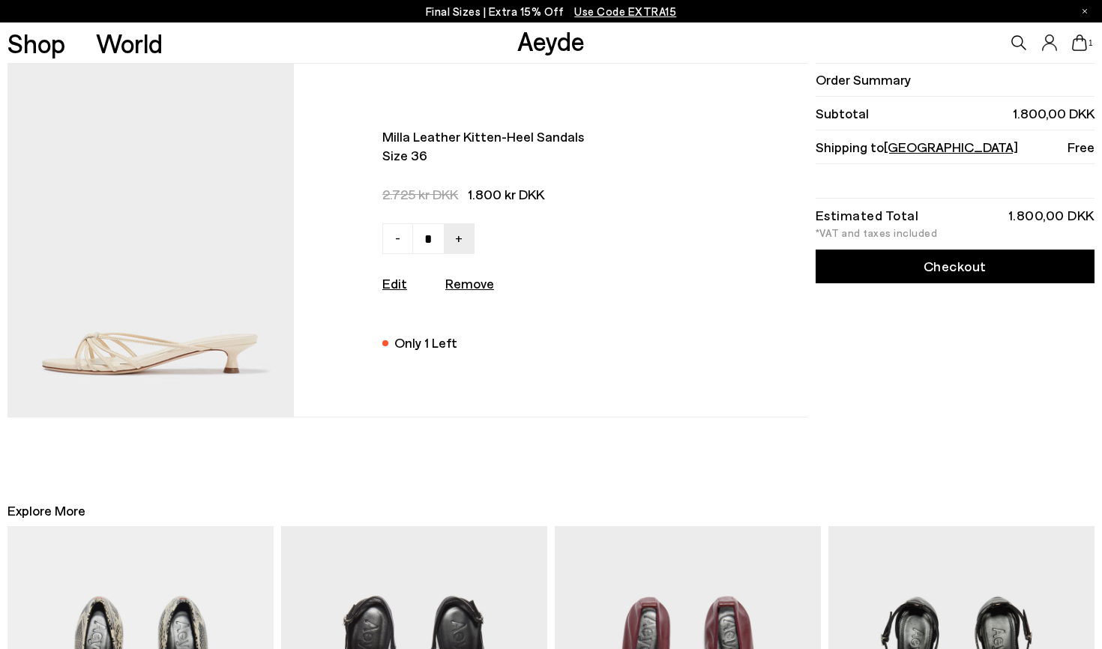
click at [952, 270] on link "Checkout" at bounding box center [955, 267] width 279 height 34
